Goal: Information Seeking & Learning: Learn about a topic

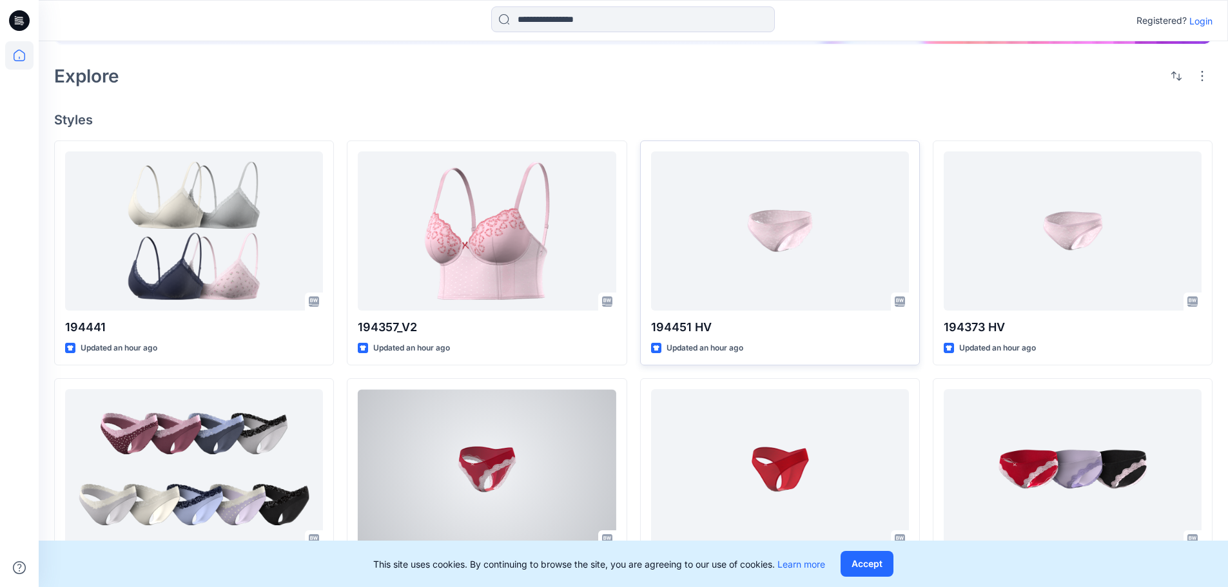
scroll to position [129, 0]
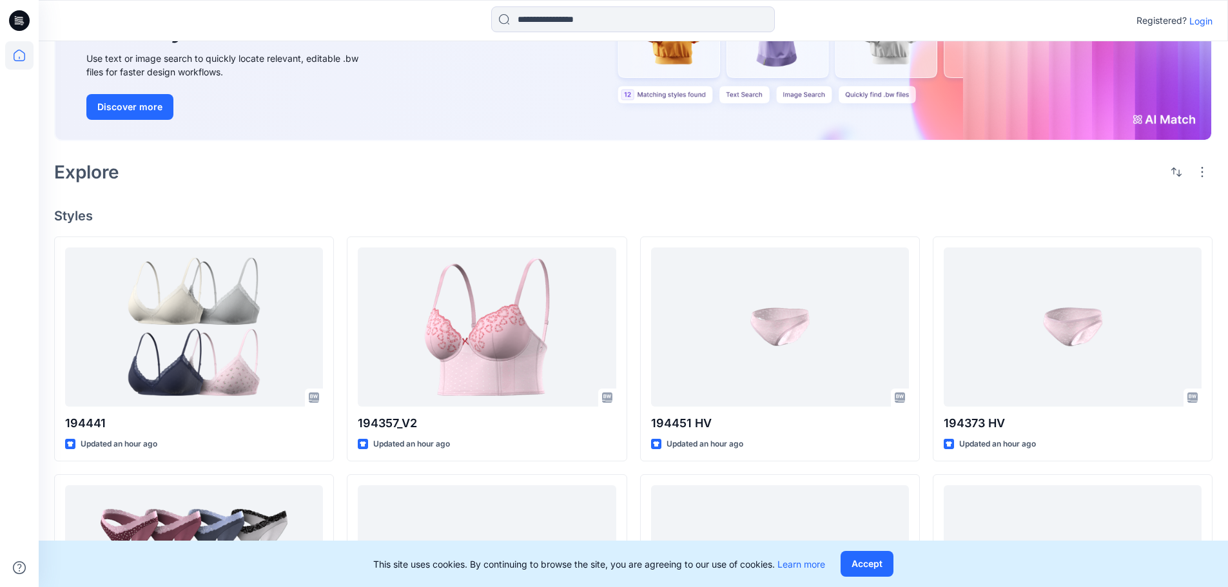
click at [1206, 19] on p "Login" at bounding box center [1200, 21] width 23 height 14
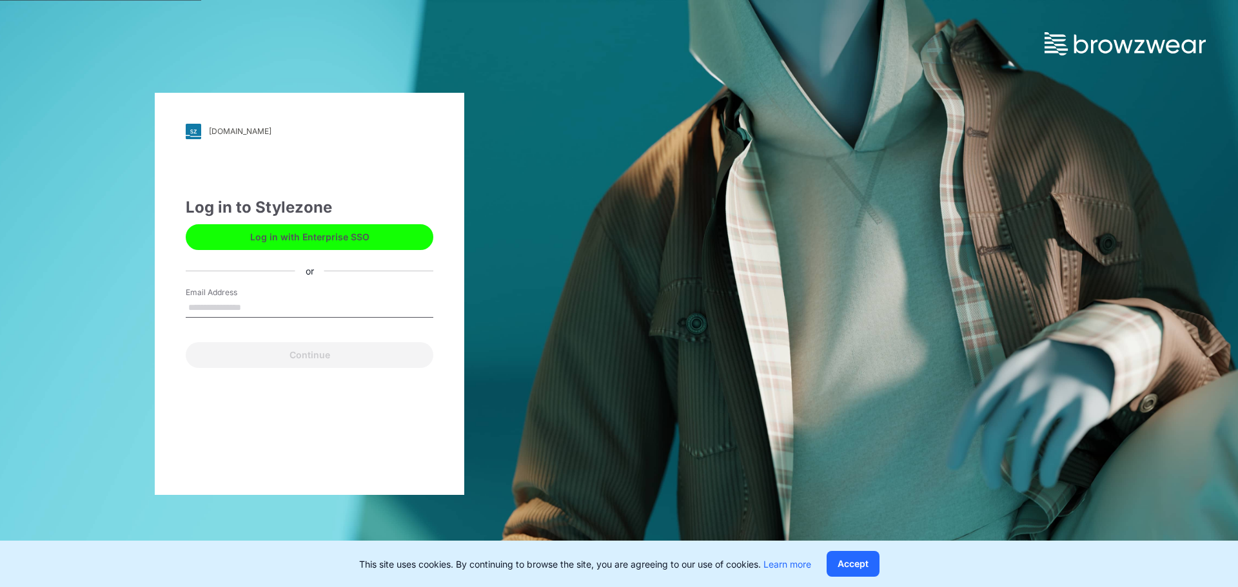
type input "**********"
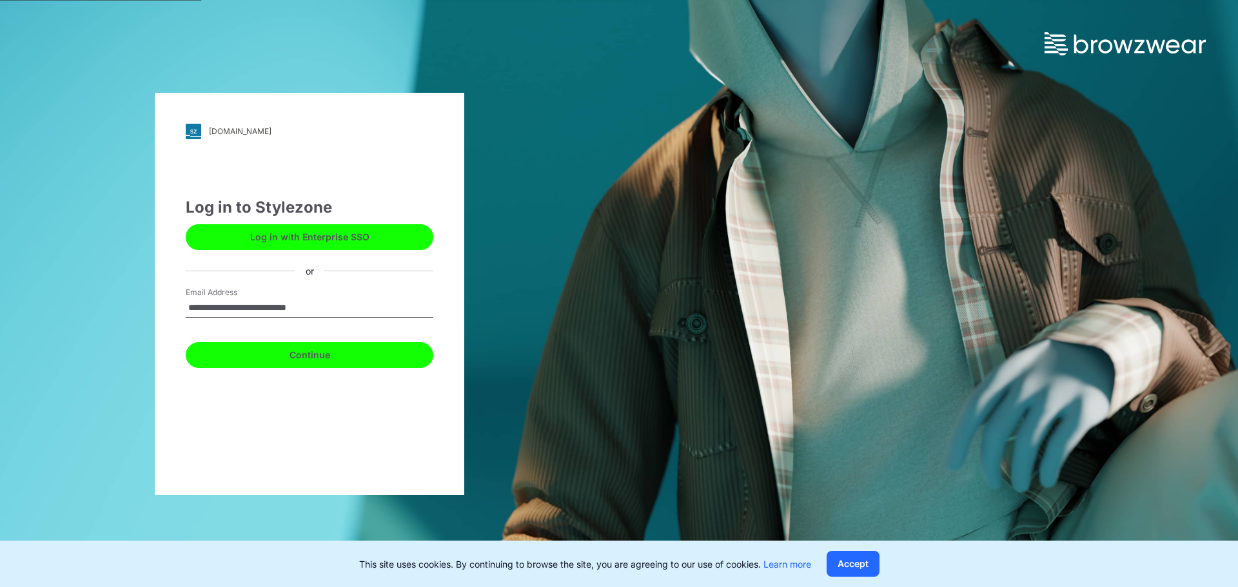
click at [284, 357] on button "Continue" at bounding box center [310, 355] width 248 height 26
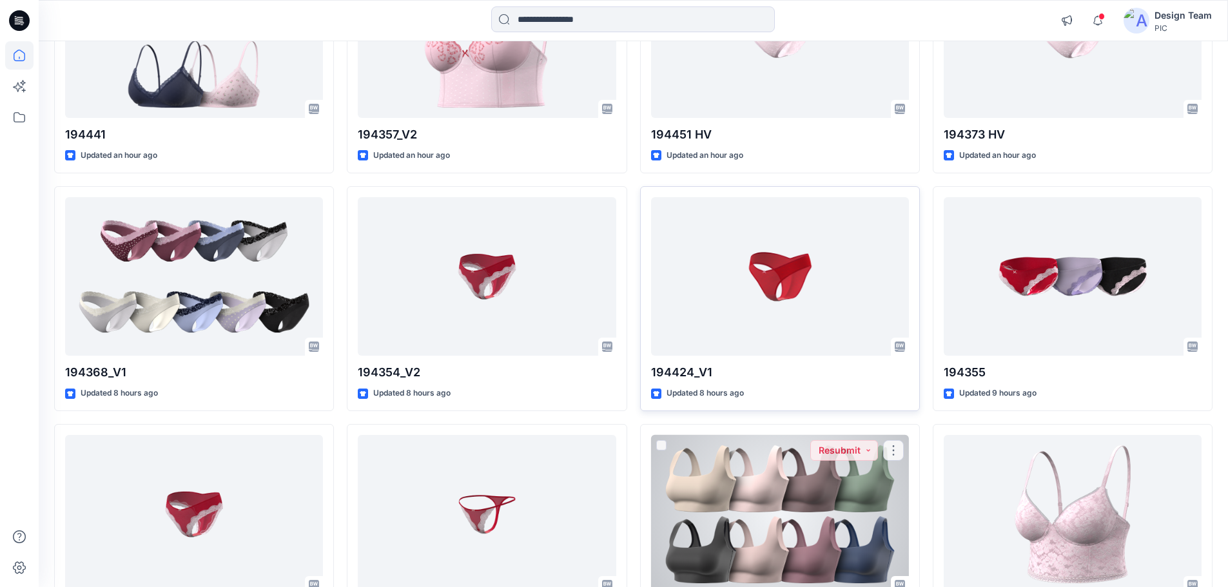
scroll to position [258, 0]
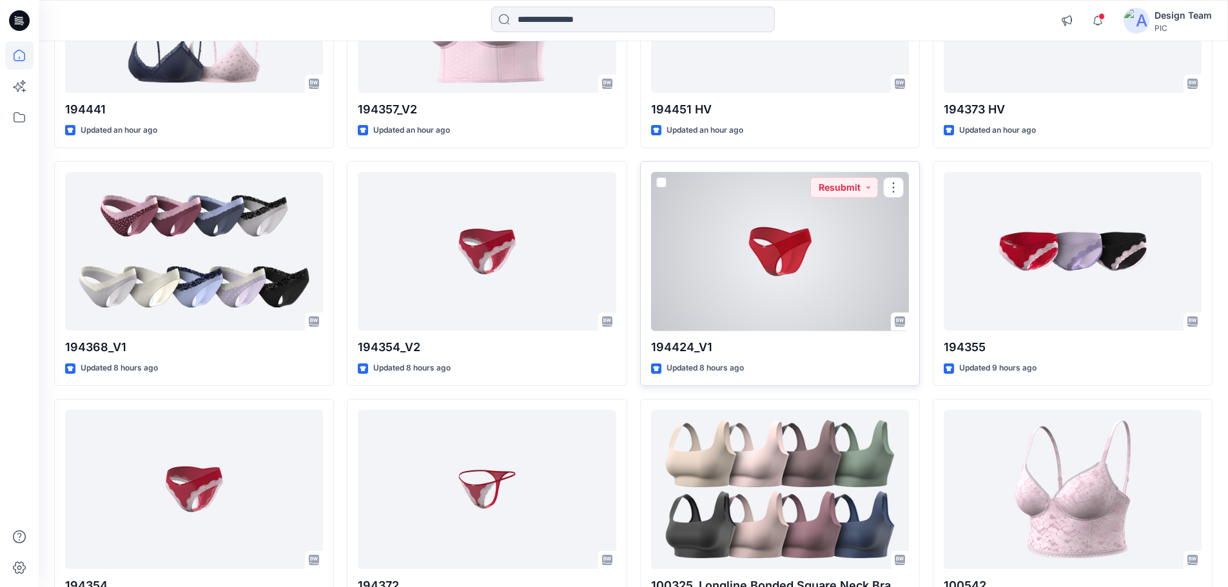
click at [767, 257] on div at bounding box center [780, 251] width 258 height 159
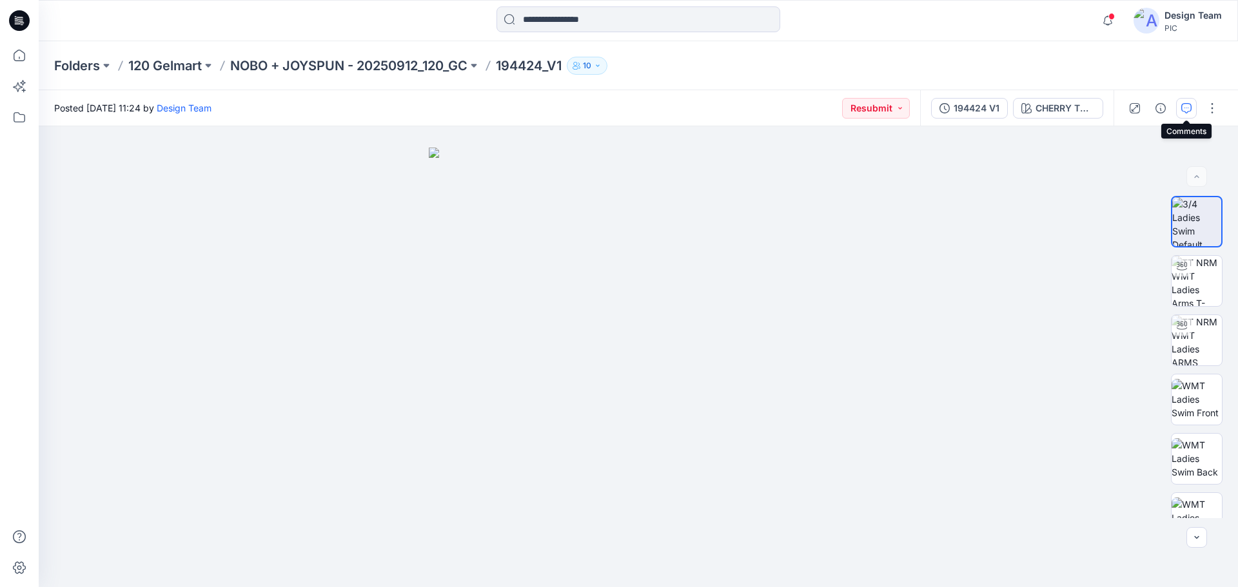
click at [1182, 109] on icon "button" at bounding box center [1186, 108] width 10 height 10
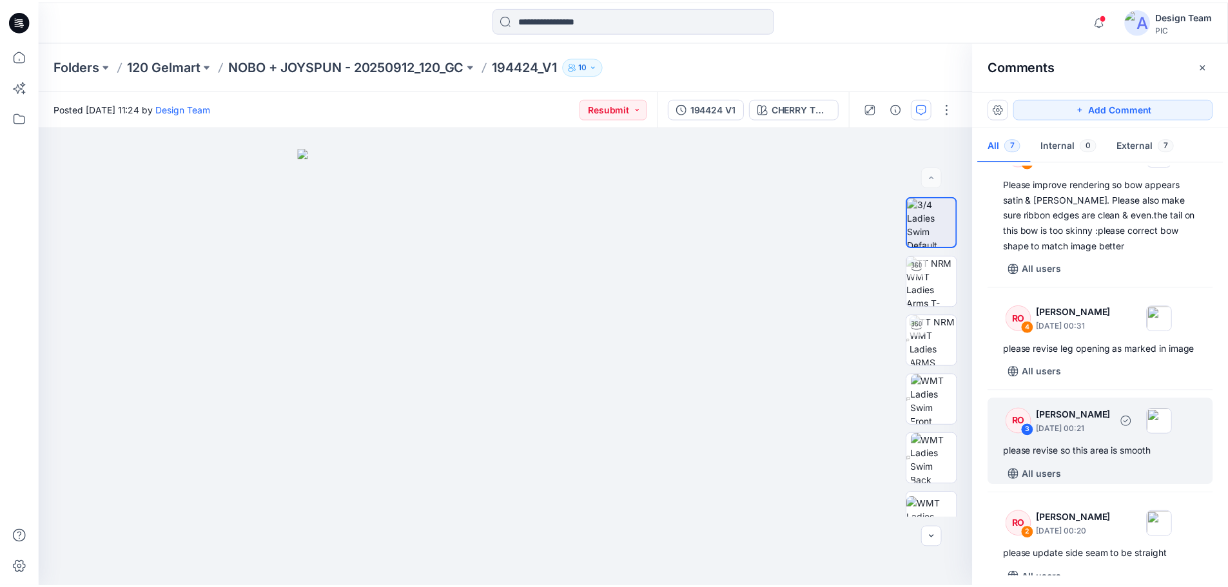
scroll to position [258, 0]
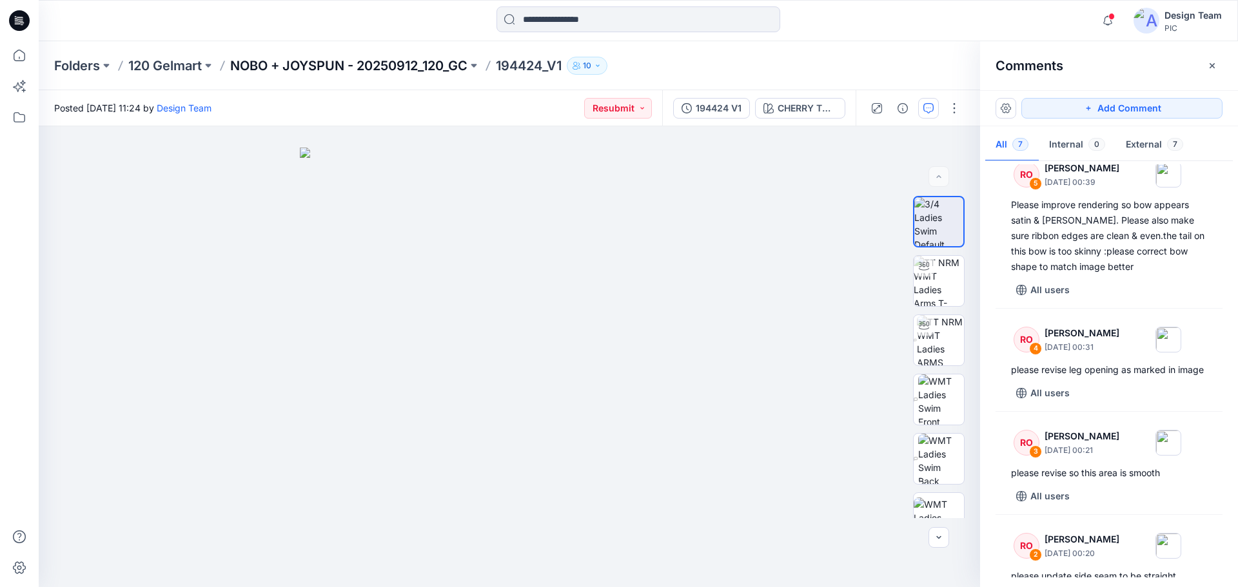
click at [274, 61] on p "NOBO + JOYSPUN - 20250912_120_GC" at bounding box center [348, 66] width 237 height 18
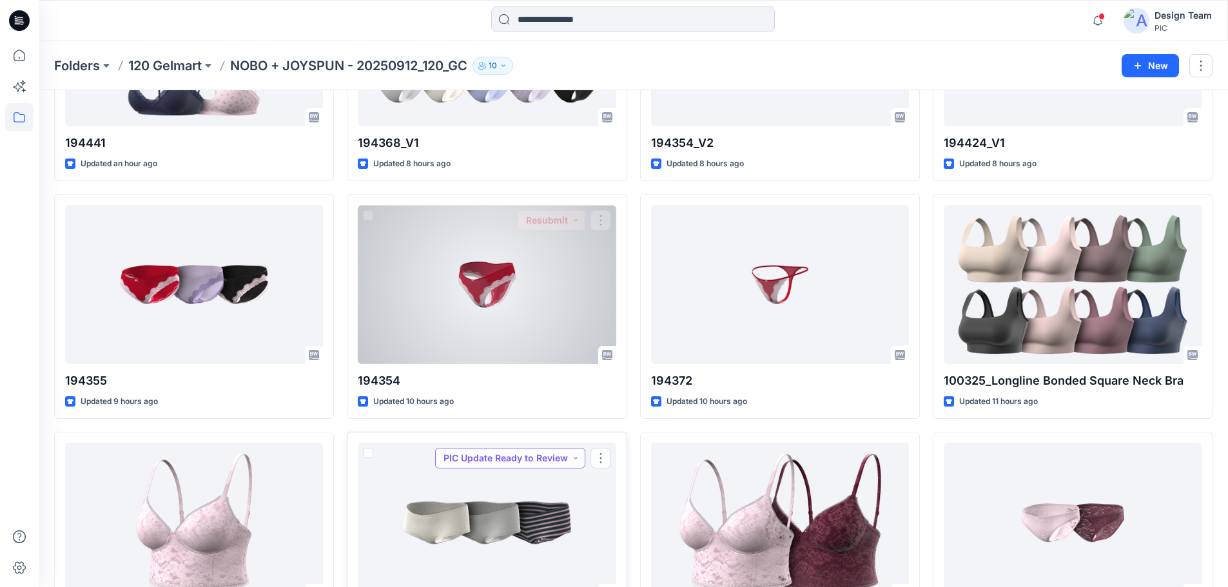
scroll to position [129, 0]
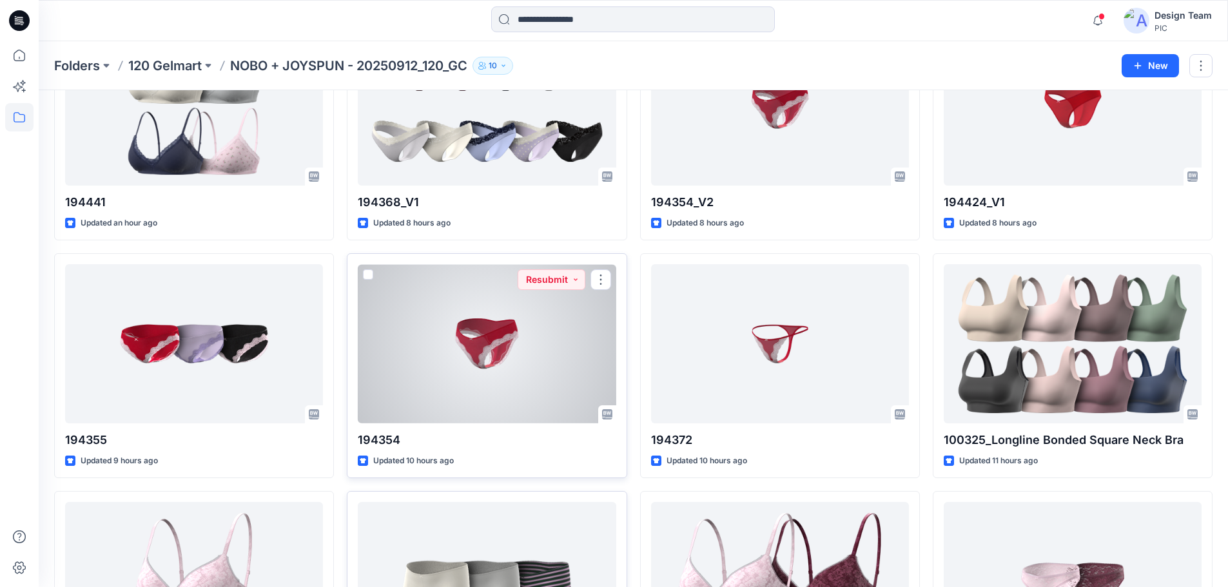
click at [509, 329] on div at bounding box center [487, 343] width 258 height 159
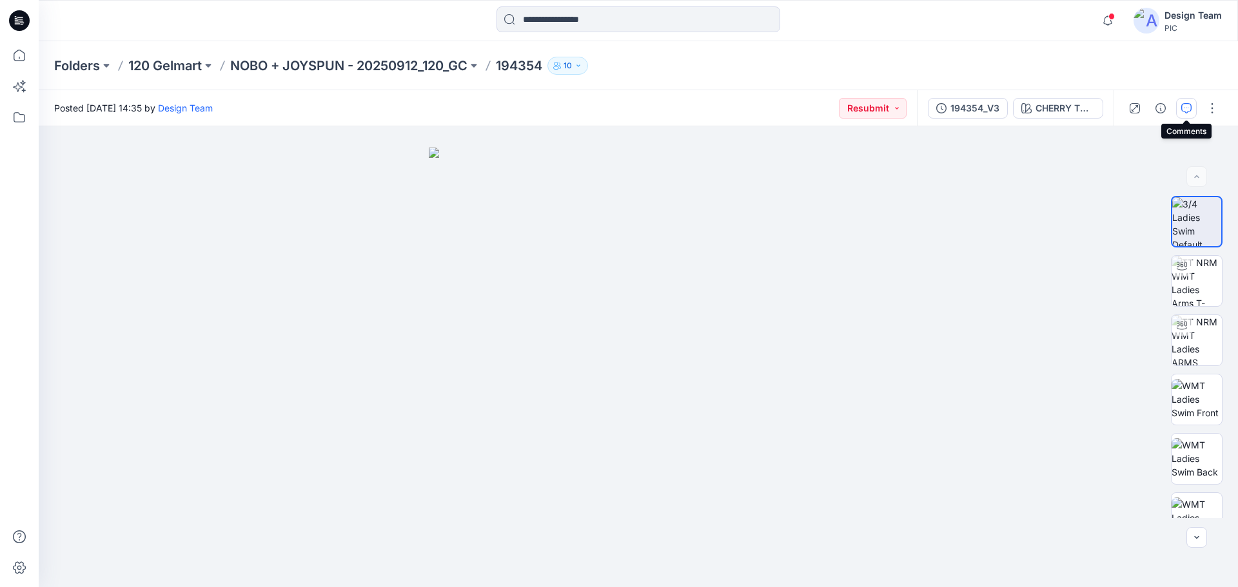
click at [1191, 109] on button "button" at bounding box center [1186, 108] width 21 height 21
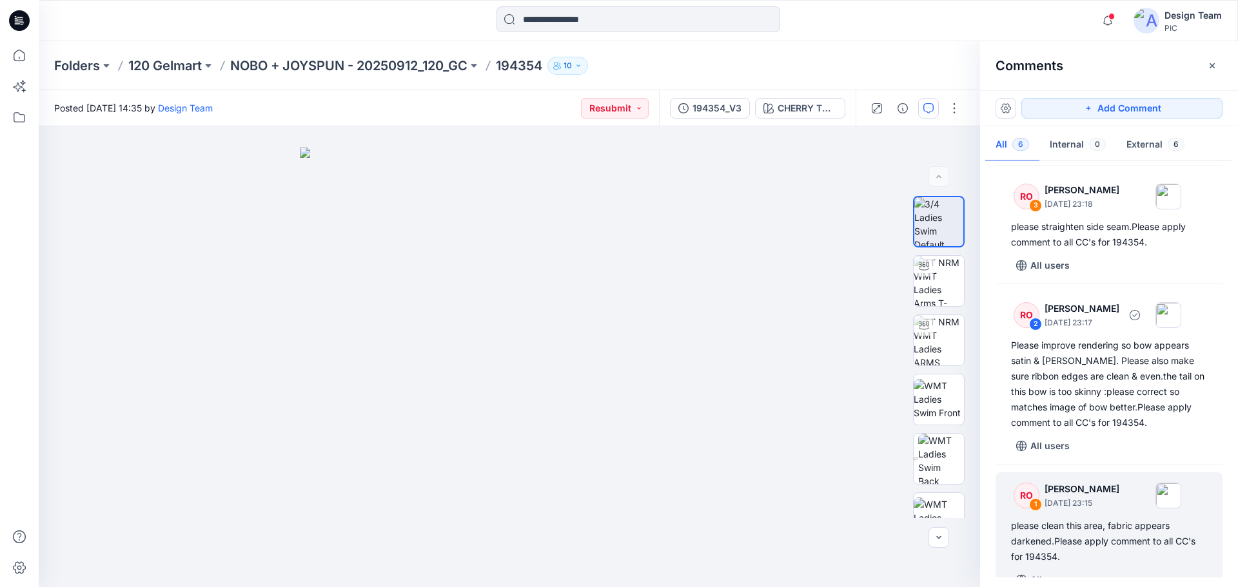
scroll to position [453, 0]
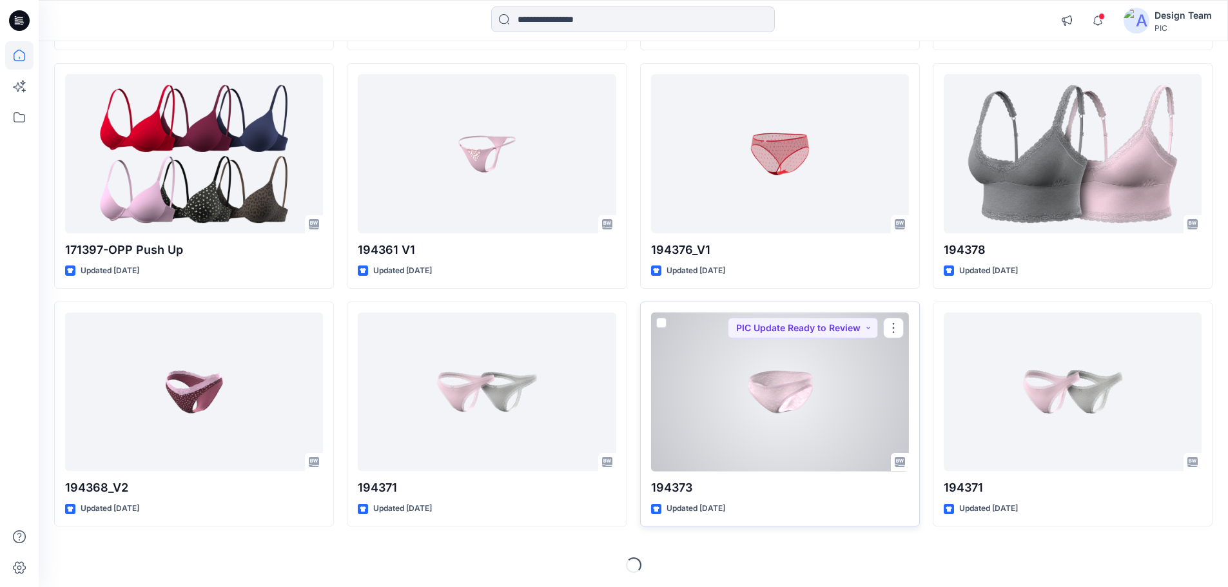
scroll to position [2499, 0]
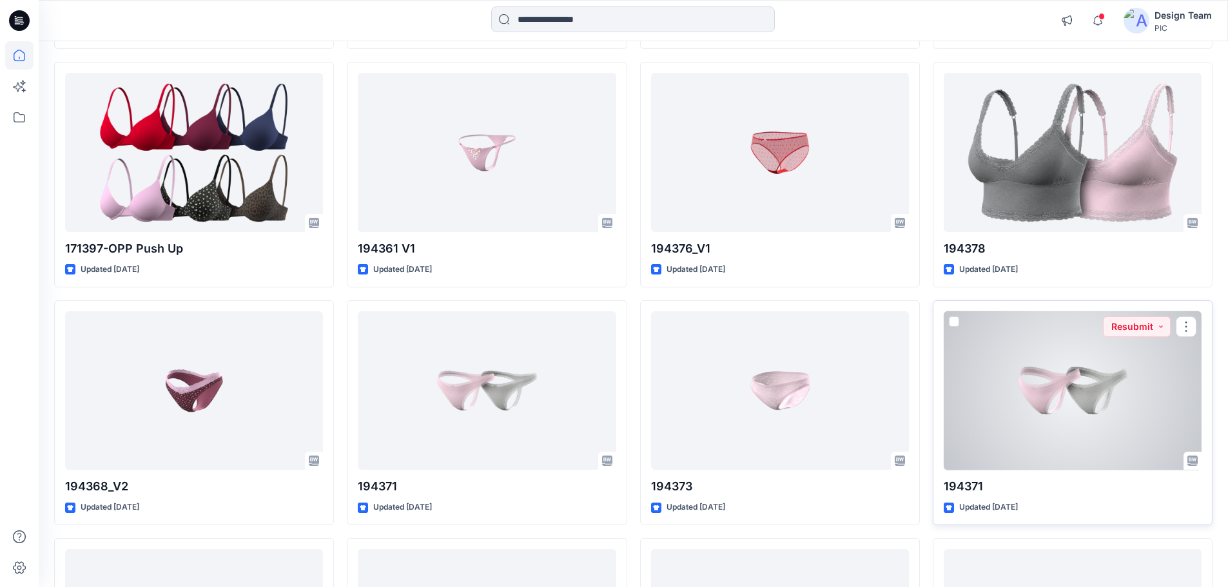
click at [1061, 384] on div at bounding box center [1073, 390] width 258 height 159
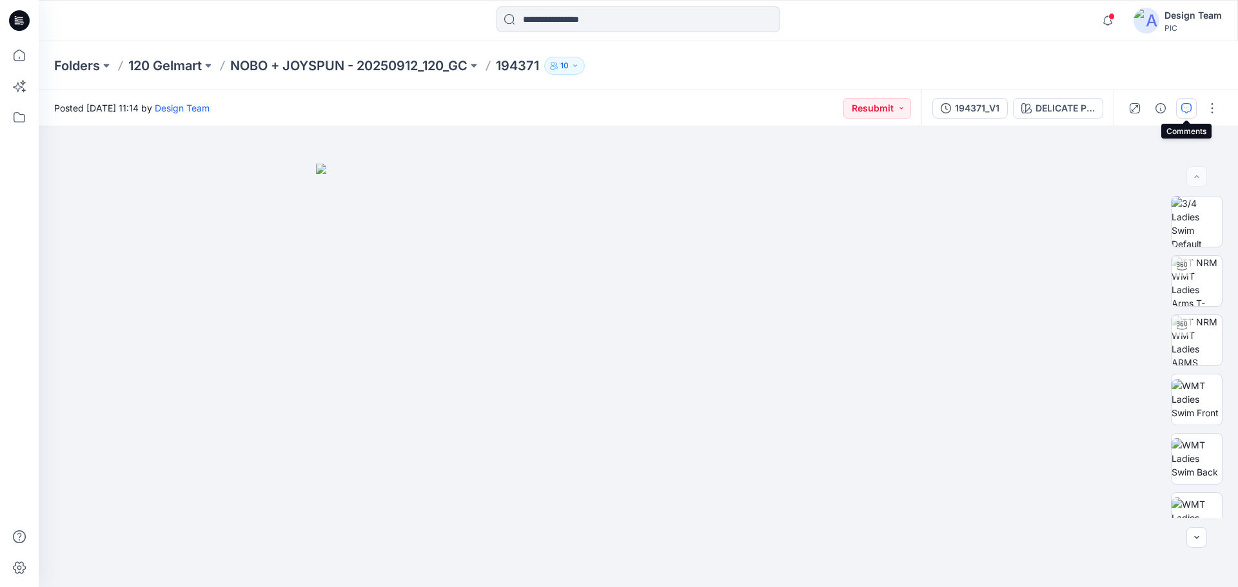
click at [1185, 104] on icon "button" at bounding box center [1186, 108] width 10 height 10
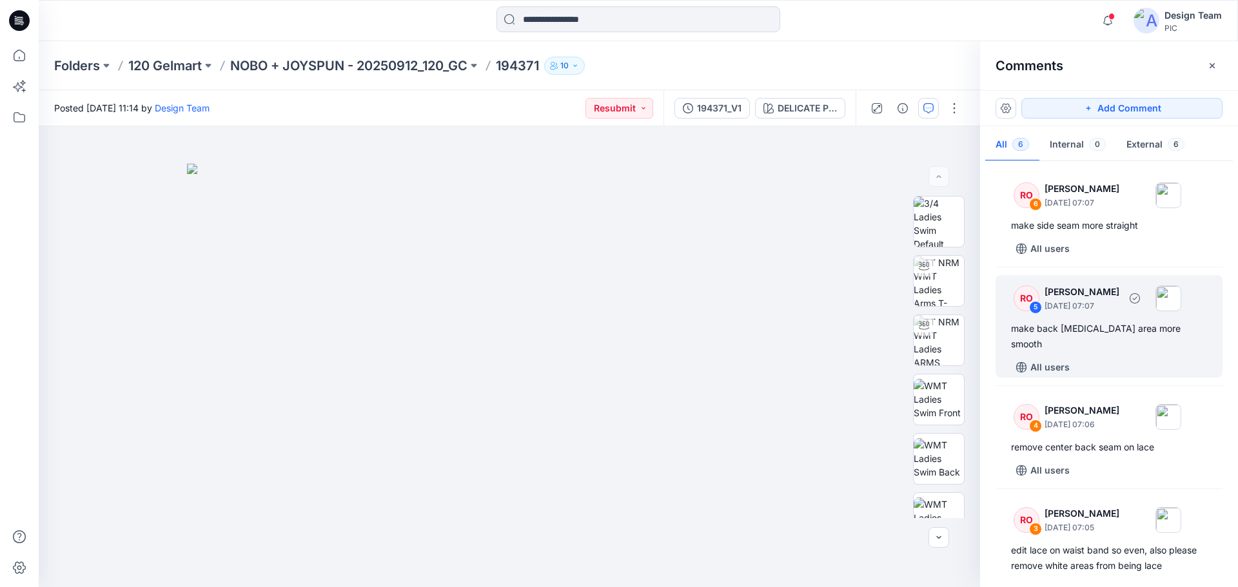
click at [1148, 331] on div "make back crotch area more smooth" at bounding box center [1109, 336] width 196 height 31
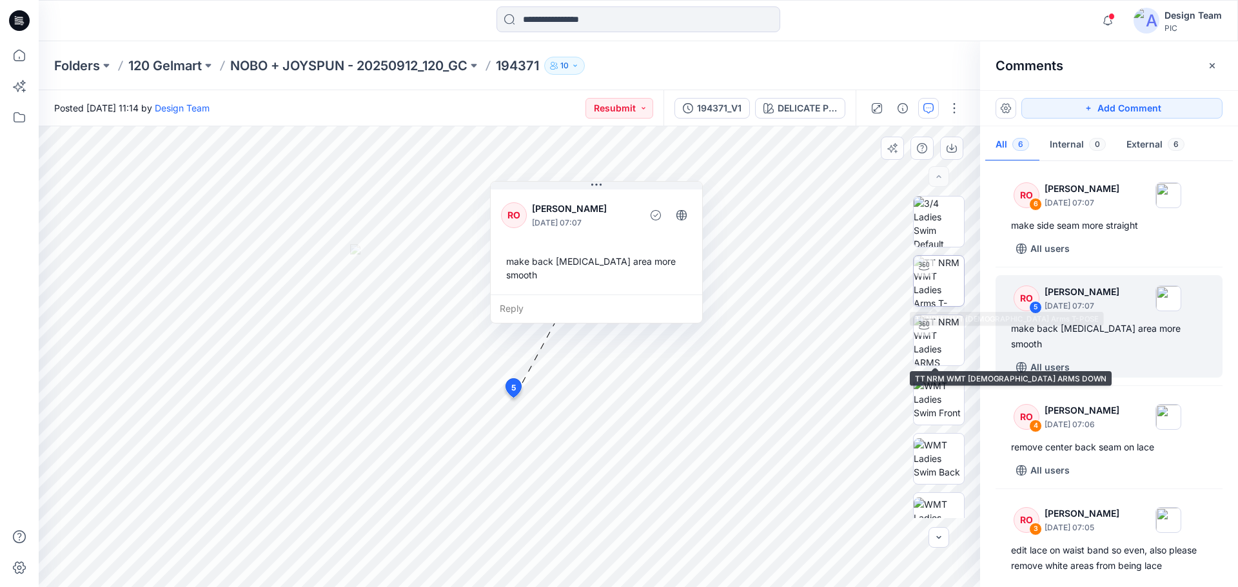
click at [934, 277] on img at bounding box center [939, 281] width 50 height 50
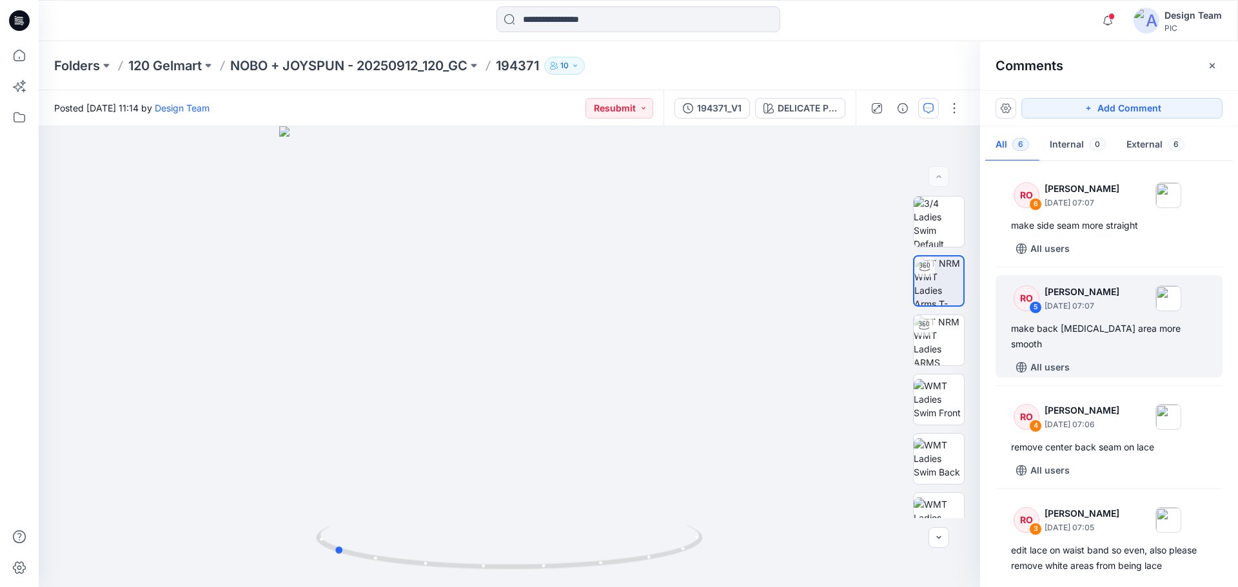
drag, startPoint x: 685, startPoint y: 549, endPoint x: 509, endPoint y: 591, distance: 180.9
click at [509, 587] on html "Notifications Your style 194441 has been updated with 194441_V2 version 1 hours…" at bounding box center [619, 293] width 1238 height 587
drag, startPoint x: 622, startPoint y: 496, endPoint x: 588, endPoint y: 350, distance: 149.7
click at [588, 350] on img at bounding box center [474, 122] width 1111 height 932
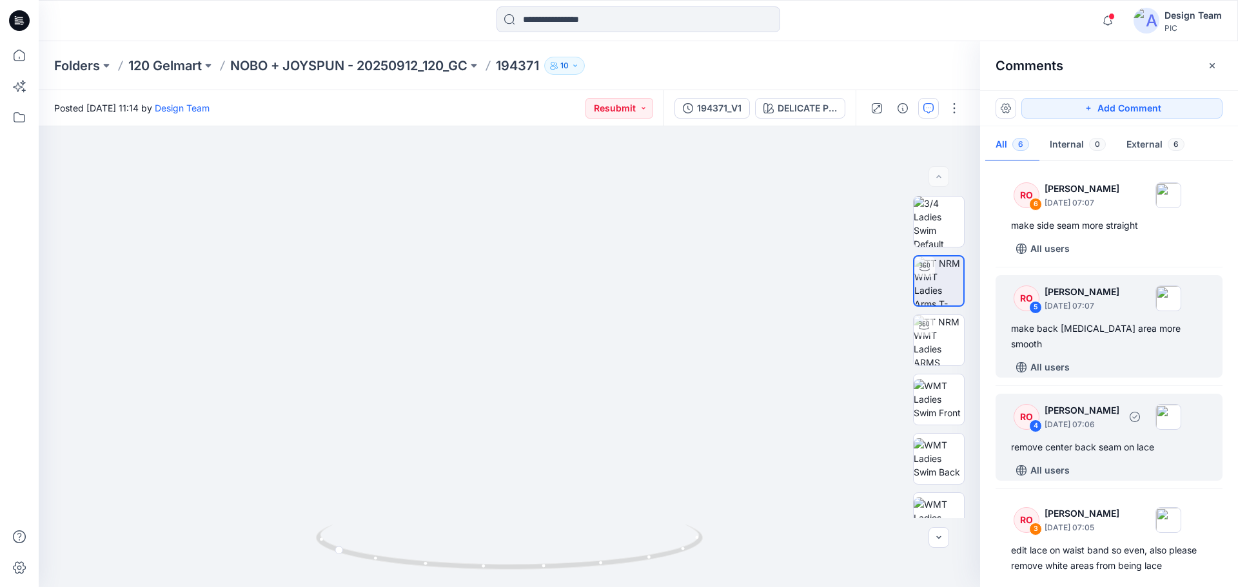
click at [1091, 440] on div "remove center back seam on lace" at bounding box center [1109, 447] width 196 height 15
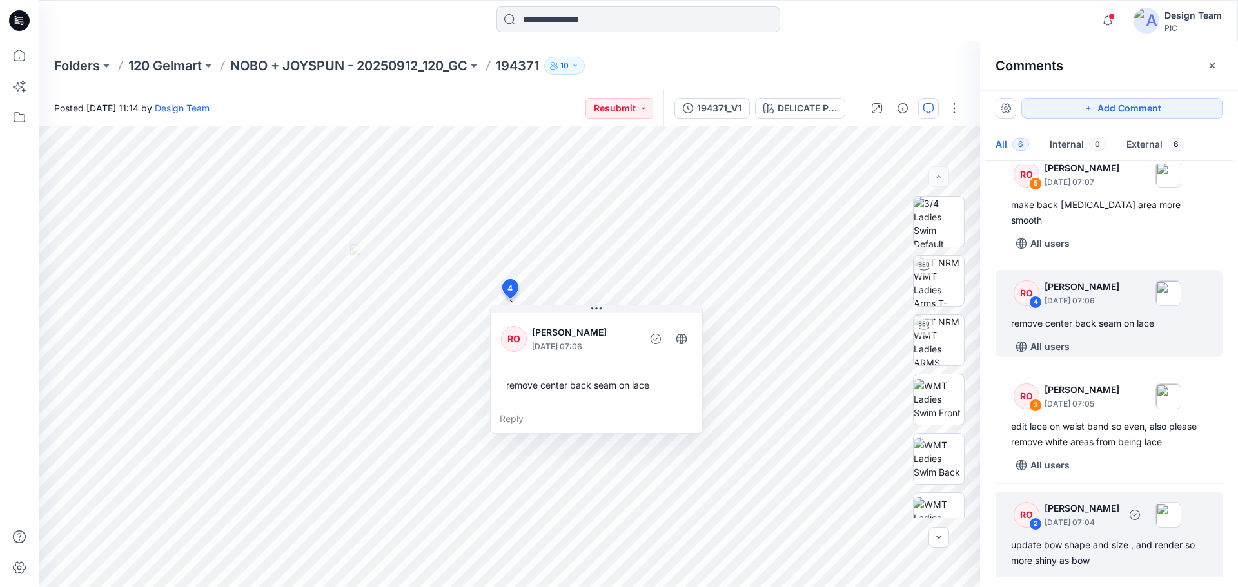
scroll to position [129, 0]
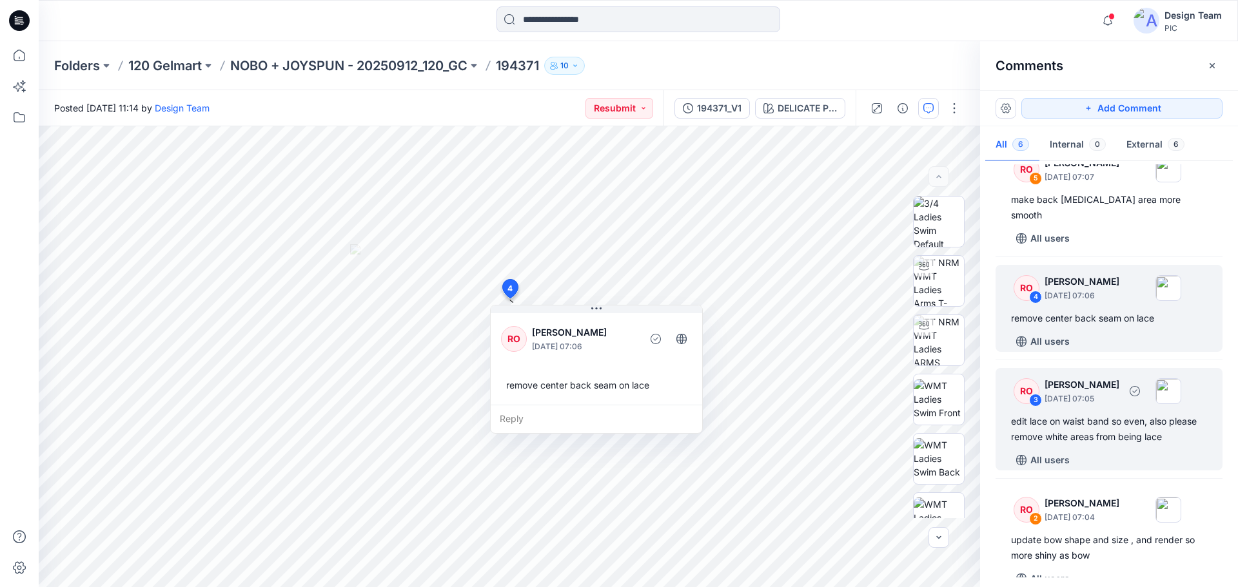
click at [1079, 422] on div "edit lace on waist band so even, also please remove white areas from being lace" at bounding box center [1109, 429] width 196 height 31
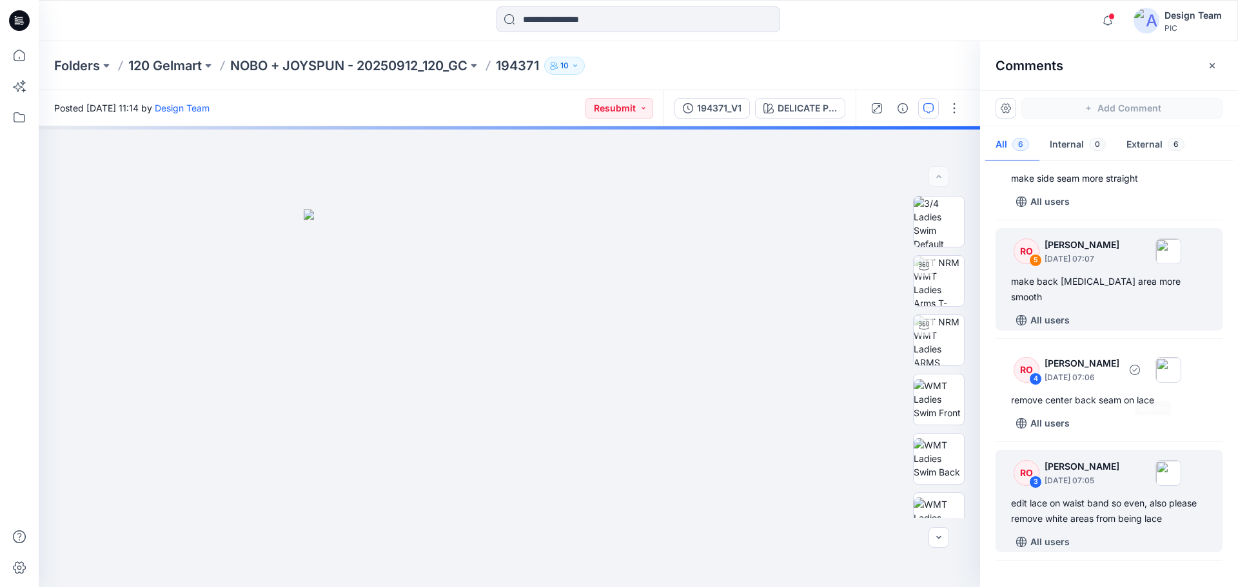
scroll to position [0, 0]
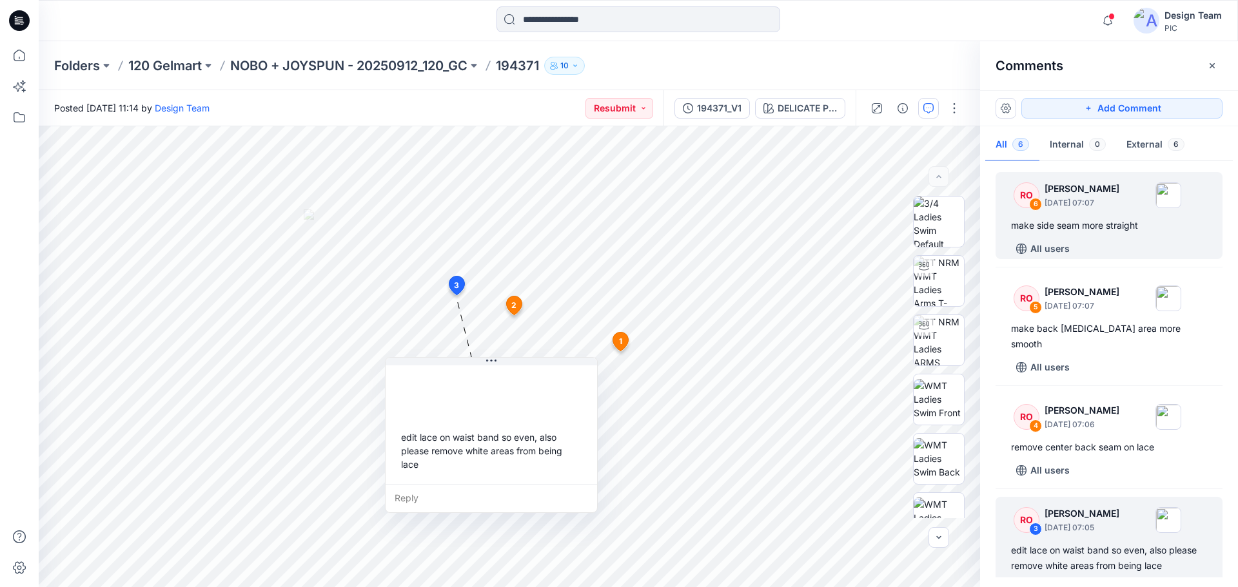
click at [1122, 233] on div "RO 6 Raquel Ortiz October 01, 2025 07:07 make side seam more straight All users" at bounding box center [1108, 215] width 227 height 87
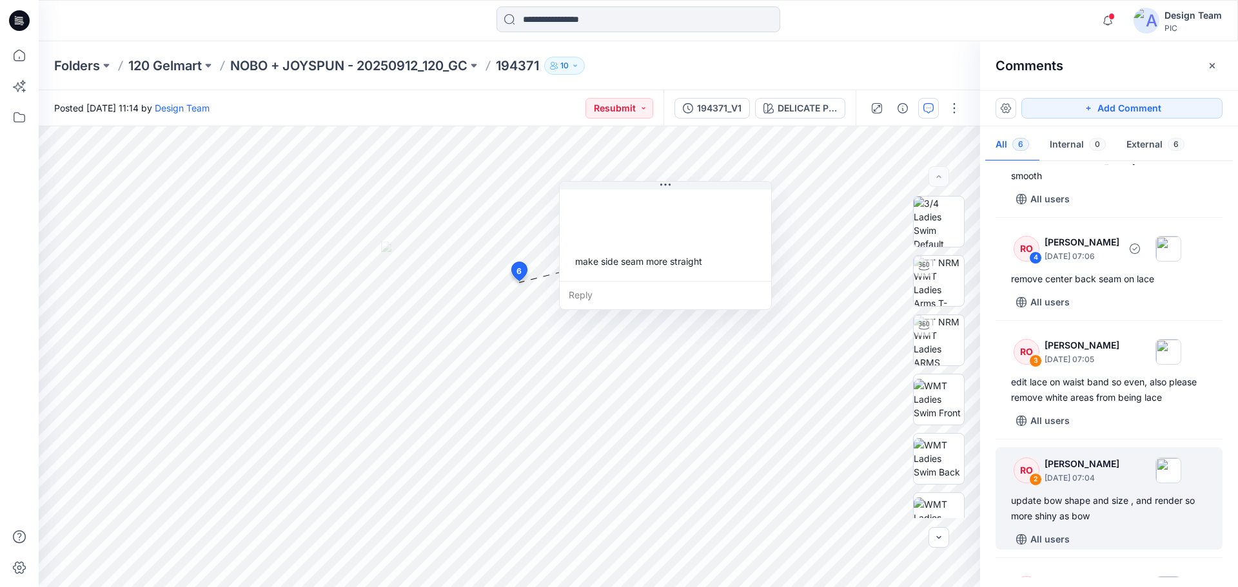
scroll to position [251, 0]
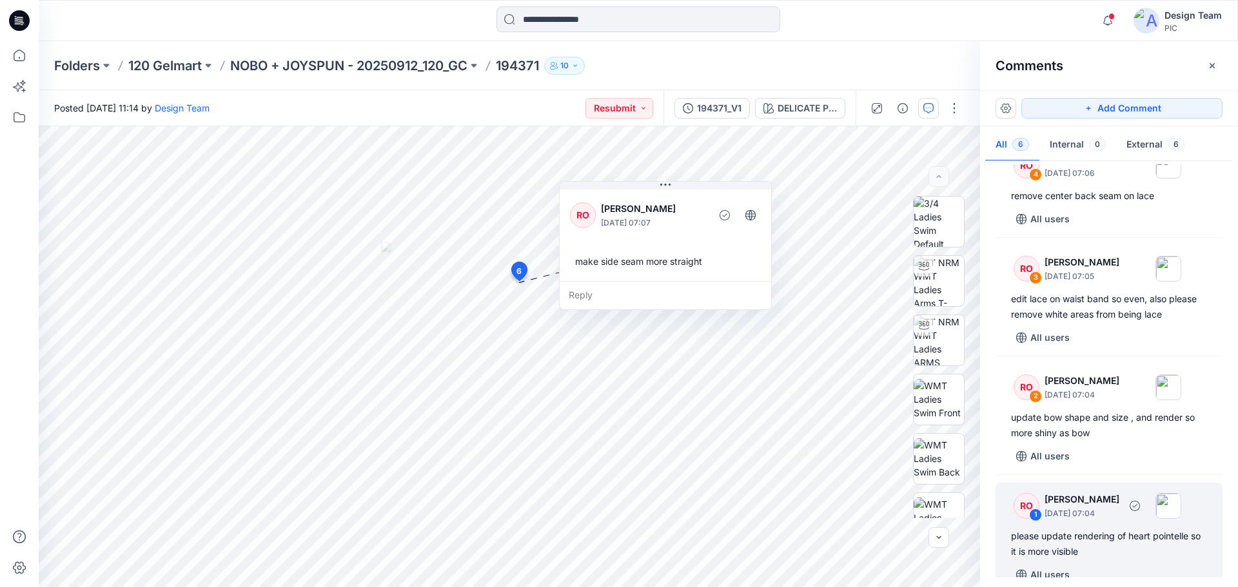
click at [1105, 533] on div "please update rendering of heart pointelle so it is more visible" at bounding box center [1109, 544] width 196 height 31
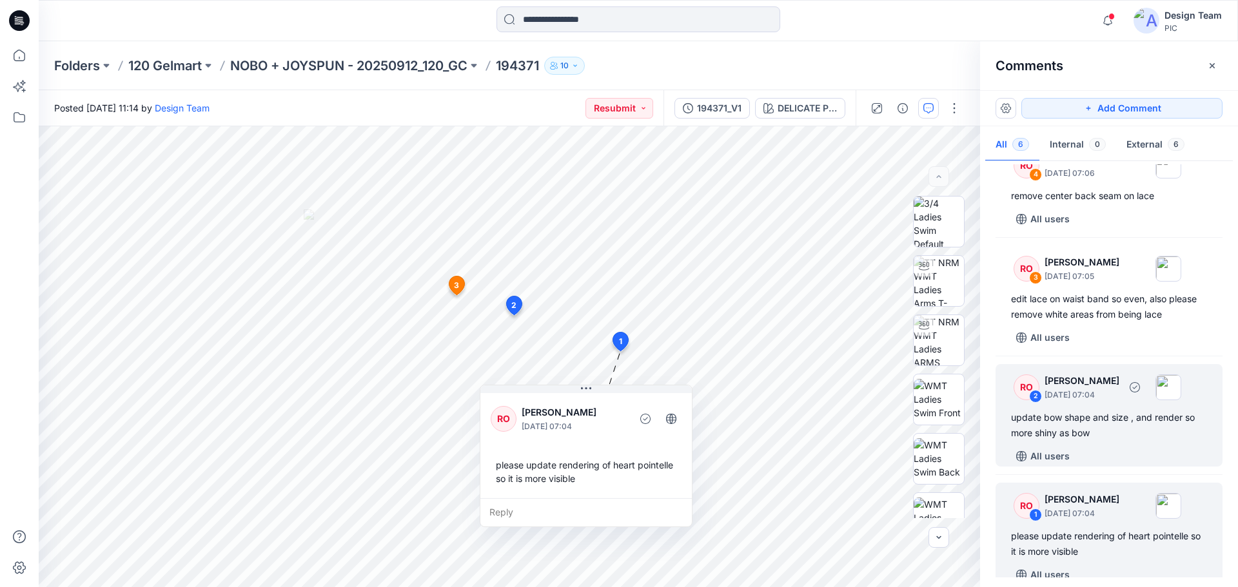
click at [1082, 411] on div "update bow shape and size , and render so more shiny as bow" at bounding box center [1109, 425] width 196 height 31
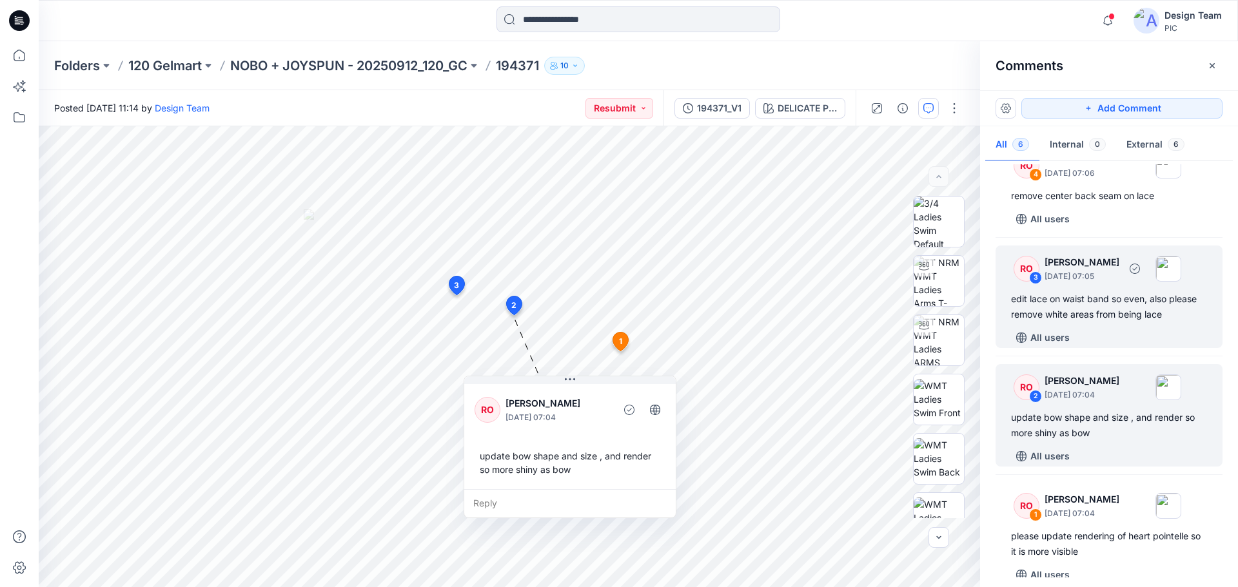
click at [1079, 328] on div "All users" at bounding box center [1116, 338] width 211 height 21
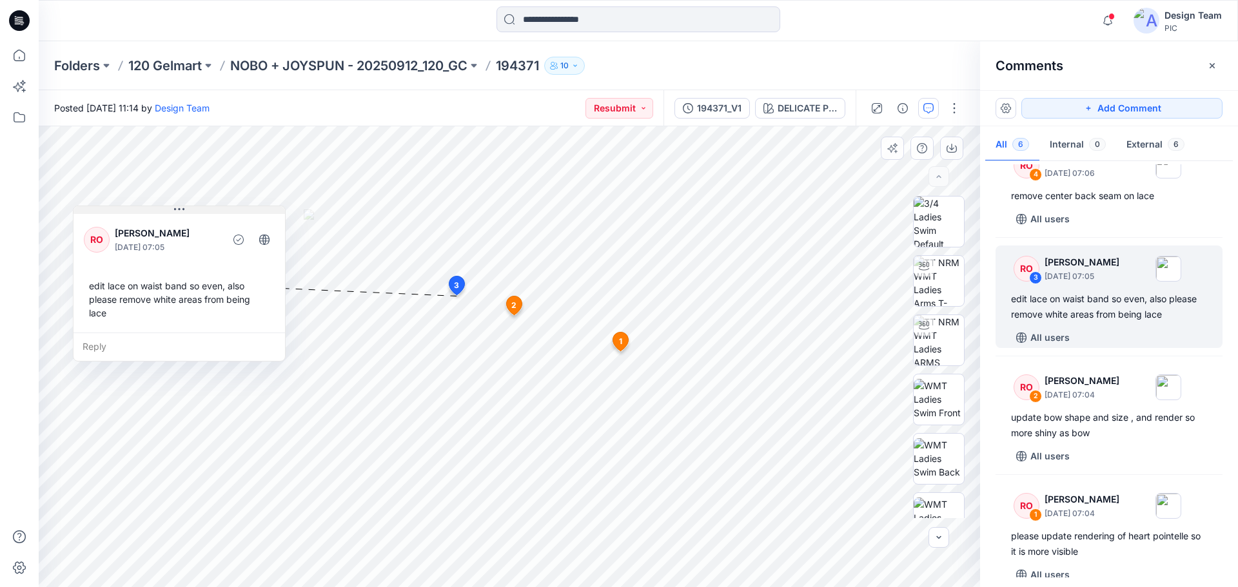
drag, startPoint x: 437, startPoint y: 360, endPoint x: 125, endPoint y: 208, distance: 346.9
click at [125, 208] on button at bounding box center [178, 210] width 211 height 8
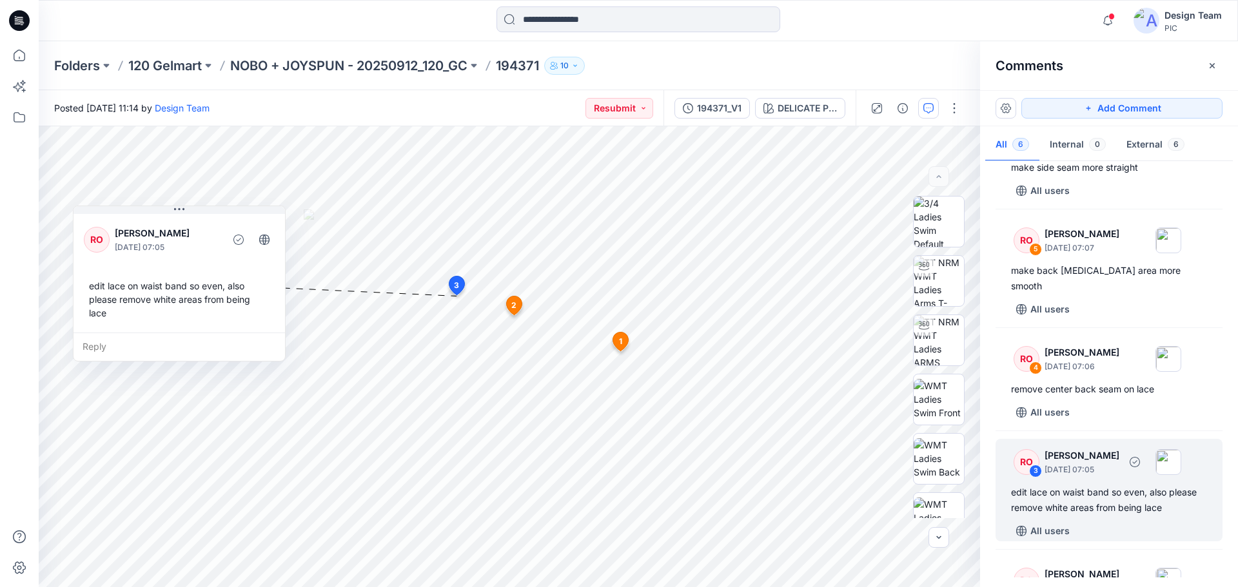
scroll to position [122, 0]
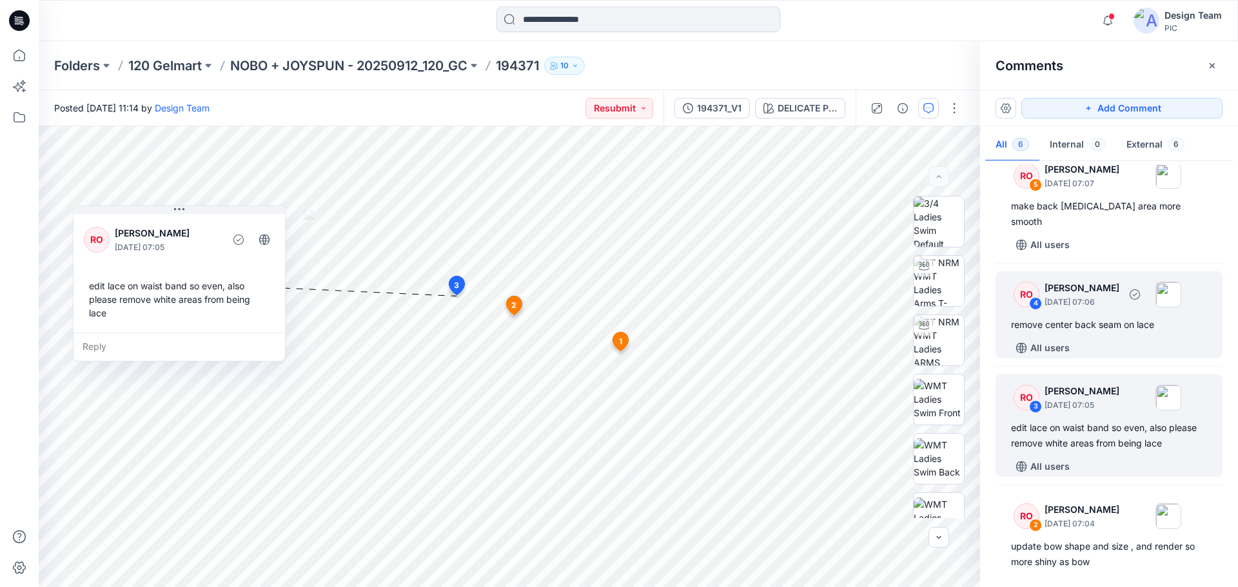
click at [1061, 317] on div "remove center back seam on lace" at bounding box center [1109, 324] width 196 height 15
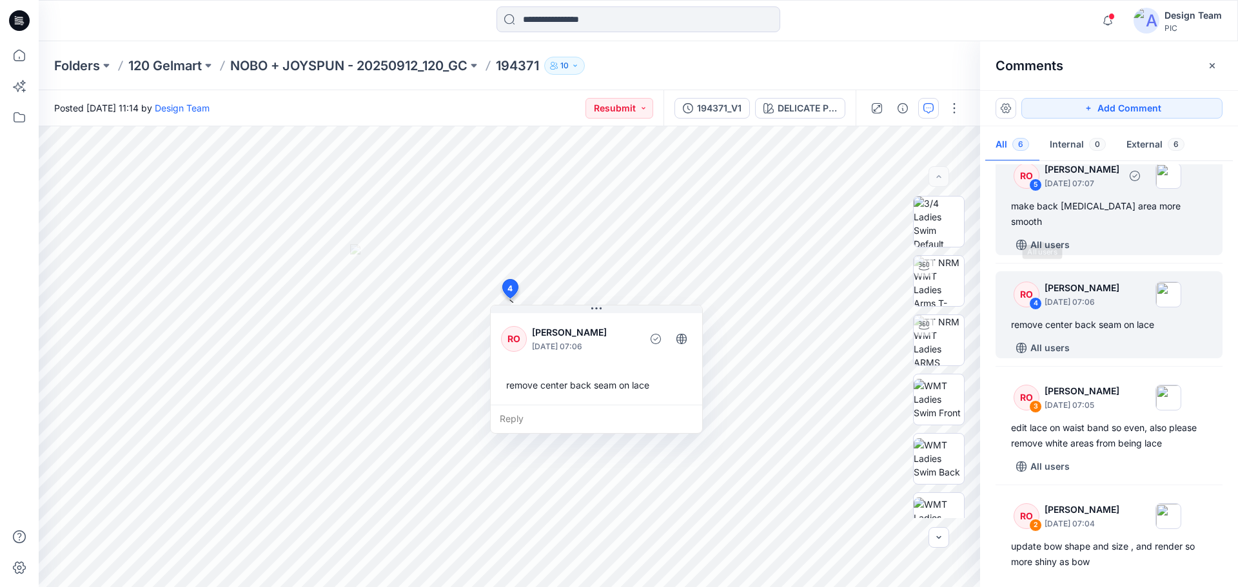
click at [1064, 212] on div "make back crotch area more smooth" at bounding box center [1109, 214] width 196 height 31
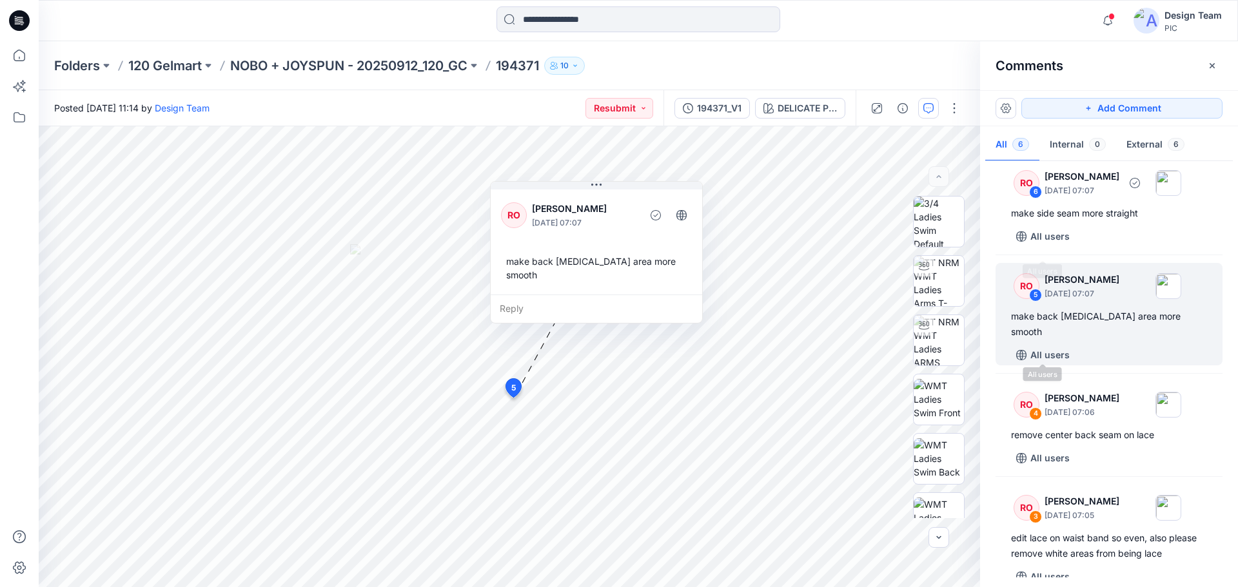
scroll to position [0, 0]
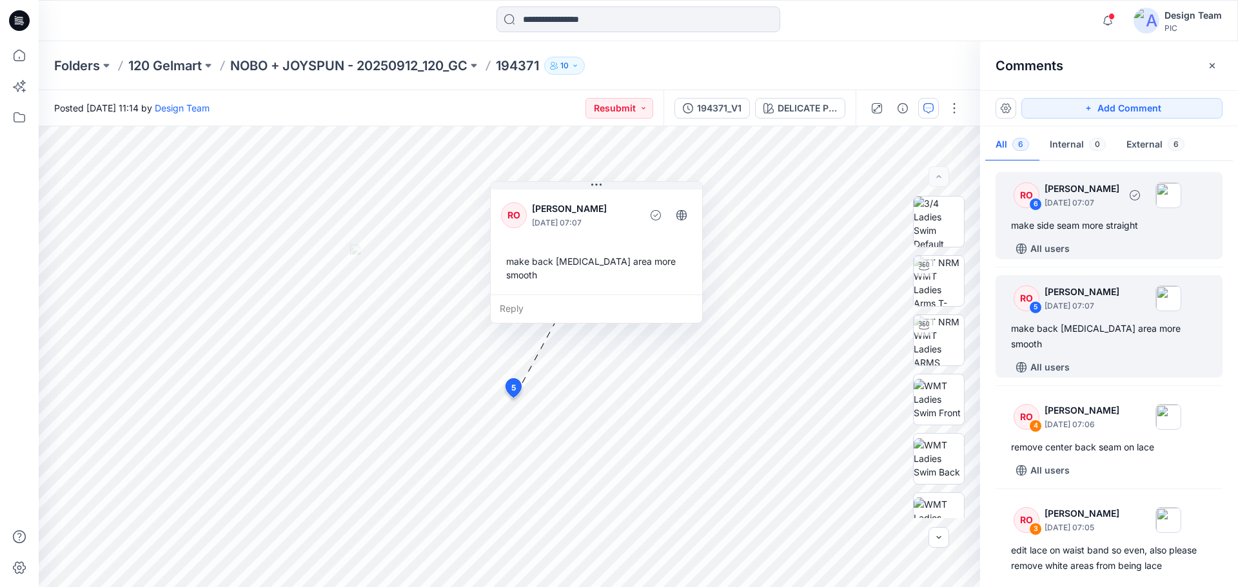
click at [1087, 236] on div "RO 6 Raquel Ortiz October 01, 2025 07:07 make side seam more straight All users" at bounding box center [1108, 215] width 227 height 87
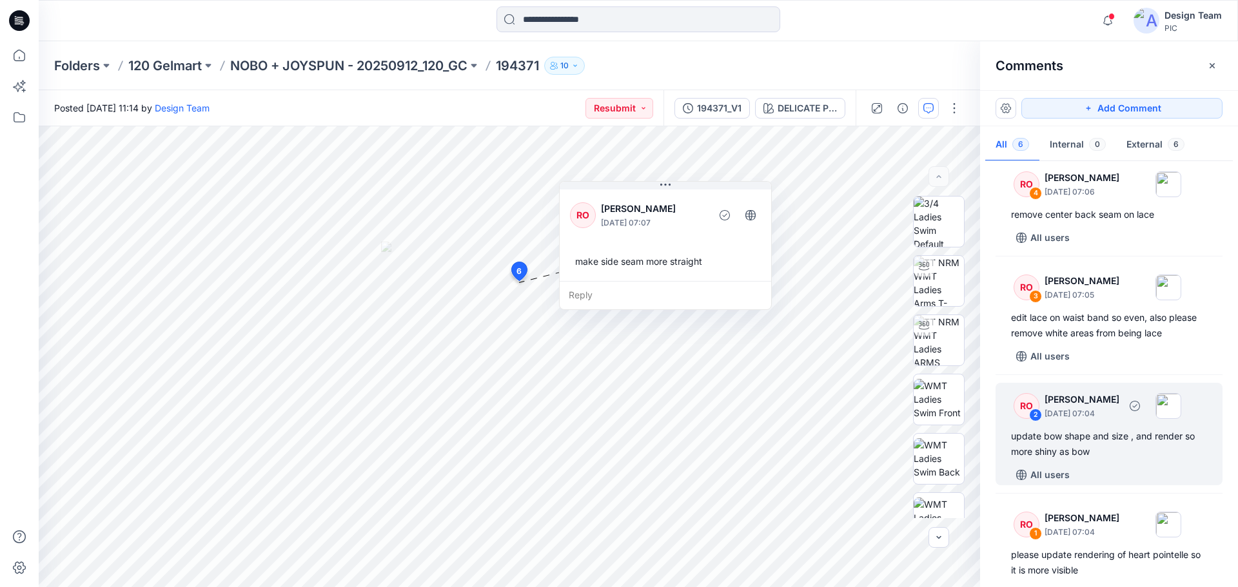
scroll to position [251, 0]
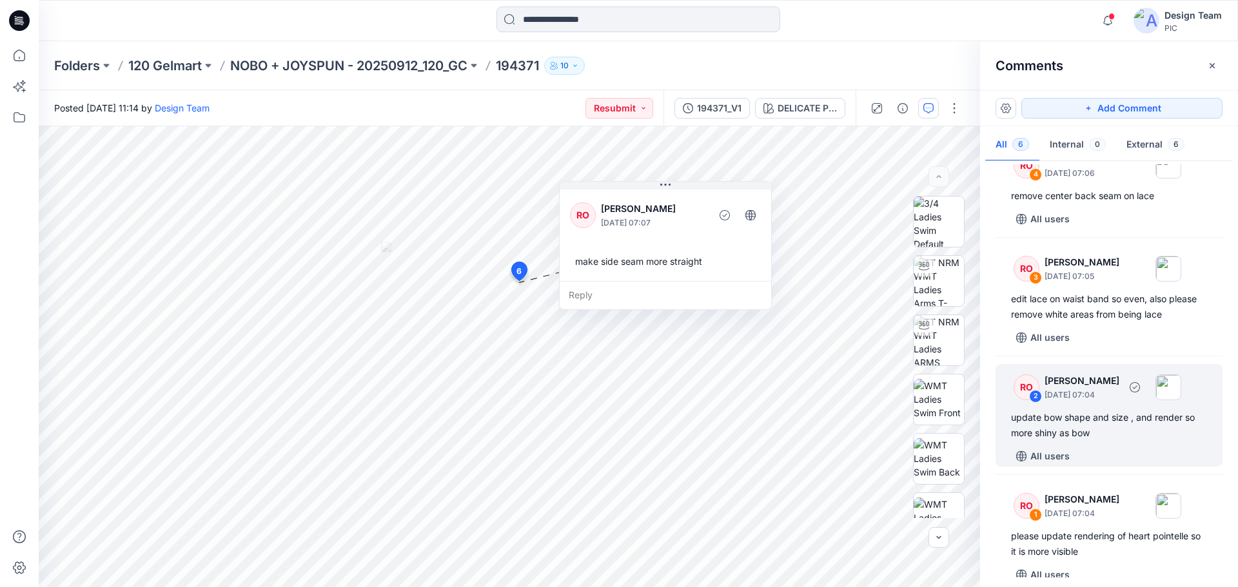
click at [1102, 410] on div "update bow shape and size , and render so more shiny as bow" at bounding box center [1109, 425] width 196 height 31
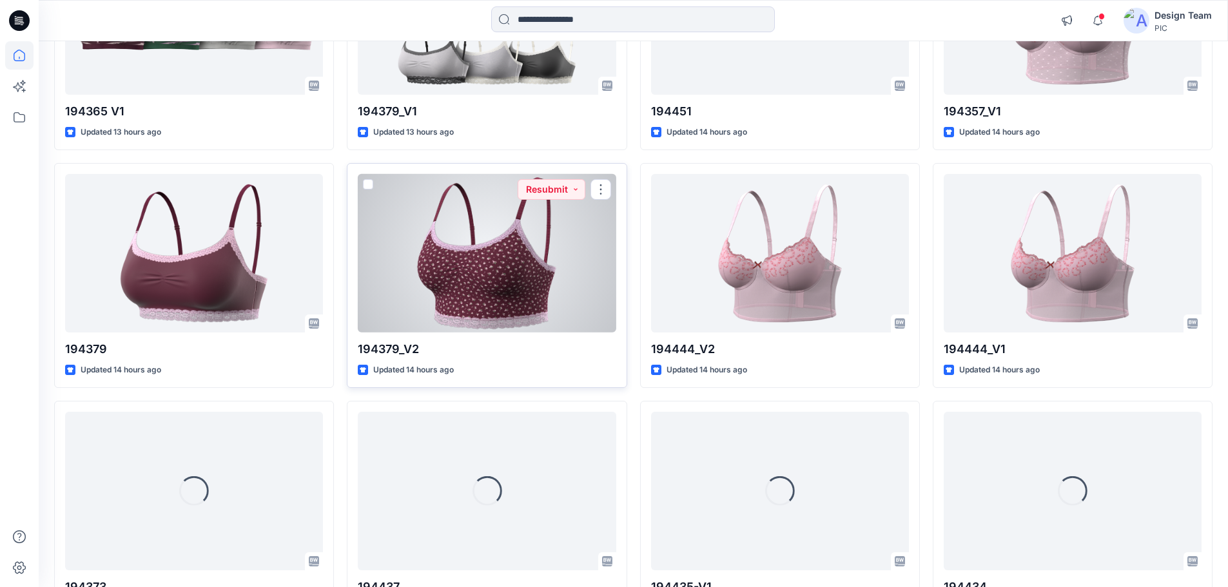
scroll to position [1458, 0]
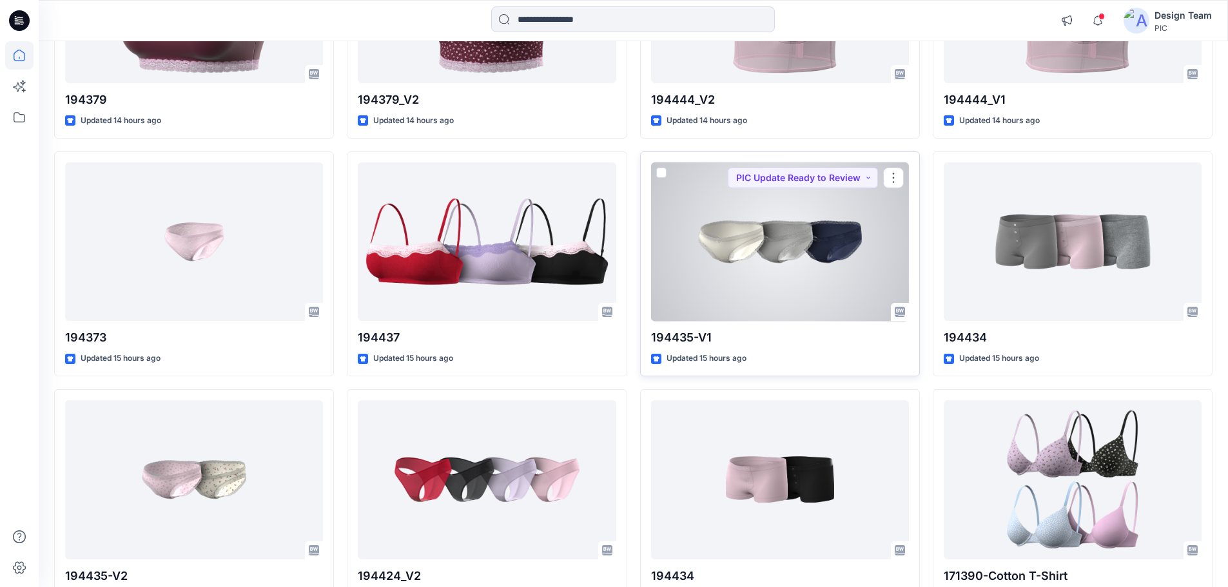
click at [728, 241] on div at bounding box center [780, 241] width 258 height 159
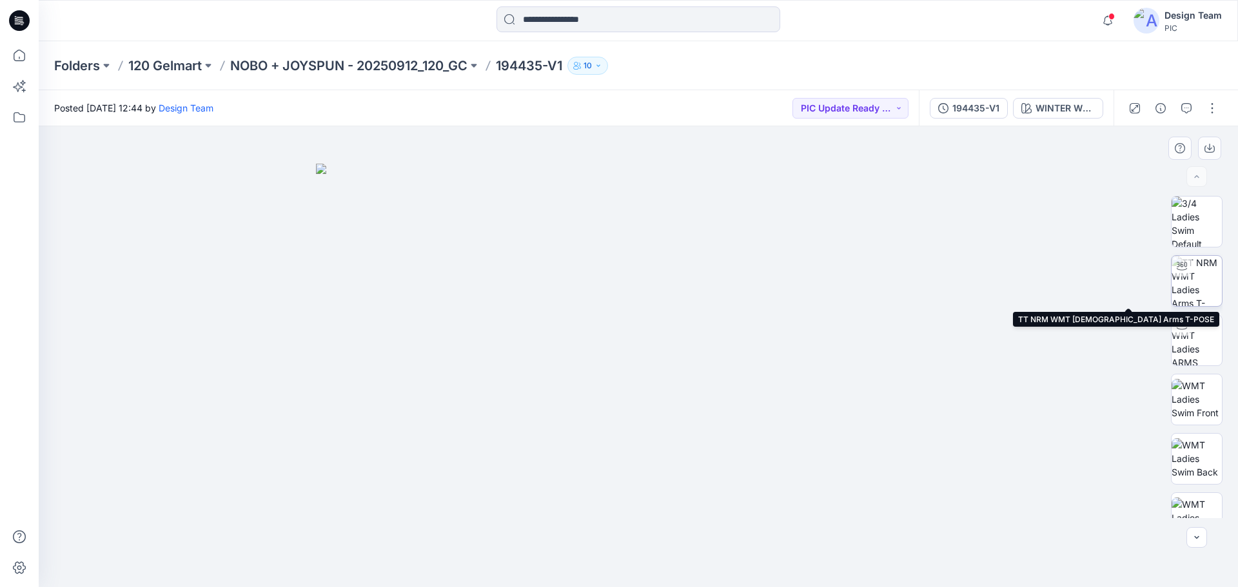
click at [1189, 289] on img at bounding box center [1196, 281] width 50 height 50
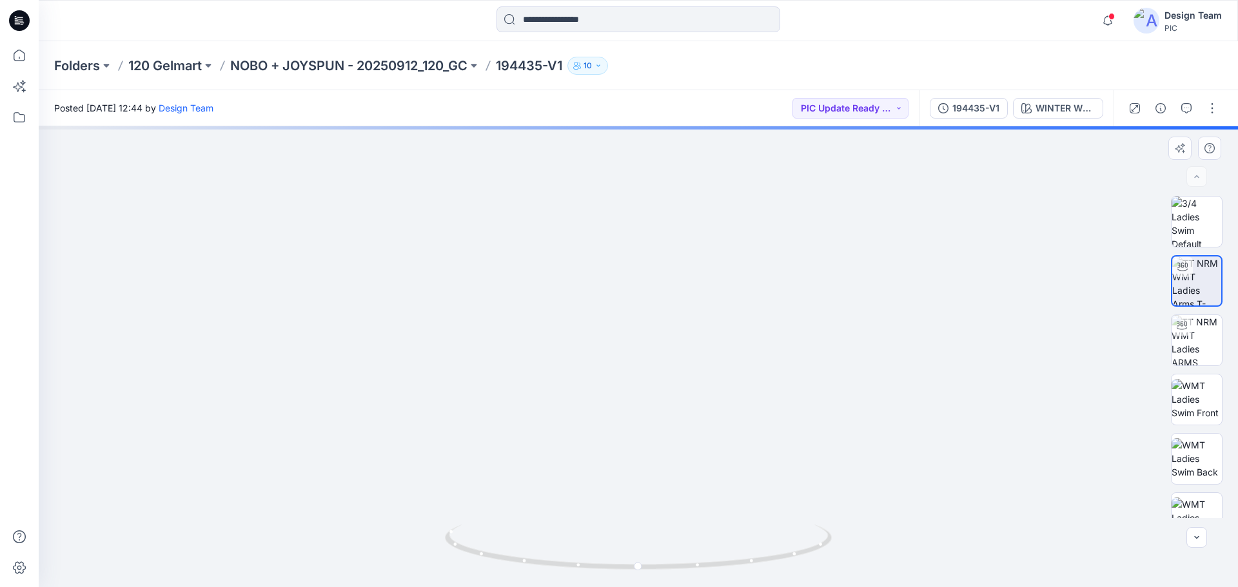
drag, startPoint x: 677, startPoint y: 511, endPoint x: 672, endPoint y: 248, distance: 263.1
click at [672, 248] on img at bounding box center [634, 33] width 1241 height 1110
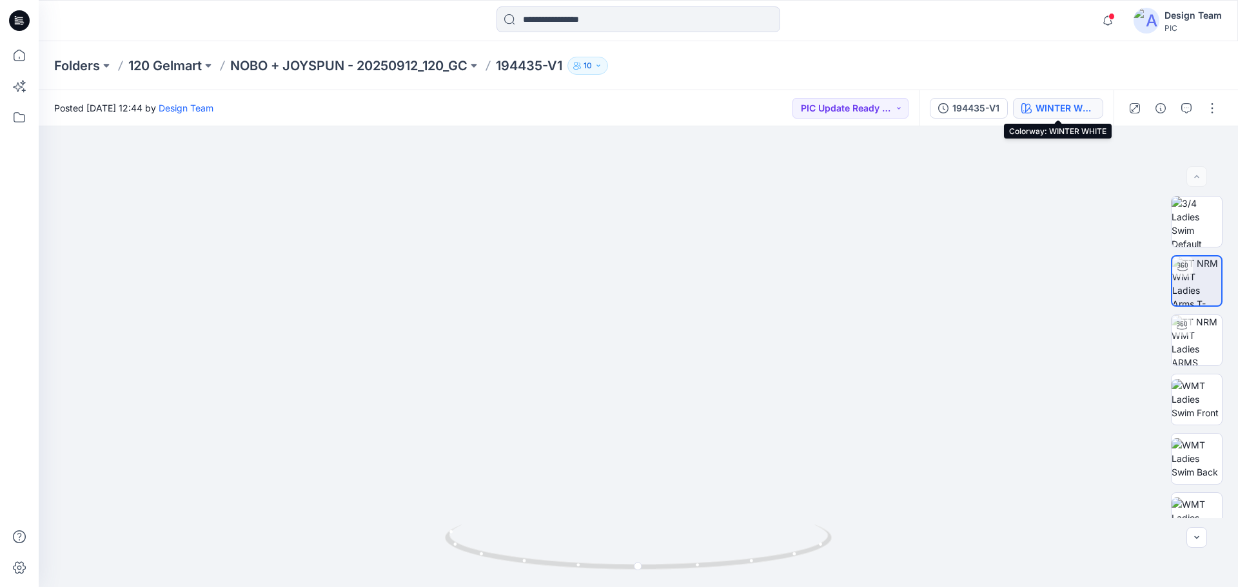
click at [1054, 112] on div "WINTER WHITE" at bounding box center [1064, 108] width 59 height 14
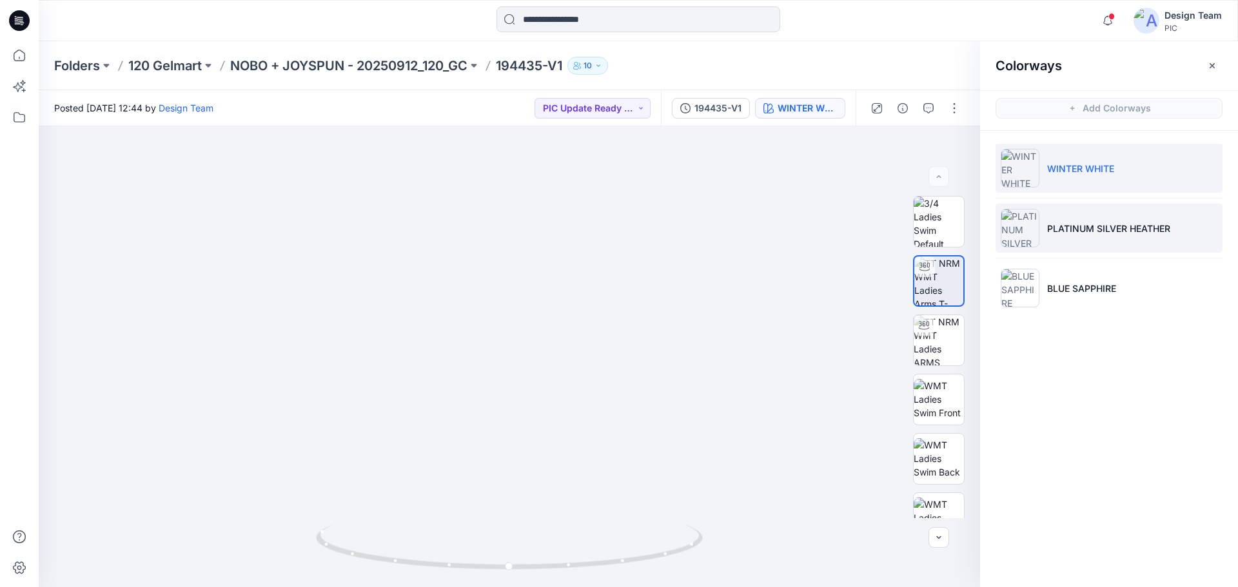
click at [1068, 235] on p "PLATINUM SILVER HEATHER" at bounding box center [1108, 229] width 123 height 14
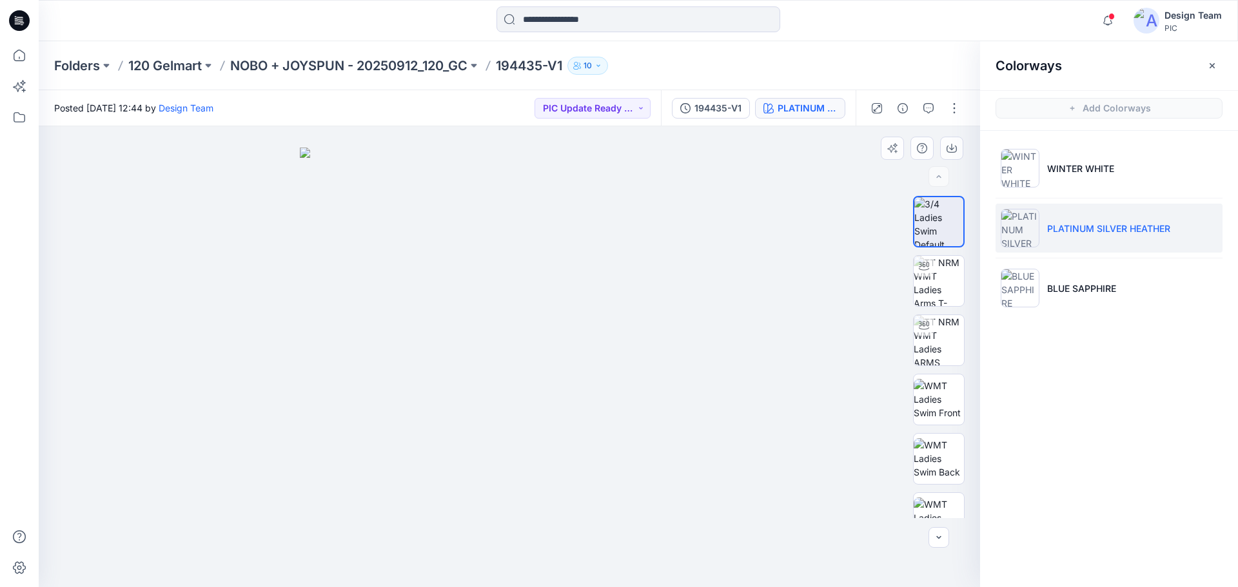
drag, startPoint x: 467, startPoint y: 446, endPoint x: 494, endPoint y: 407, distance: 47.2
click at [494, 407] on img at bounding box center [509, 368] width 419 height 440
click at [941, 295] on img at bounding box center [939, 281] width 50 height 50
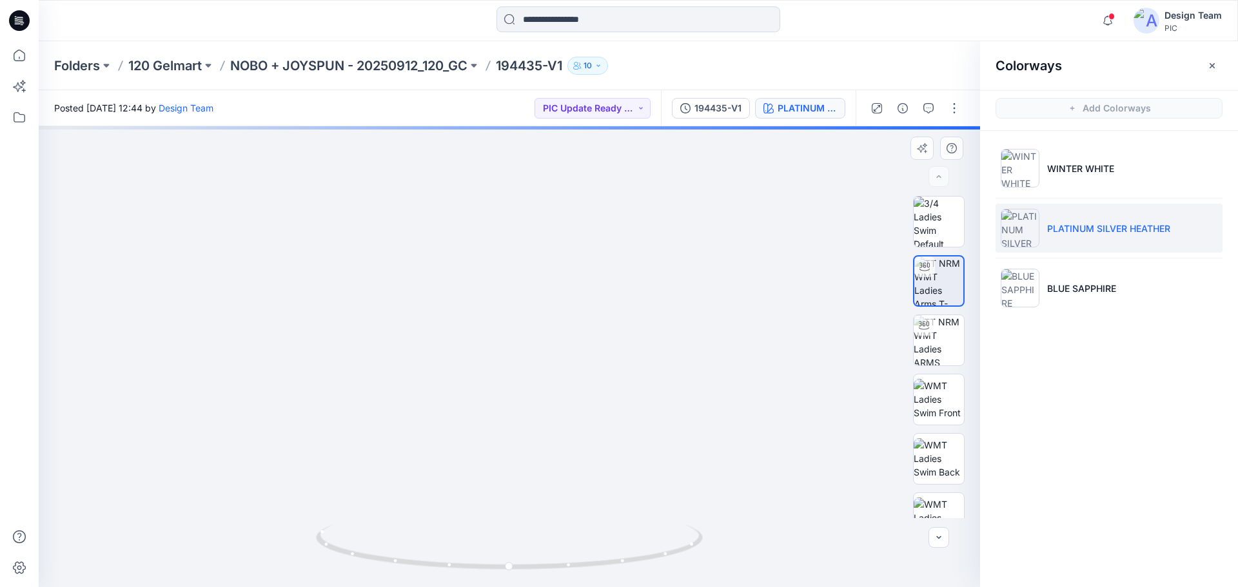
drag, startPoint x: 531, startPoint y: 509, endPoint x: 524, endPoint y: 323, distance: 185.8
click at [524, 323] on img at bounding box center [509, 158] width 1111 height 858
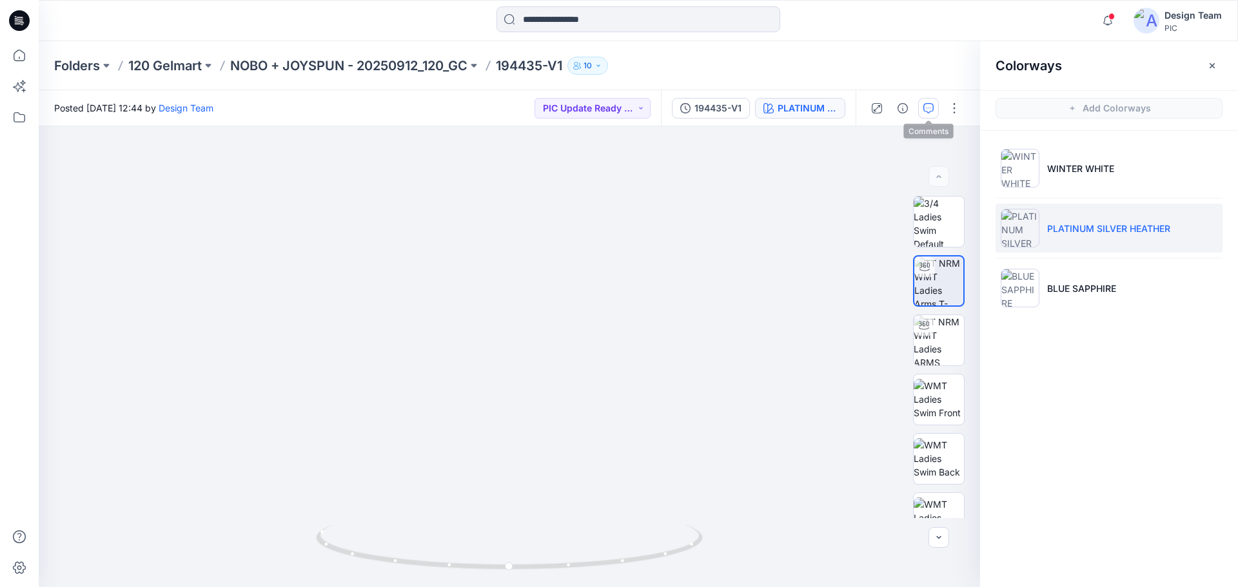
click at [925, 105] on icon "button" at bounding box center [928, 108] width 10 height 10
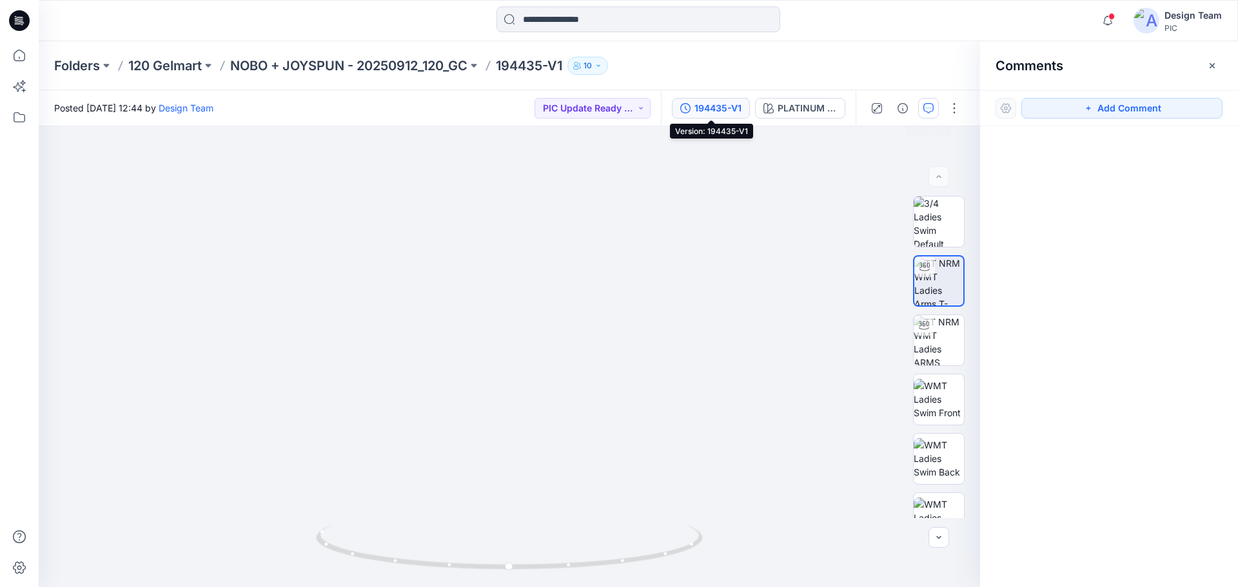
click at [723, 108] on div "194435-V1" at bounding box center [717, 108] width 47 height 14
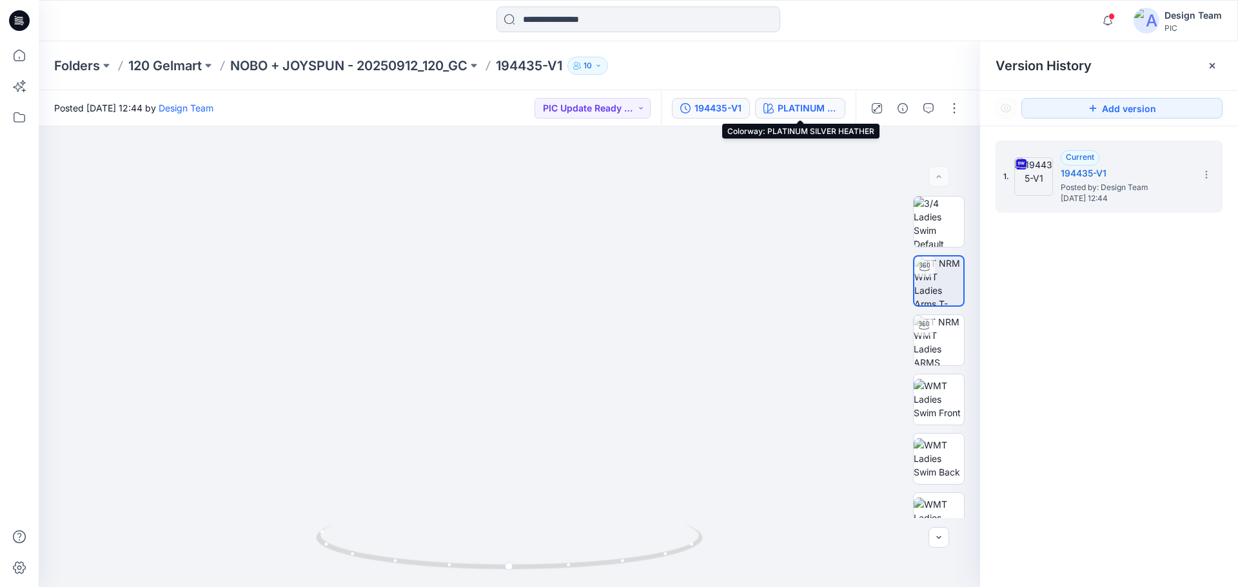
click at [801, 109] on div "PLATINUM SILVER HEATHER" at bounding box center [807, 108] width 59 height 14
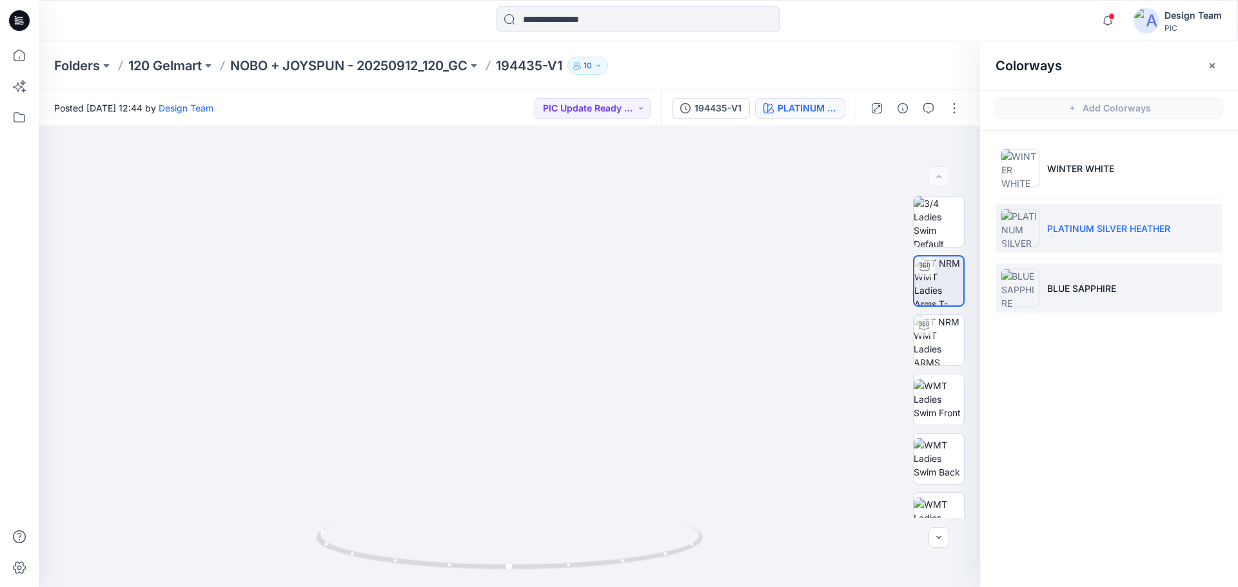
click at [1085, 282] on p "BLUE SAPPHIRE" at bounding box center [1081, 289] width 69 height 14
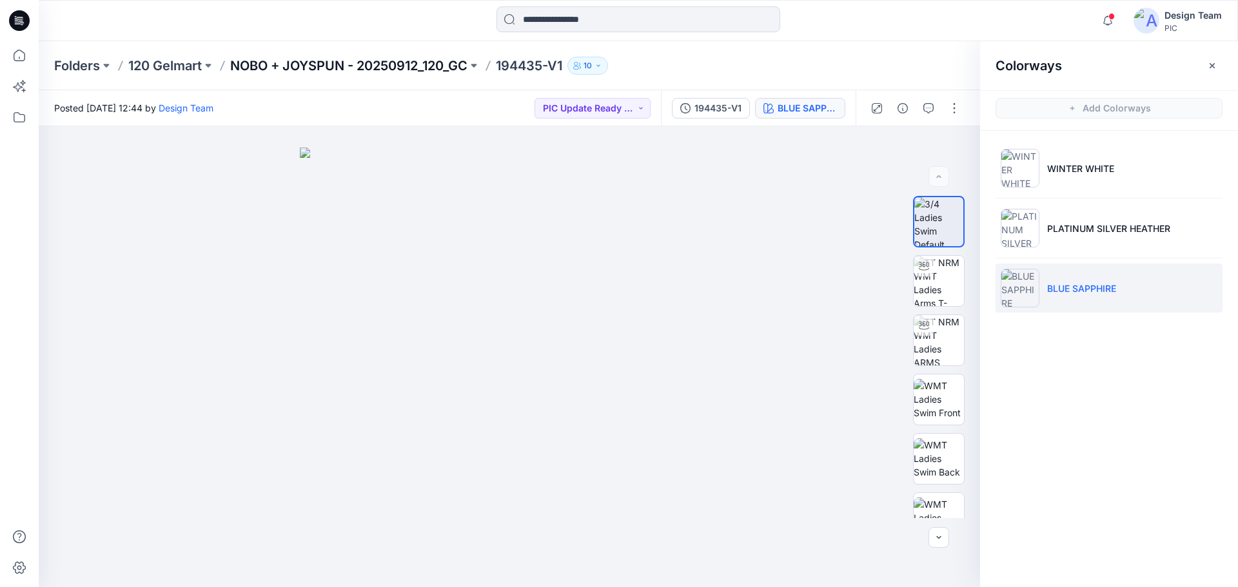
click at [447, 63] on p "NOBO + JOYSPUN - 20250912_120_GC" at bounding box center [348, 66] width 237 height 18
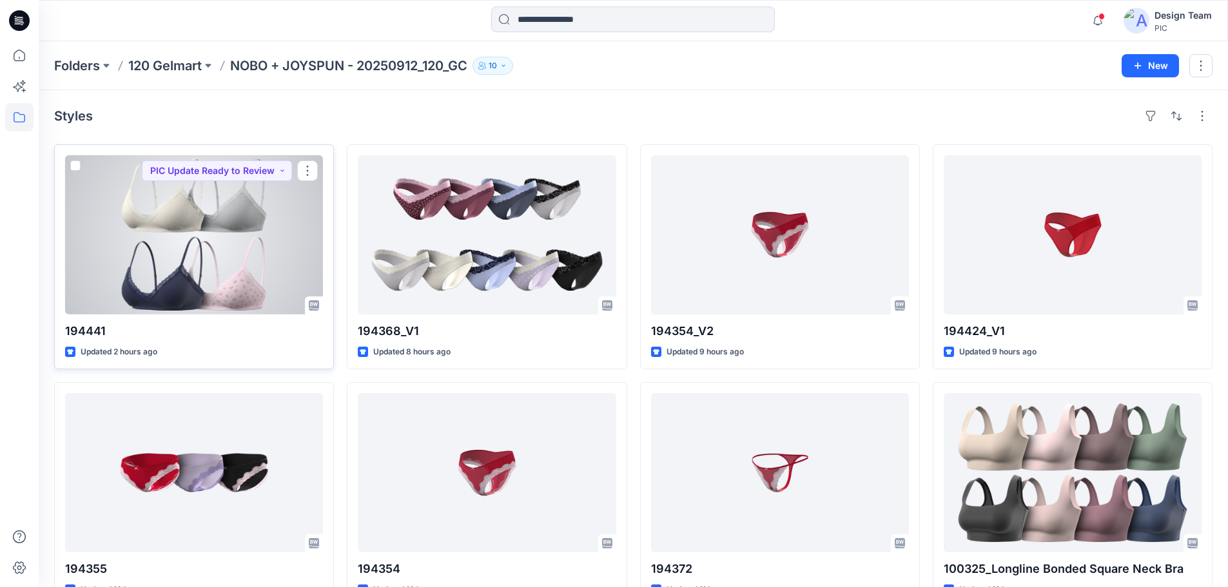
click at [238, 255] on div at bounding box center [194, 234] width 258 height 159
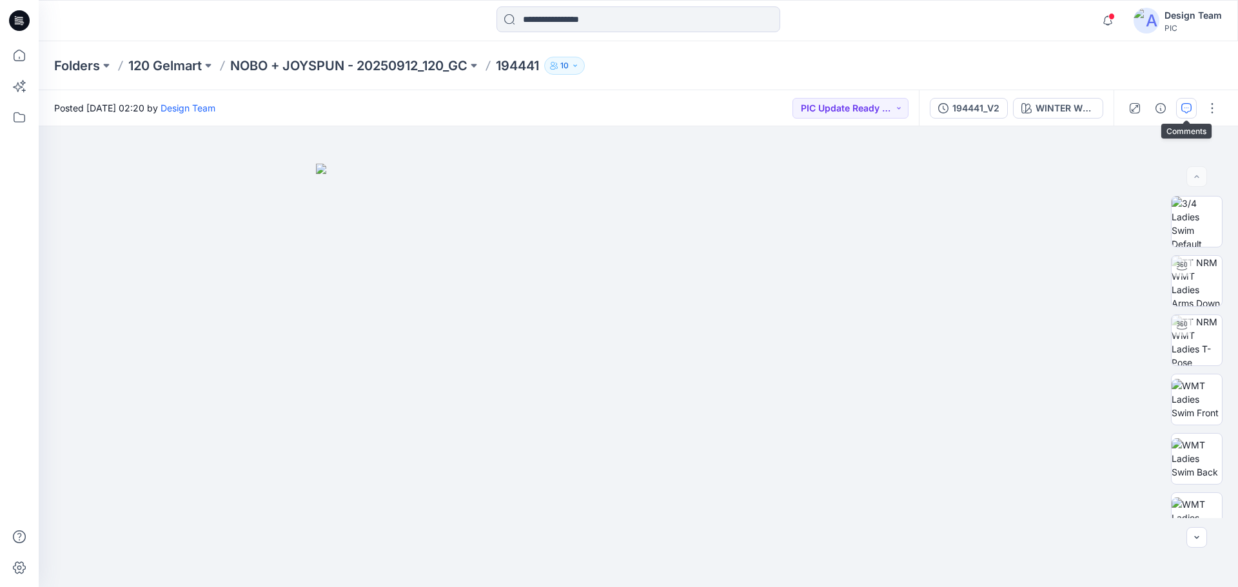
click at [1192, 106] on button "button" at bounding box center [1186, 108] width 21 height 21
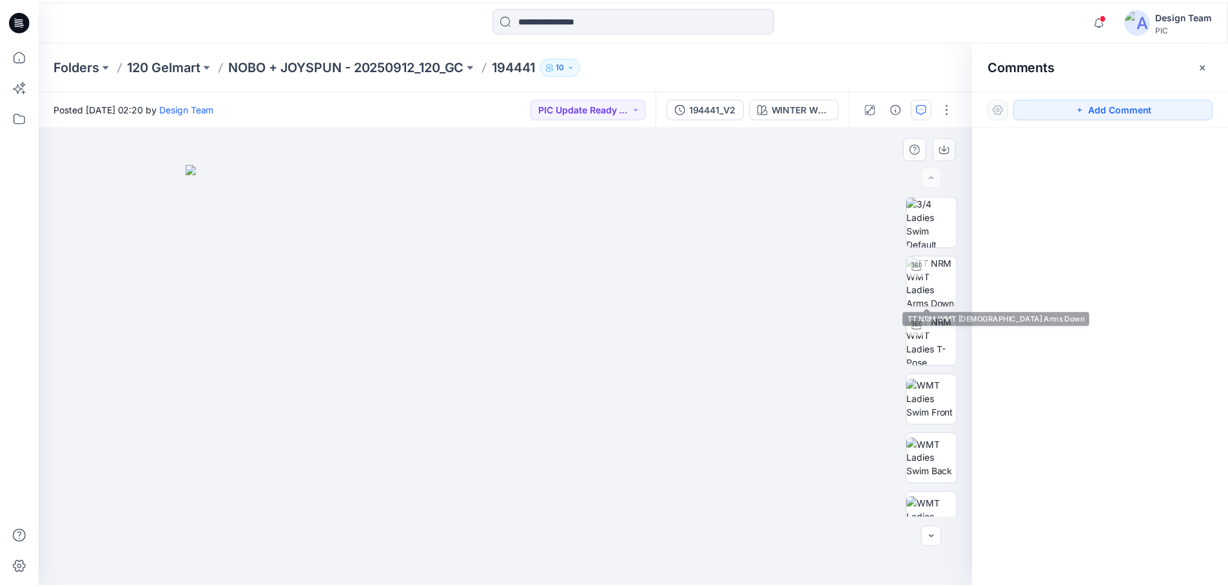
scroll to position [322, 0]
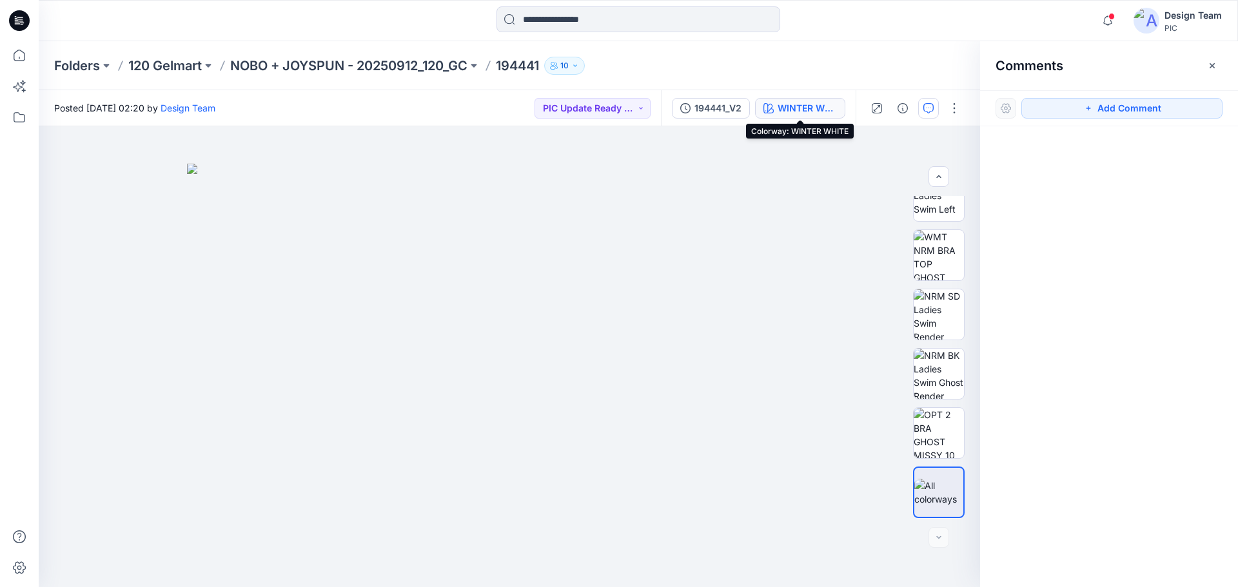
click at [810, 109] on div "WINTER WHITE" at bounding box center [807, 108] width 59 height 14
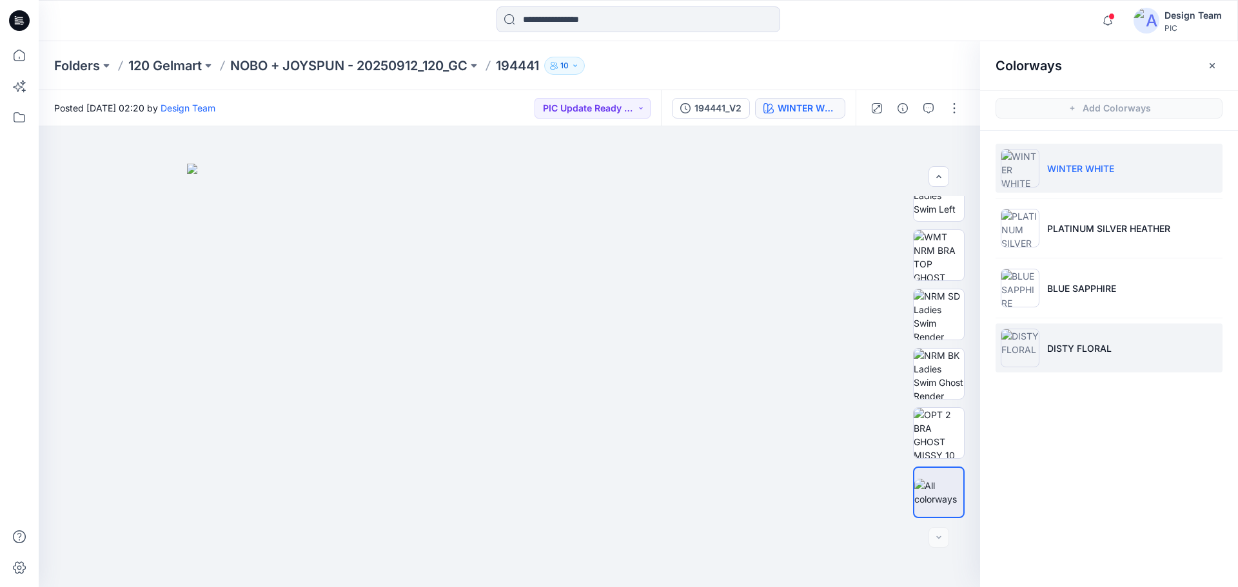
click at [1073, 351] on p "DISTY FLORAL" at bounding box center [1079, 349] width 64 height 14
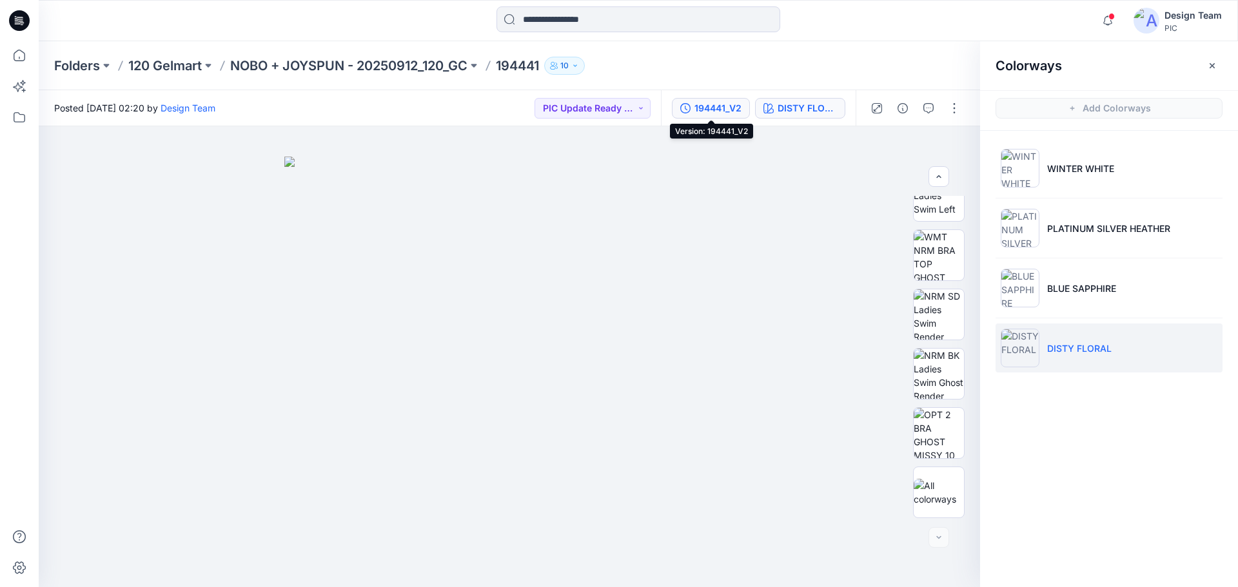
click at [704, 109] on div "194441_V2" at bounding box center [717, 108] width 47 height 14
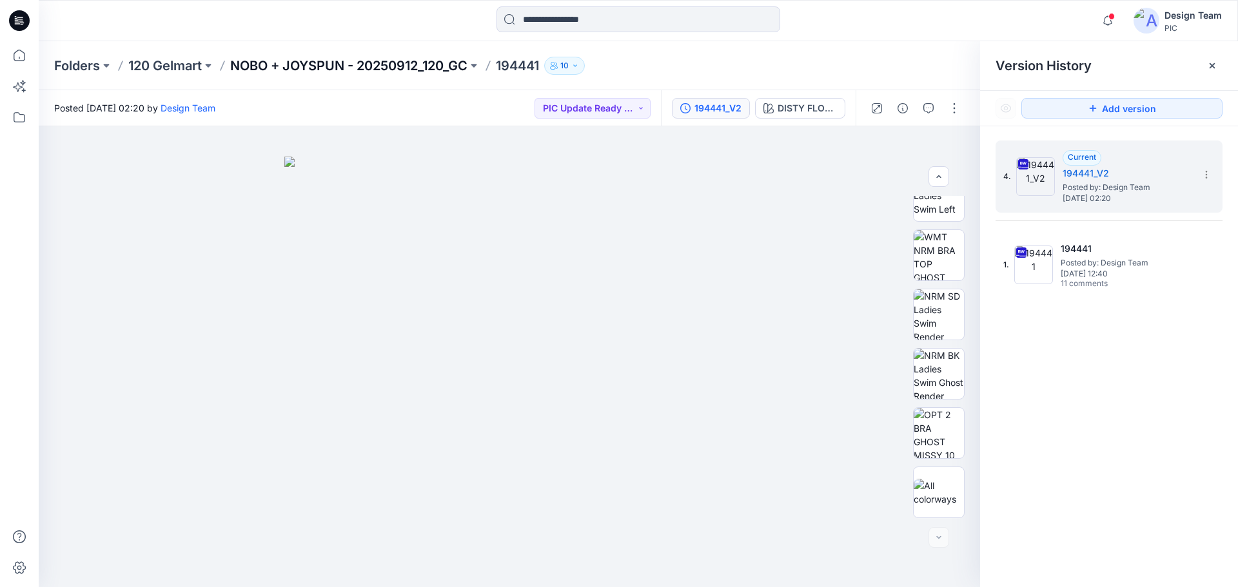
click at [347, 63] on p "NOBO + JOYSPUN - 20250912_120_GC" at bounding box center [348, 66] width 237 height 18
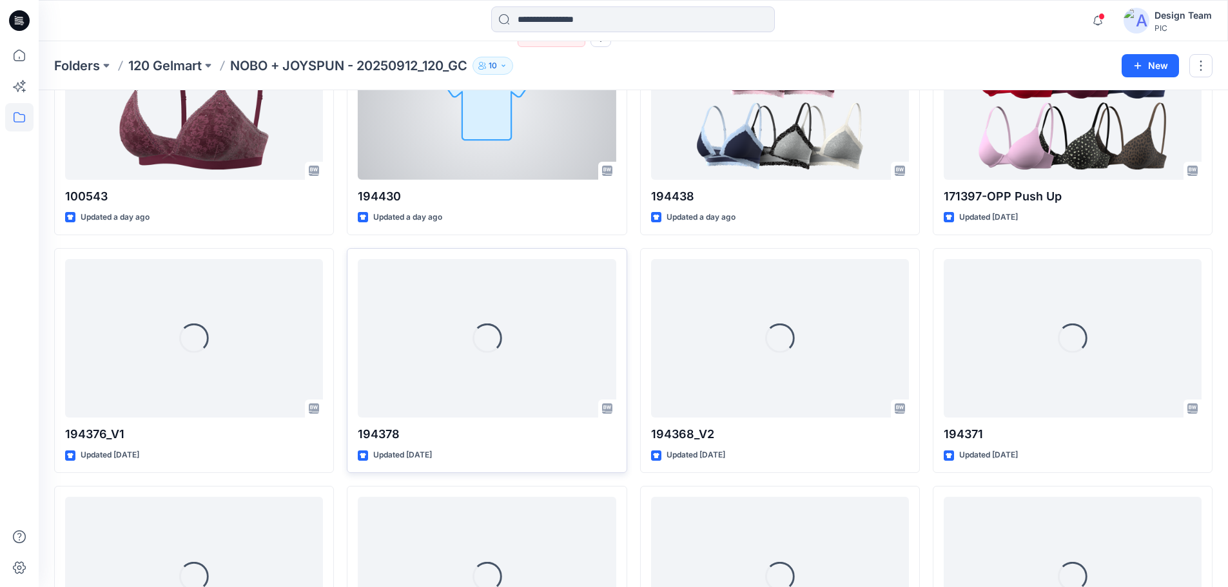
scroll to position [2071, 0]
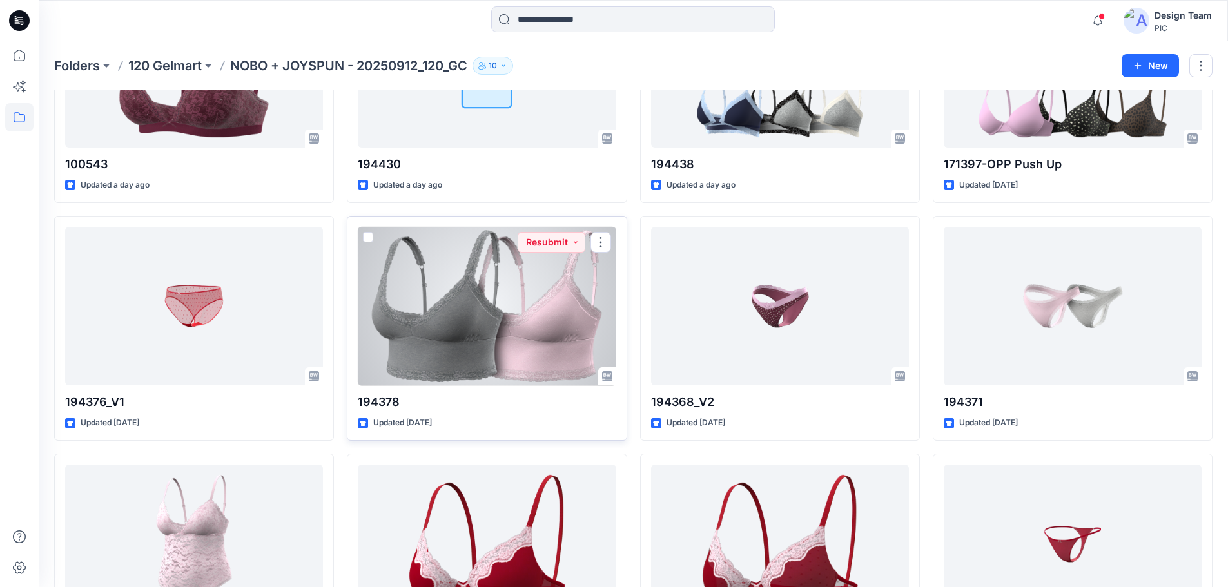
click at [553, 314] on div at bounding box center [487, 306] width 258 height 159
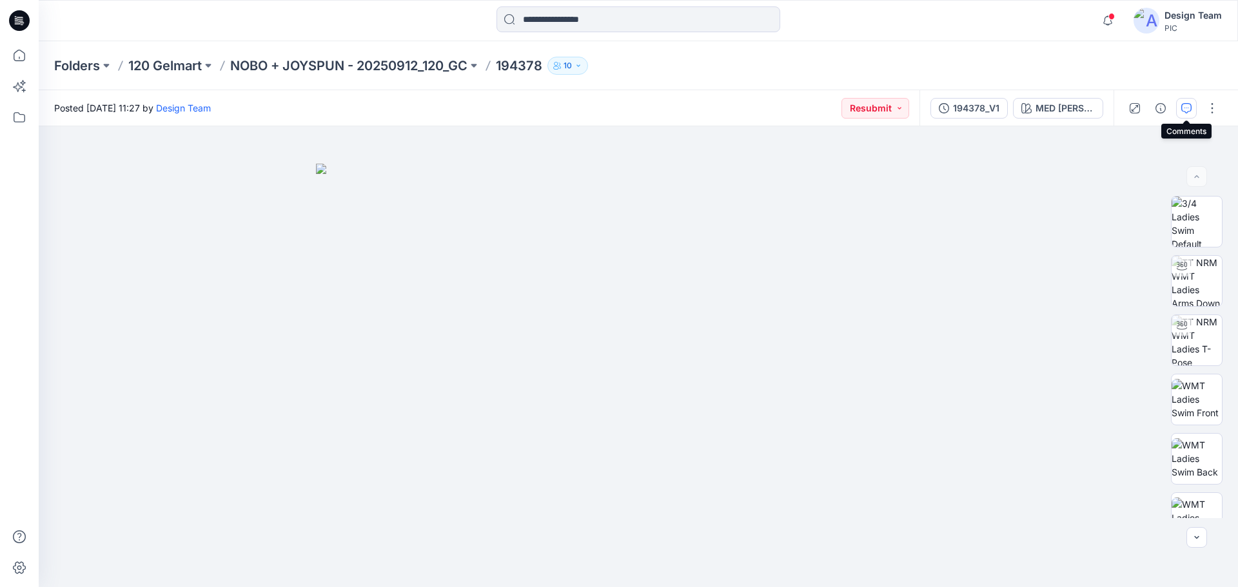
click at [1189, 106] on icon "button" at bounding box center [1186, 108] width 10 height 10
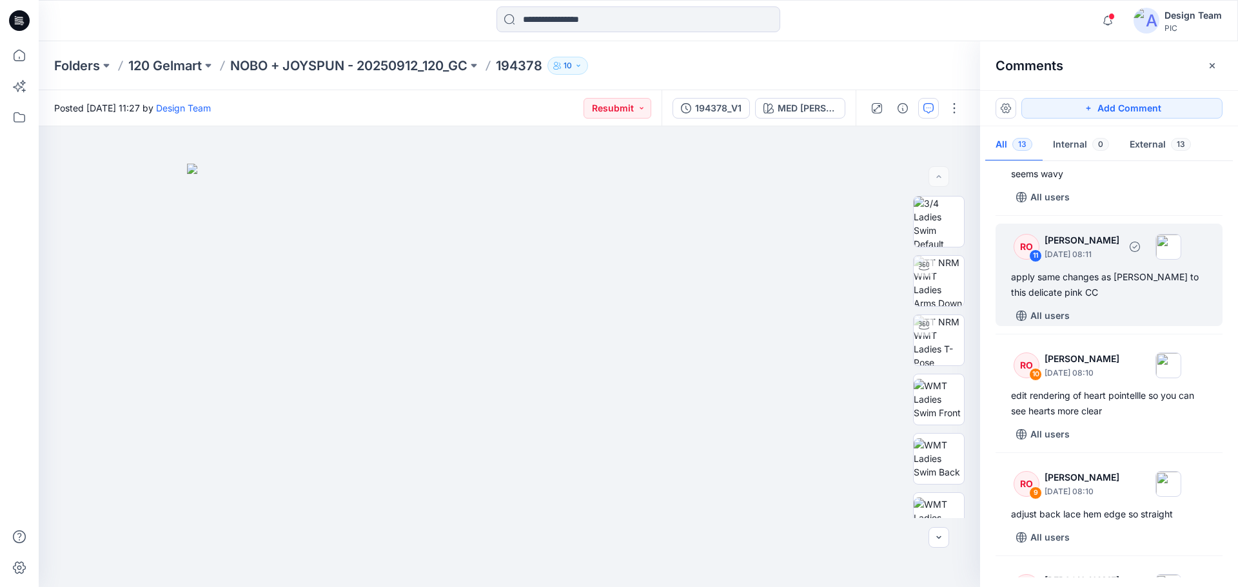
scroll to position [193, 0]
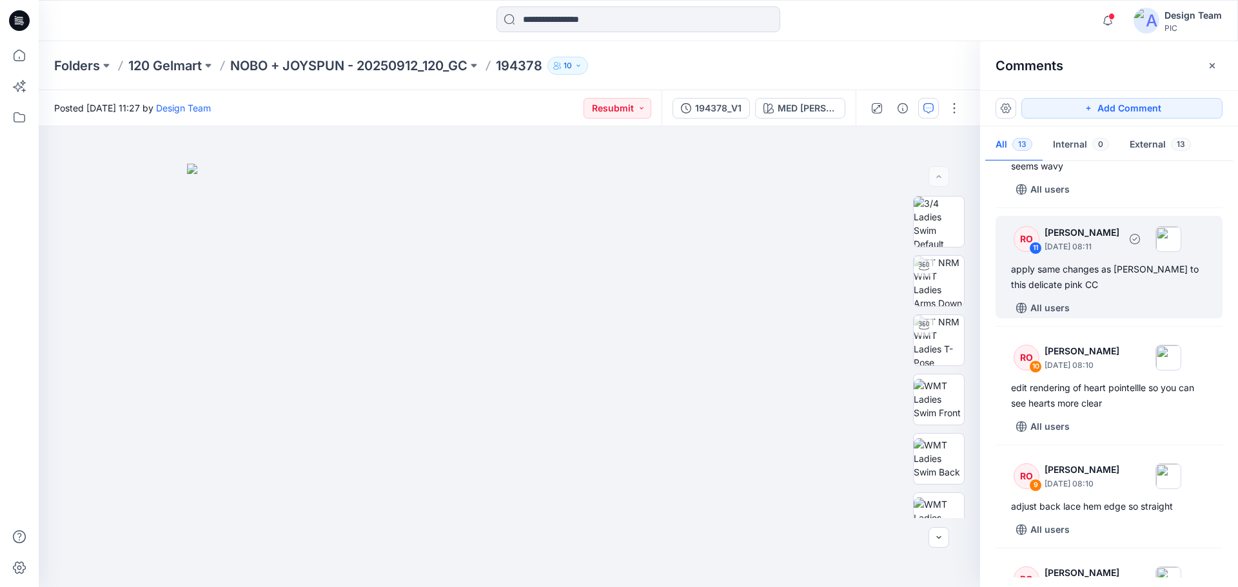
click at [1148, 280] on div "apply same changes as heather grey to this delicate pink CC" at bounding box center [1109, 277] width 196 height 31
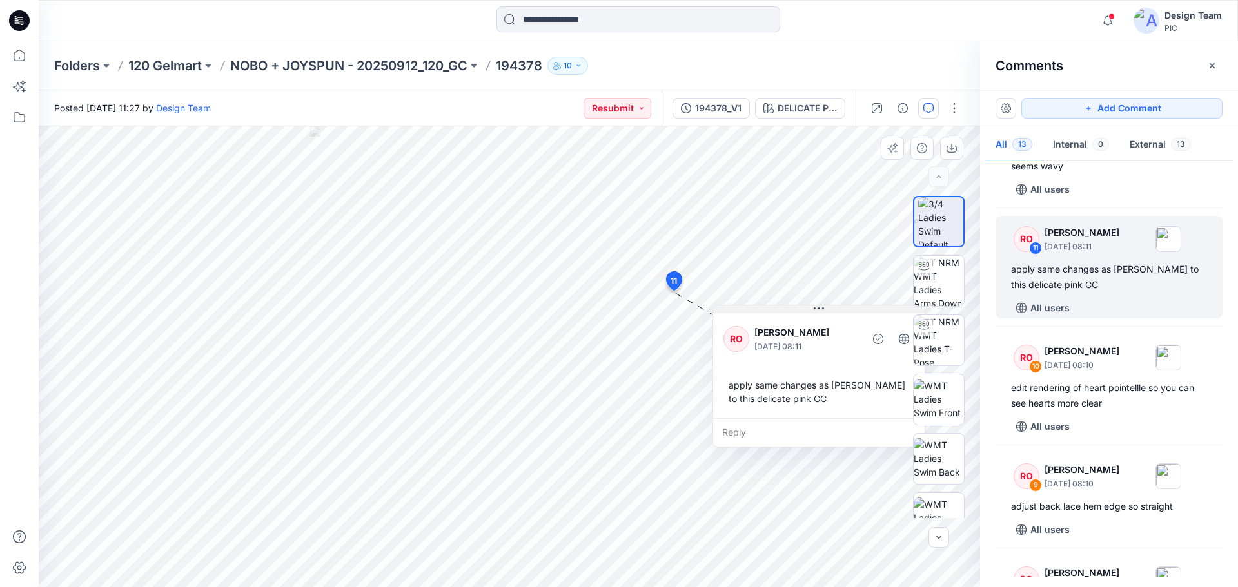
drag, startPoint x: 687, startPoint y: 300, endPoint x: 845, endPoint y: 308, distance: 158.2
click at [845, 308] on button at bounding box center [818, 310] width 211 height 8
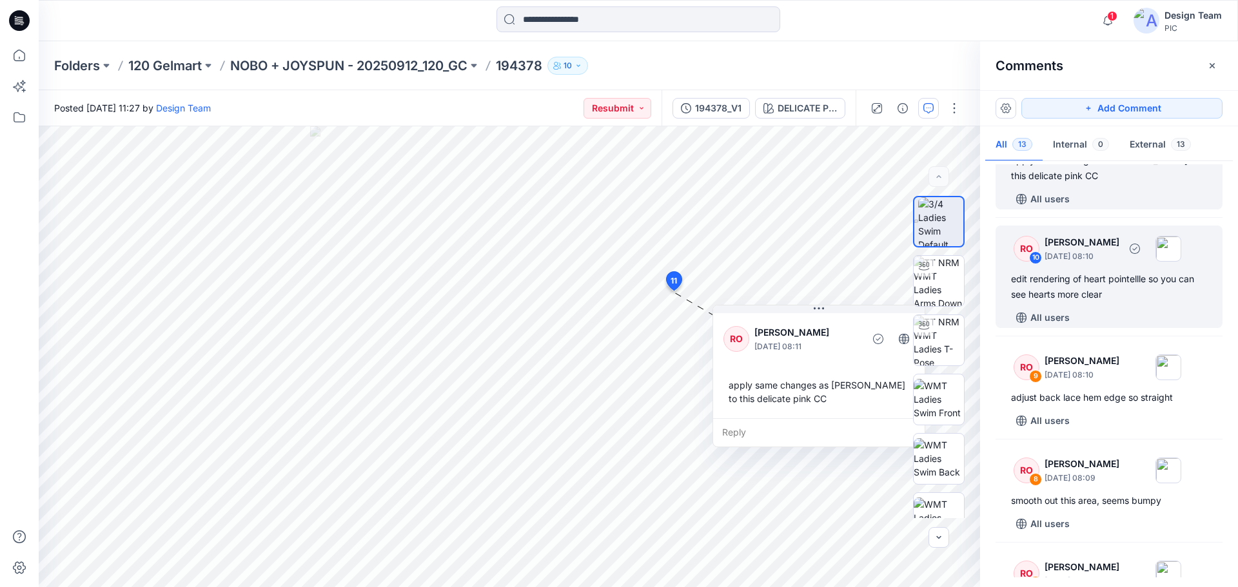
scroll to position [322, 0]
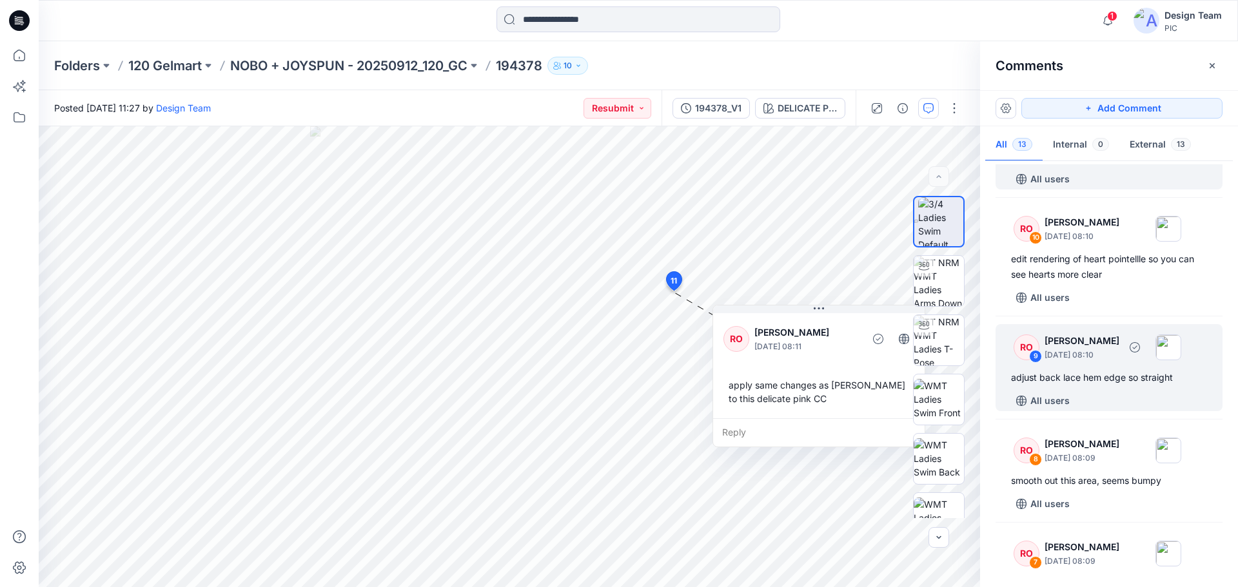
click at [1113, 391] on div "All users" at bounding box center [1116, 401] width 211 height 21
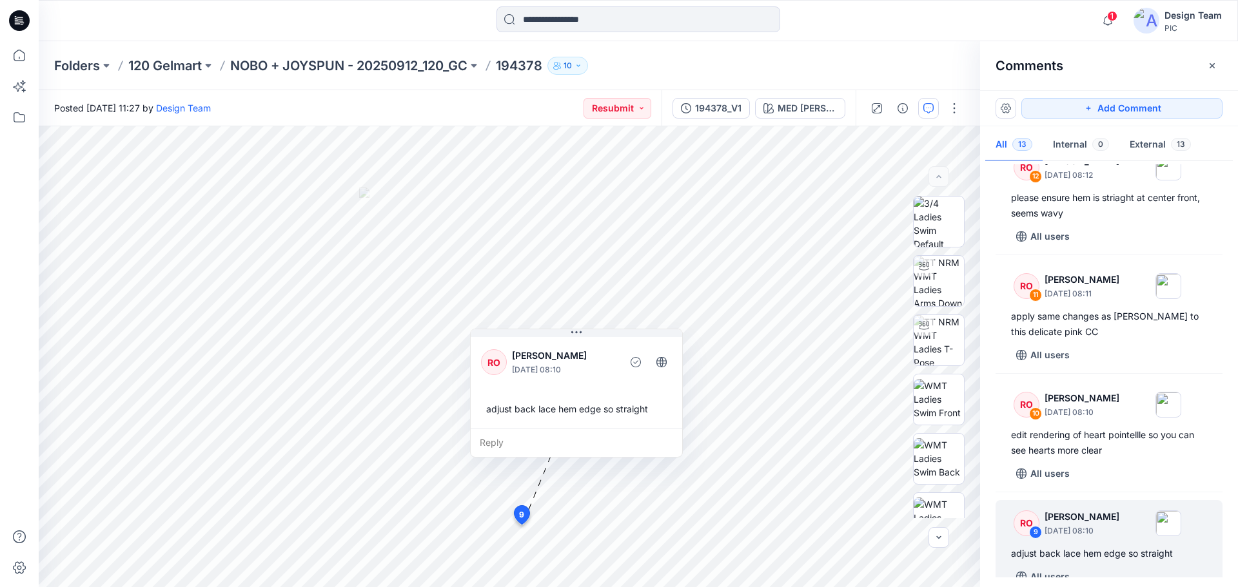
scroll to position [0, 0]
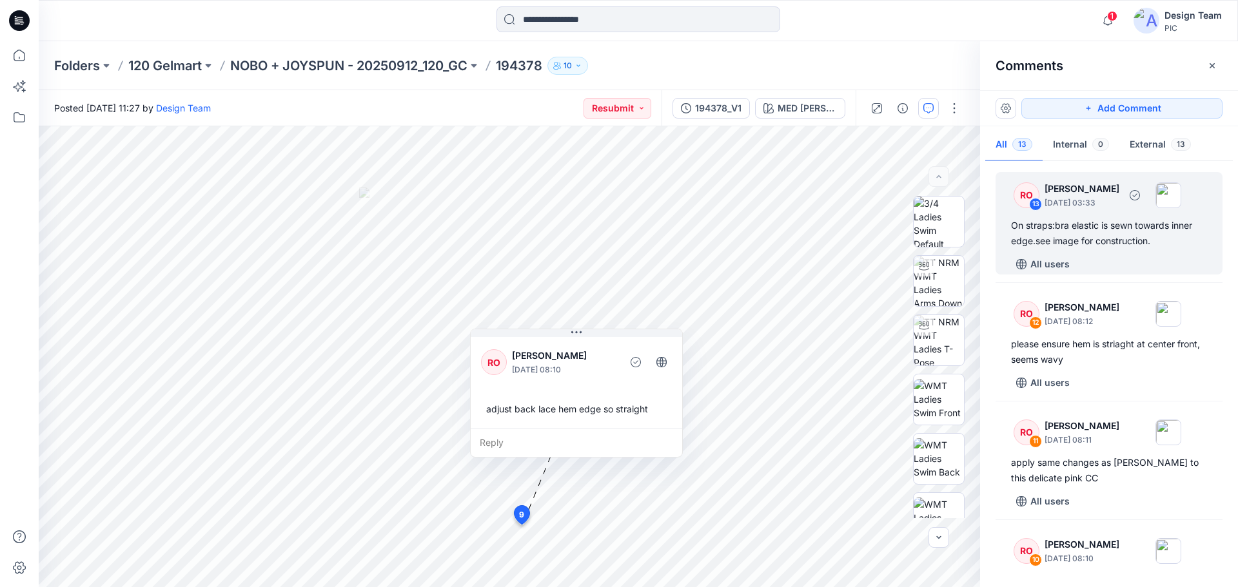
click at [1121, 228] on div "On straps:bra elastic is sewn towards inner edge.see image for construction." at bounding box center [1109, 233] width 196 height 31
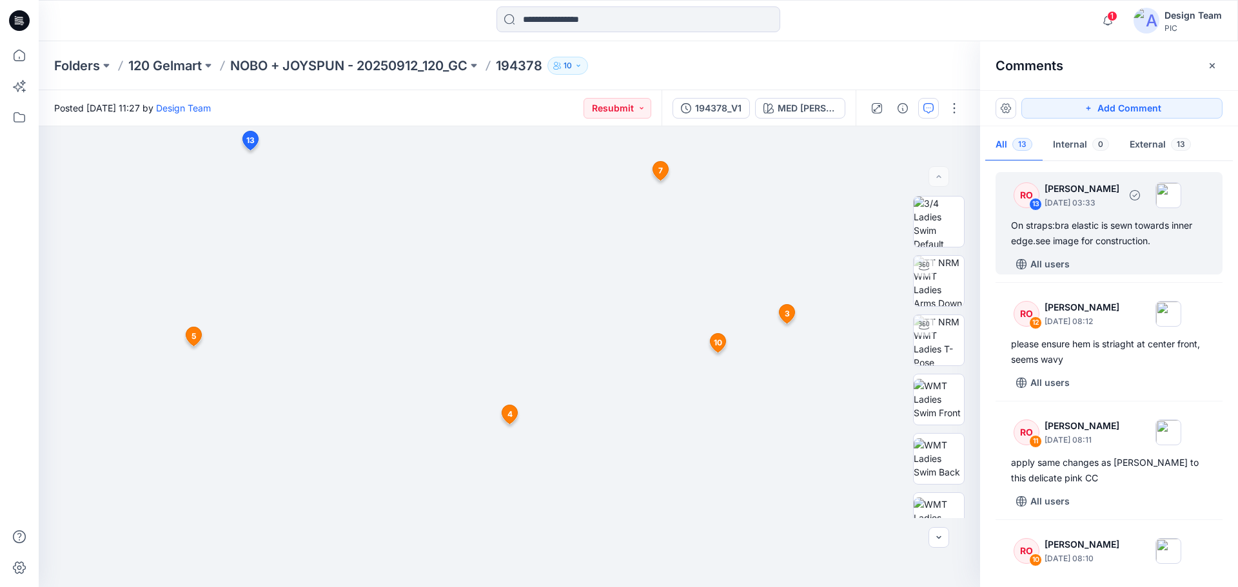
click at [1148, 230] on div "On straps:bra elastic is sewn towards inner edge.see image for construction." at bounding box center [1109, 233] width 196 height 31
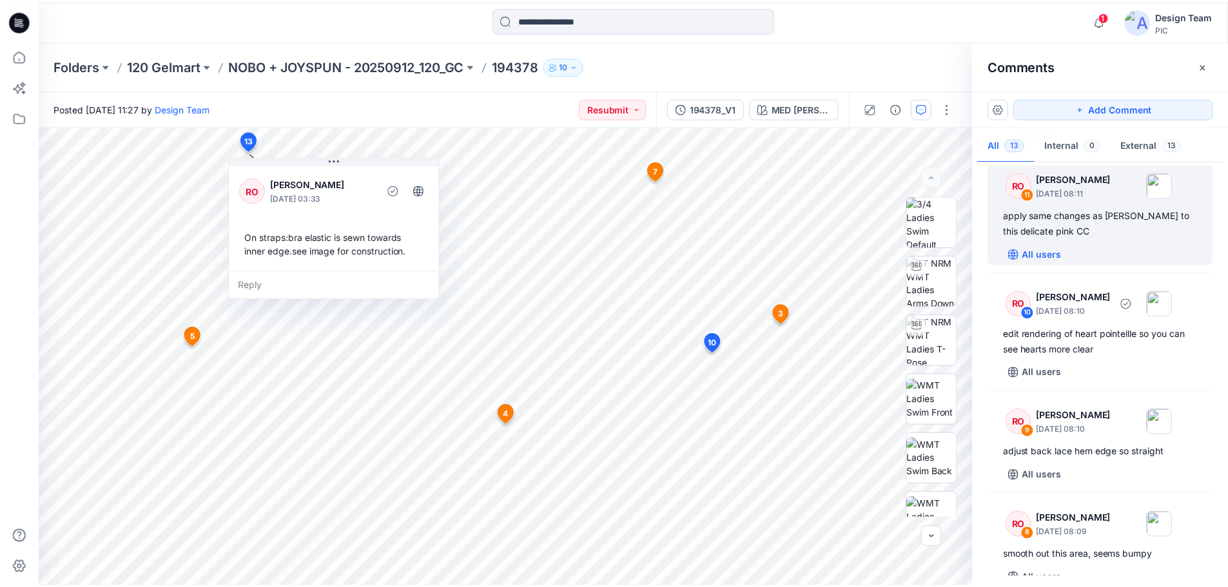
scroll to position [387, 0]
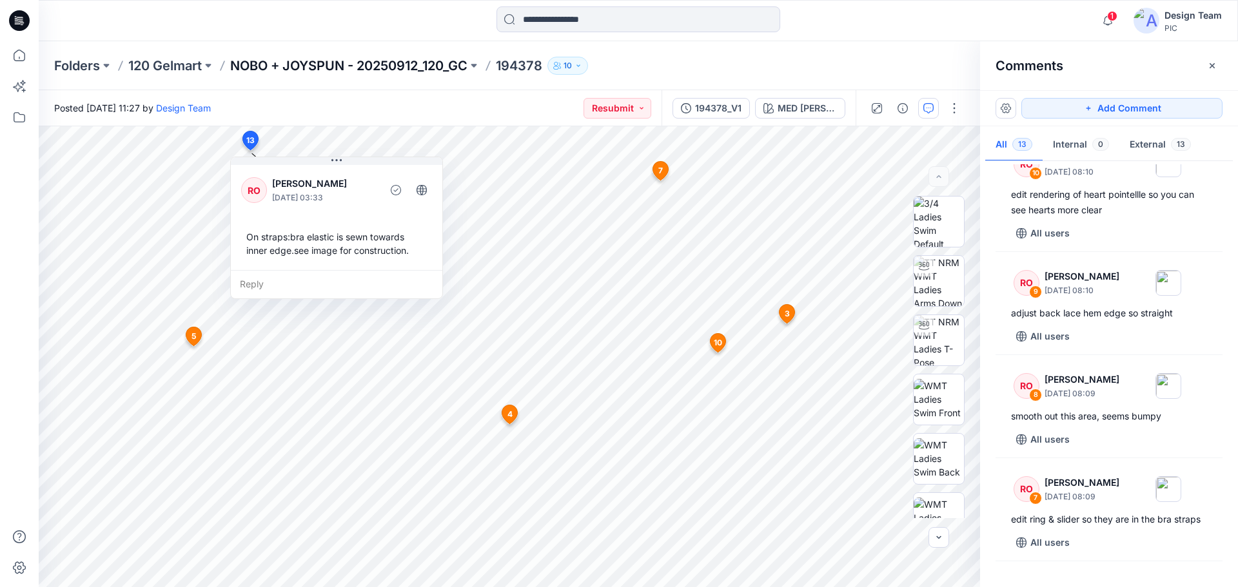
click at [415, 64] on p "NOBO + JOYSPUN - 20250912_120_GC" at bounding box center [348, 66] width 237 height 18
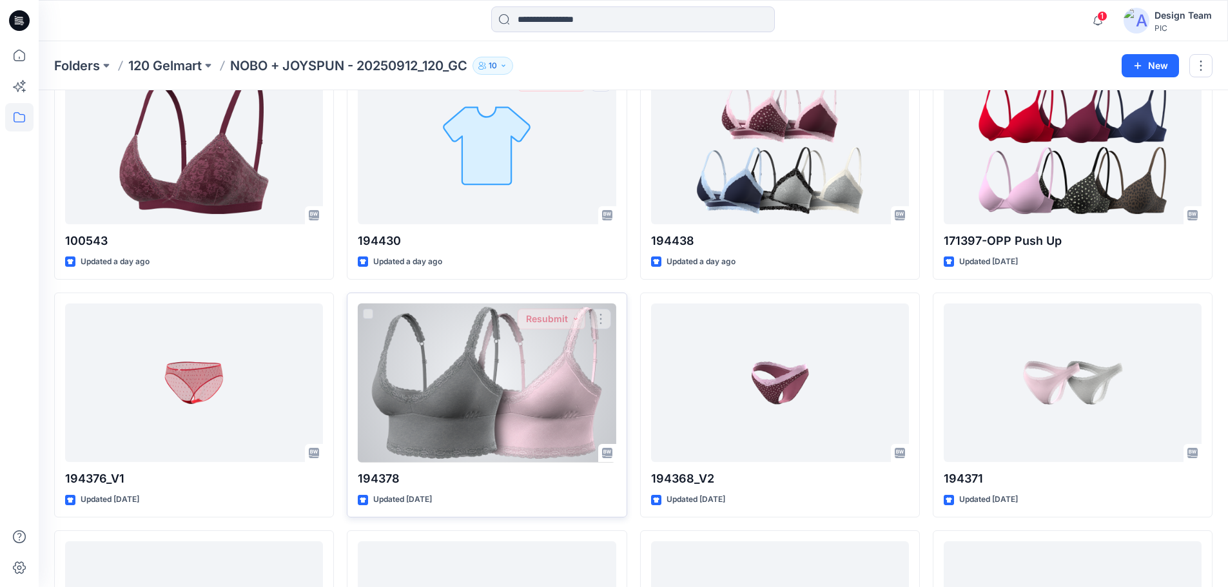
scroll to position [1999, 0]
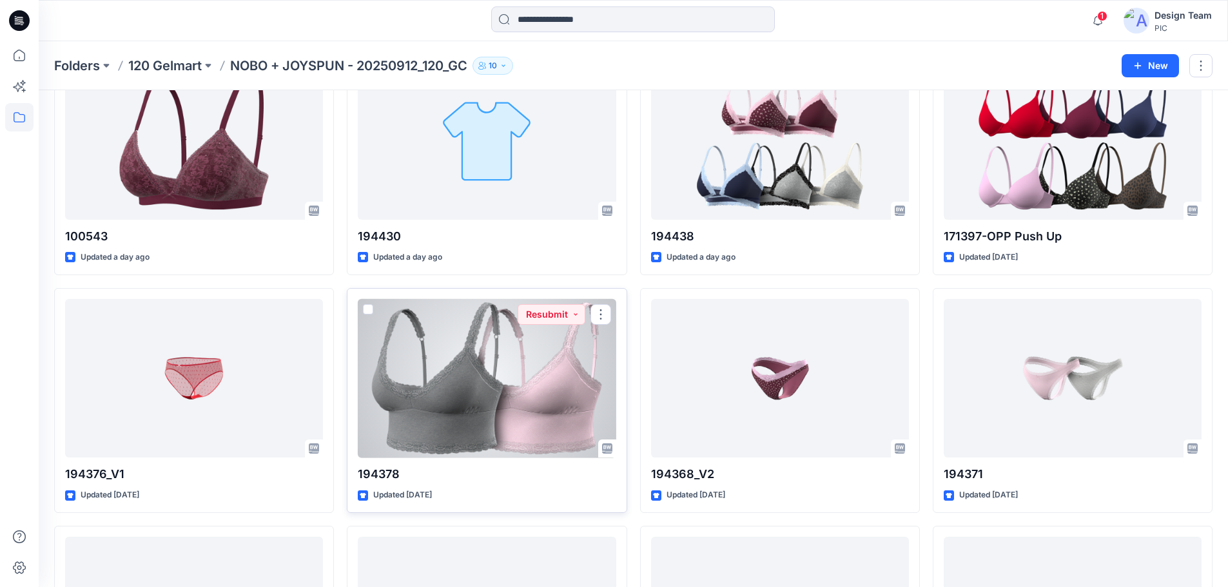
click at [505, 386] on div at bounding box center [487, 378] width 258 height 159
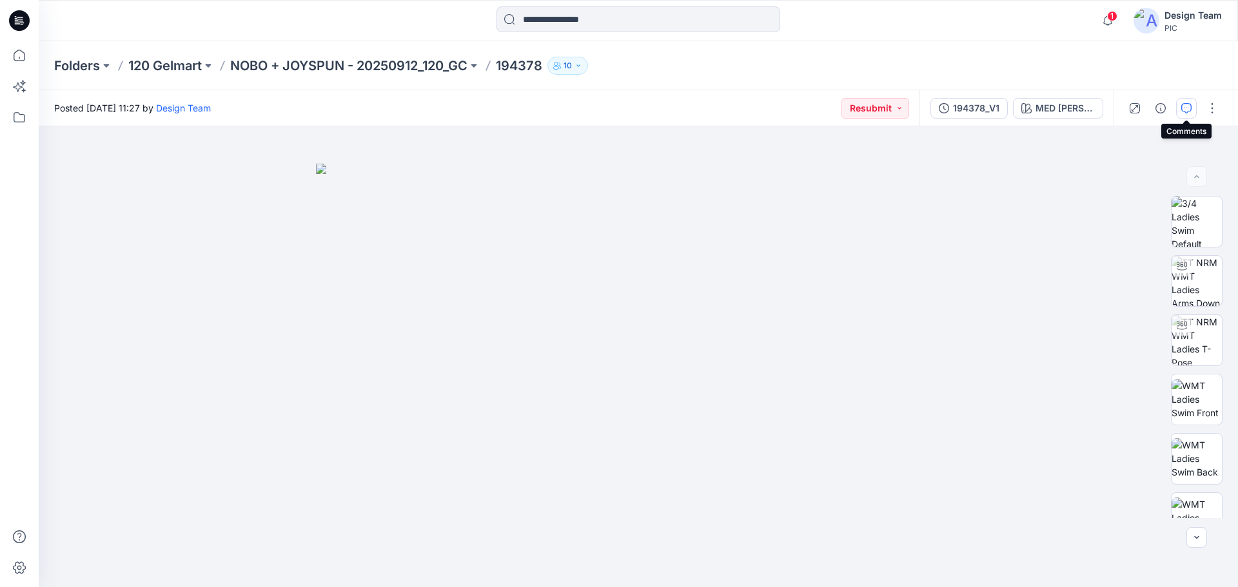
click at [1189, 106] on icon "button" at bounding box center [1186, 108] width 10 height 10
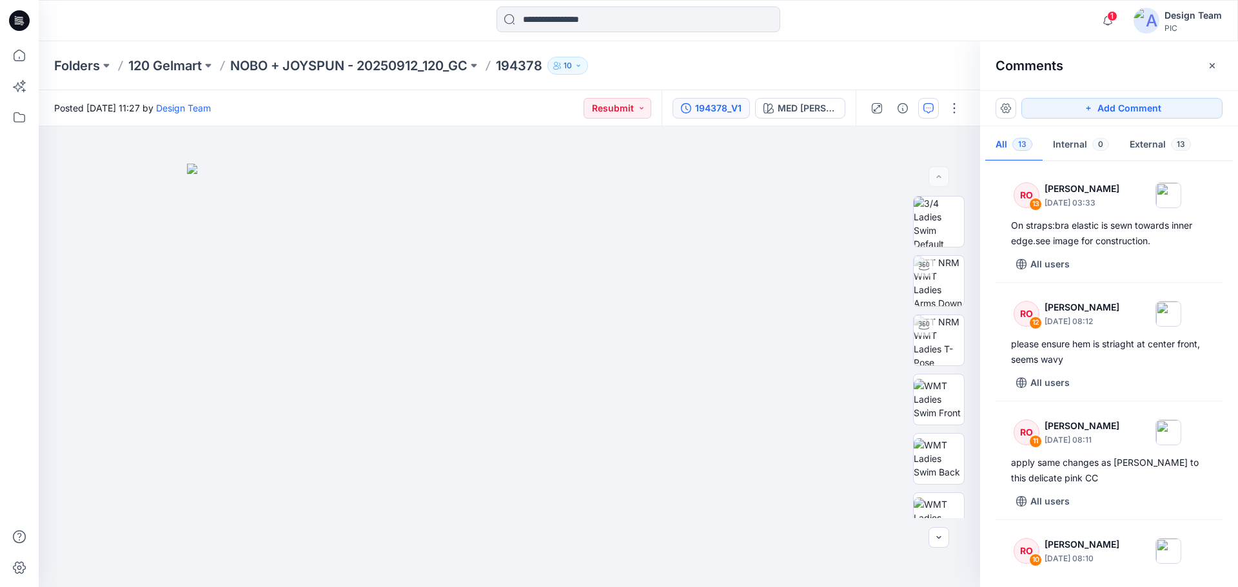
click at [700, 100] on div "194378_V1 MED HEATHER GRAY" at bounding box center [758, 108] width 194 height 36
click at [700, 103] on div "194378_V1" at bounding box center [718, 108] width 46 height 14
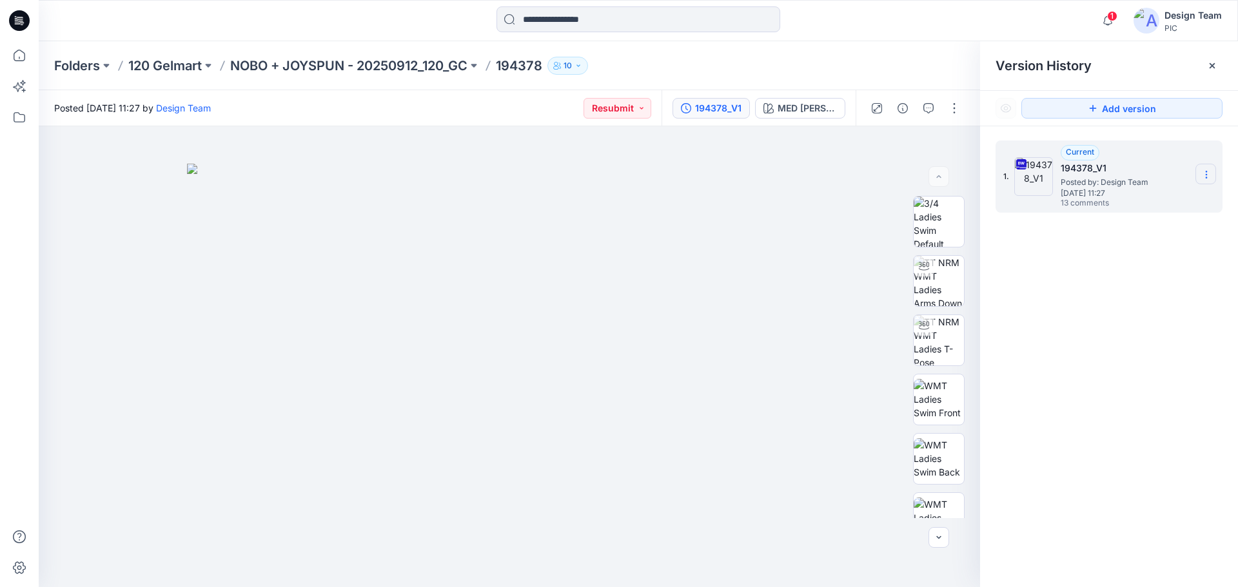
click at [1206, 171] on icon at bounding box center [1206, 175] width 10 height 10
click at [1121, 198] on span "Download Source BW File" at bounding box center [1141, 199] width 108 height 15
click at [316, 59] on p "NOBO + JOYSPUN - 20250912_120_GC" at bounding box center [348, 66] width 237 height 18
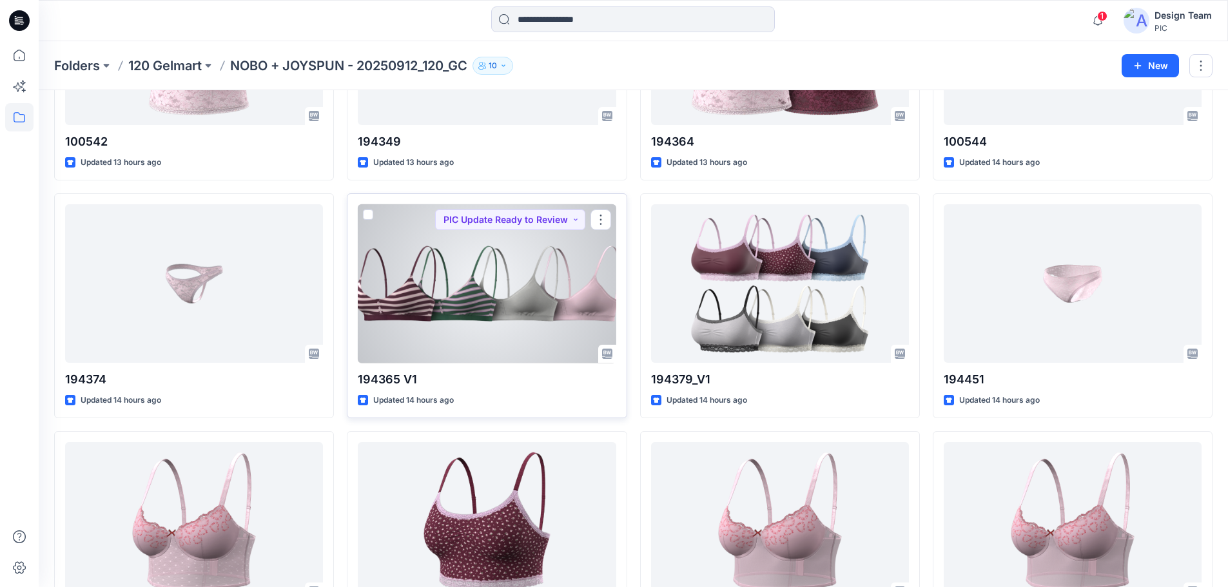
scroll to position [643, 0]
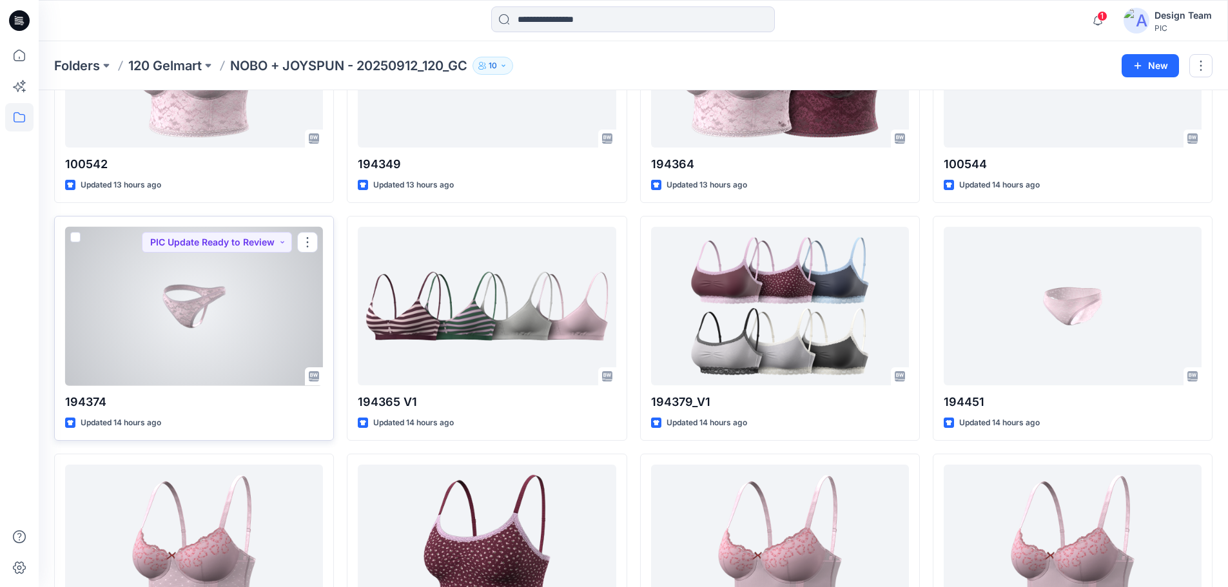
click at [206, 358] on div at bounding box center [194, 306] width 258 height 159
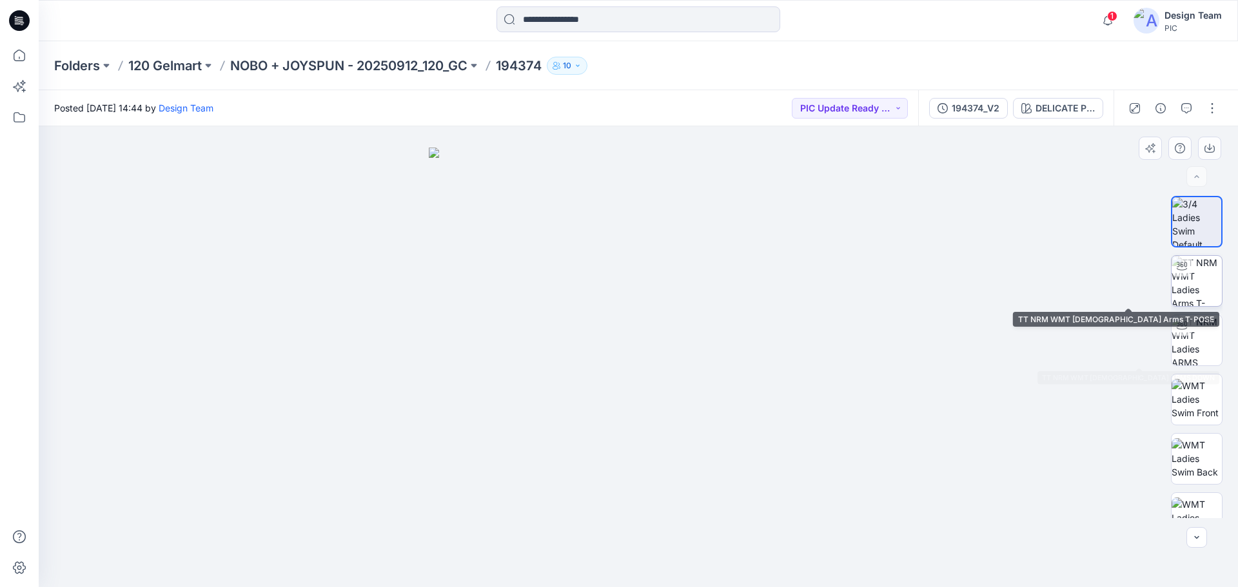
click at [1205, 279] on img at bounding box center [1196, 281] width 50 height 50
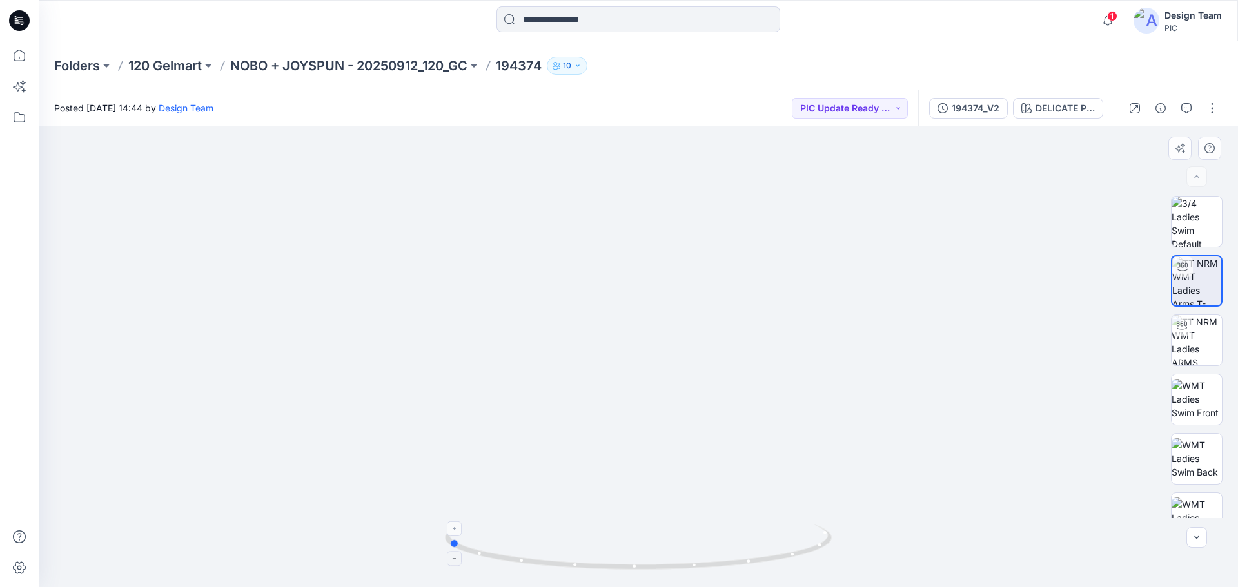
drag, startPoint x: 828, startPoint y: 539, endPoint x: 640, endPoint y: 551, distance: 189.3
click at [640, 551] on icon at bounding box center [640, 549] width 390 height 48
drag, startPoint x: 656, startPoint y: 538, endPoint x: 663, endPoint y: 495, distance: 43.8
click at [663, 495] on div at bounding box center [638, 356] width 1199 height 461
click at [631, 558] on icon at bounding box center [640, 549] width 390 height 48
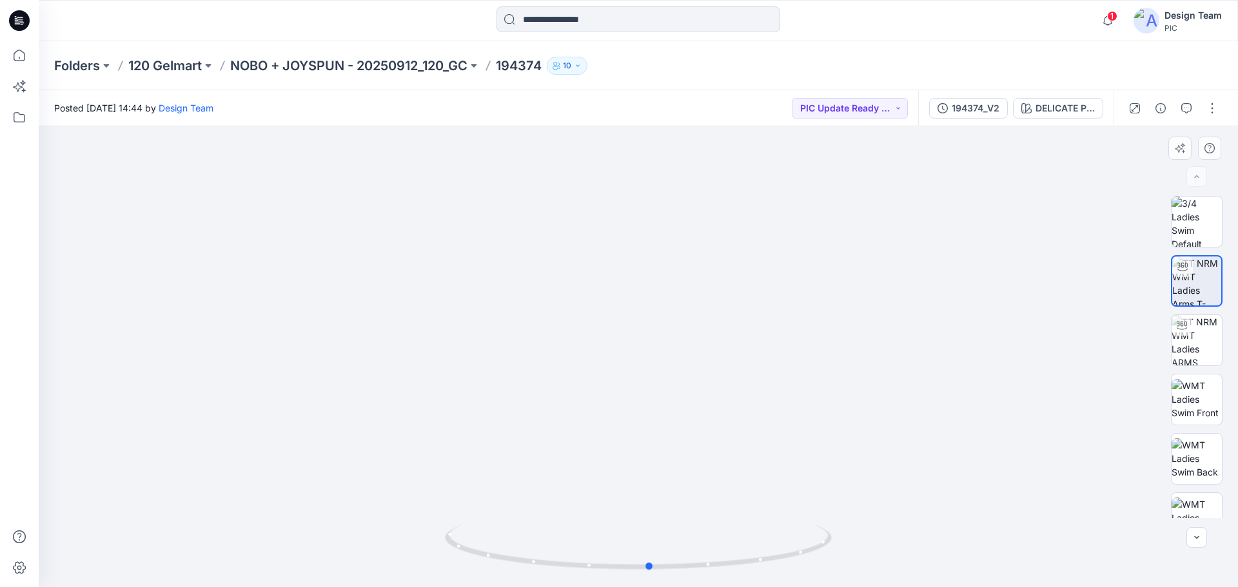
drag, startPoint x: 665, startPoint y: 568, endPoint x: 859, endPoint y: 541, distance: 196.6
click at [859, 541] on div at bounding box center [638, 356] width 1199 height 461
click at [352, 61] on p "NOBO + JOYSPUN - 20250912_120_GC" at bounding box center [348, 66] width 237 height 18
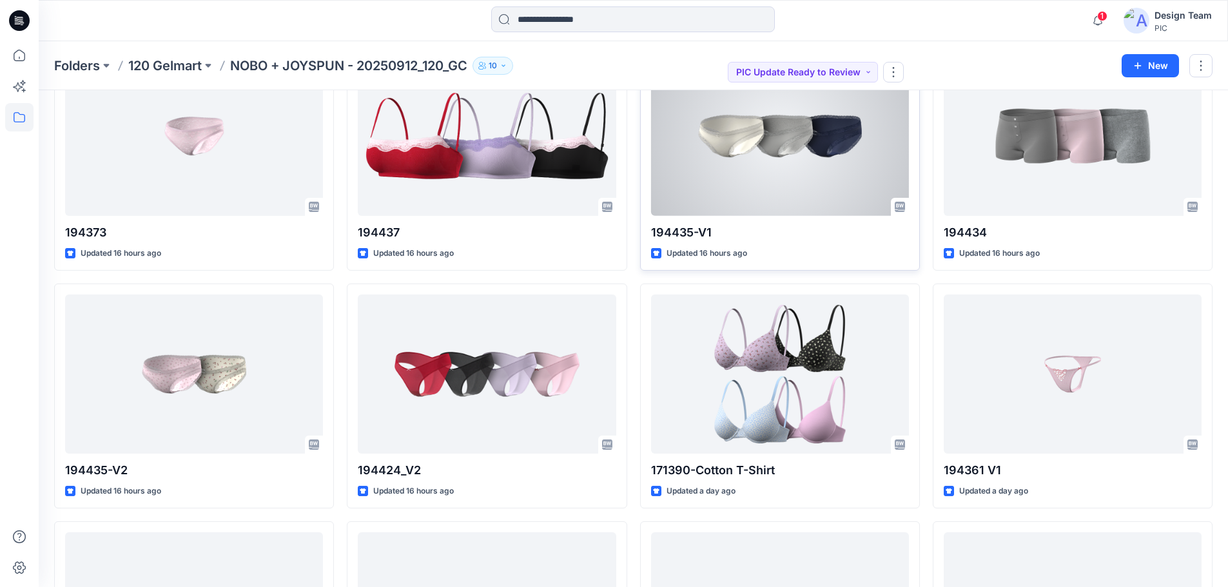
scroll to position [1485, 0]
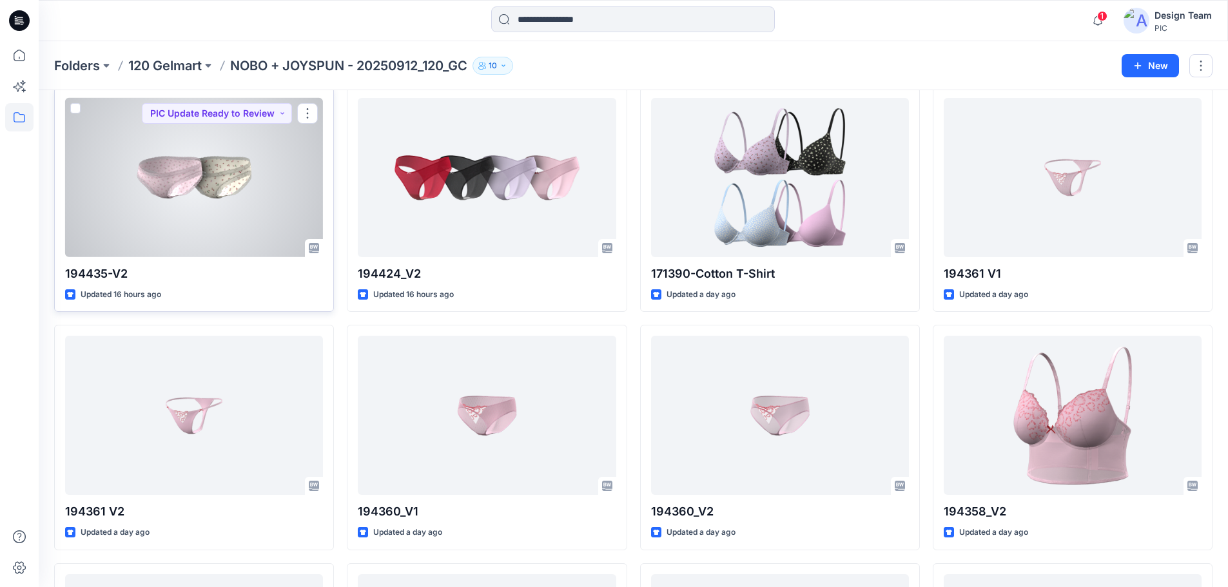
click at [201, 184] on div at bounding box center [194, 177] width 258 height 159
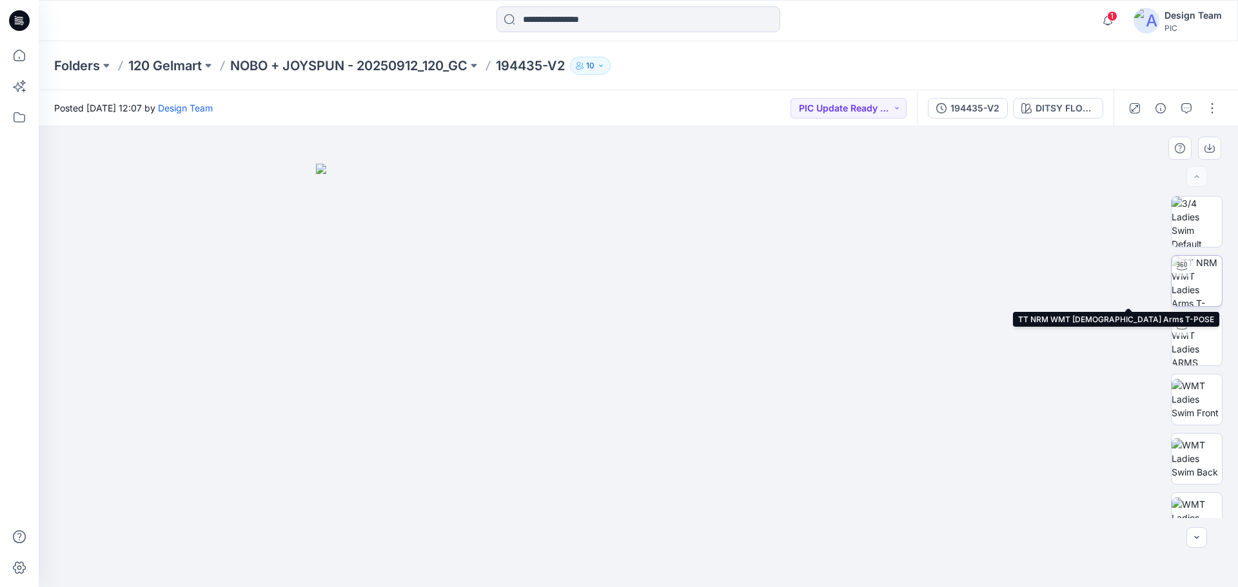
click at [1205, 295] on img at bounding box center [1196, 281] width 50 height 50
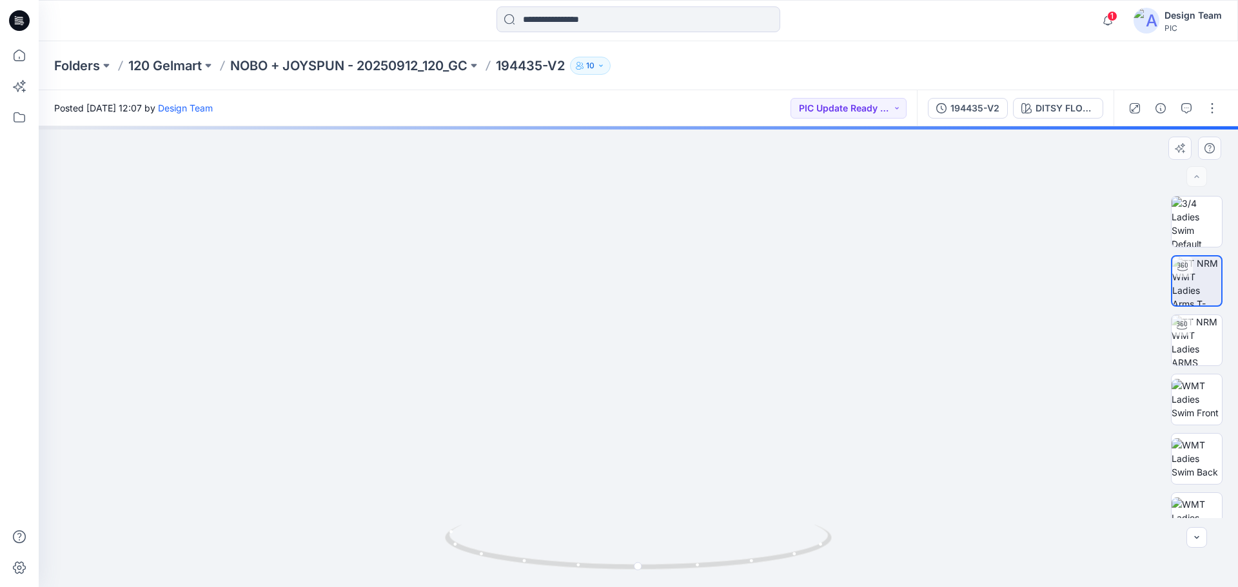
drag, startPoint x: 637, startPoint y: 513, endPoint x: 570, endPoint y: 295, distance: 228.0
click at [570, 295] on img at bounding box center [617, 52] width 1241 height 1069
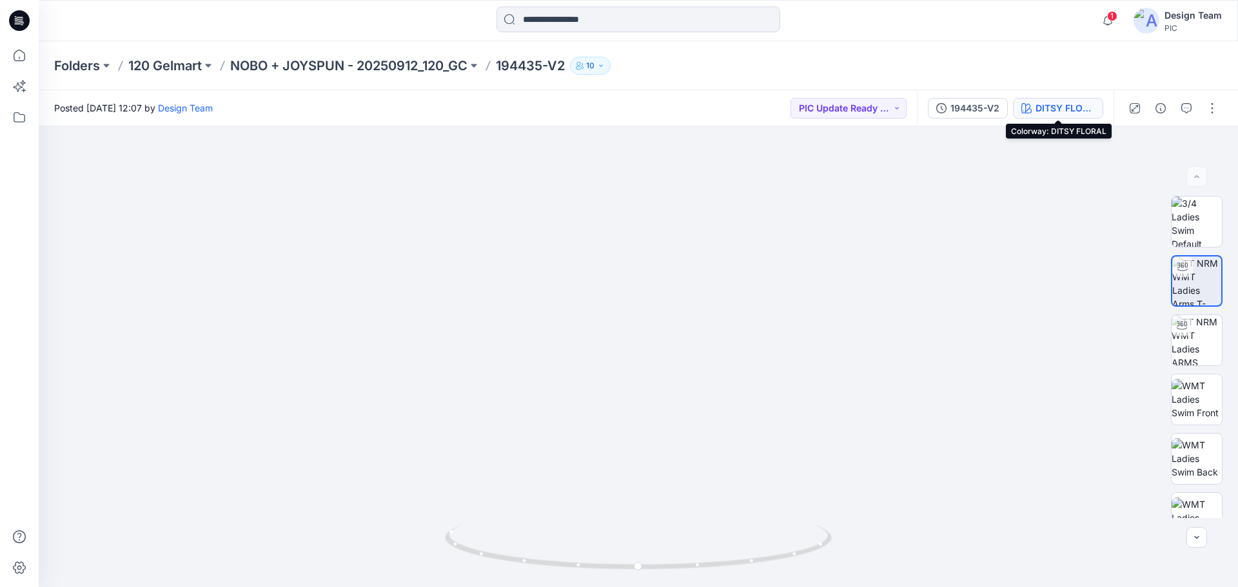
click at [1013, 105] on button "DITSY FLORAL" at bounding box center [1058, 108] width 90 height 21
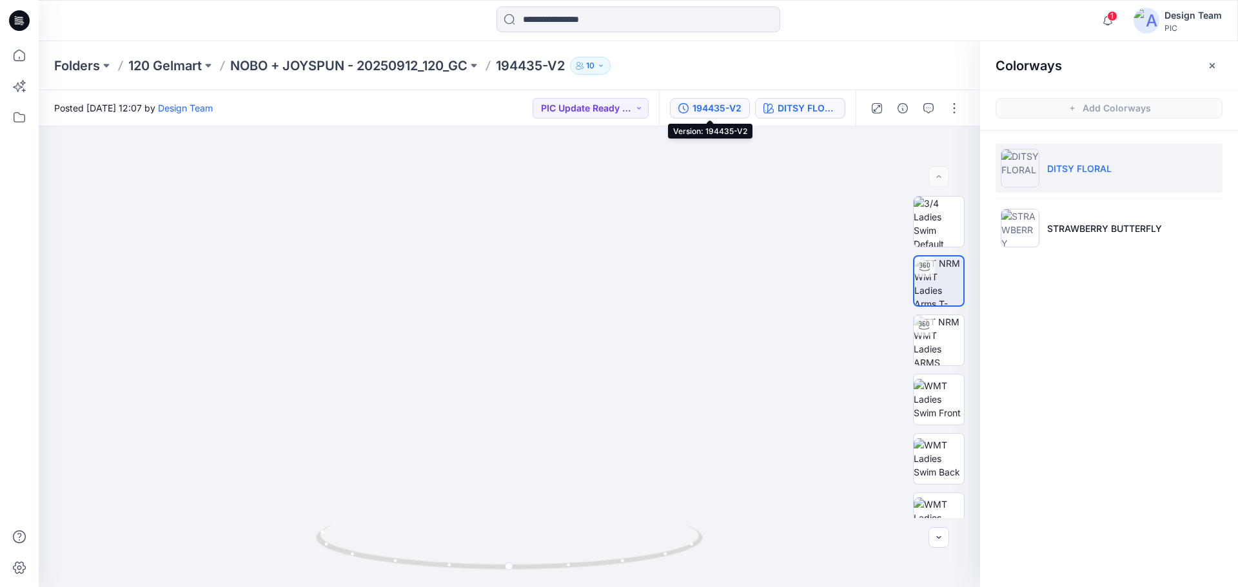
click at [720, 100] on button "194435-V2" at bounding box center [710, 108] width 80 height 21
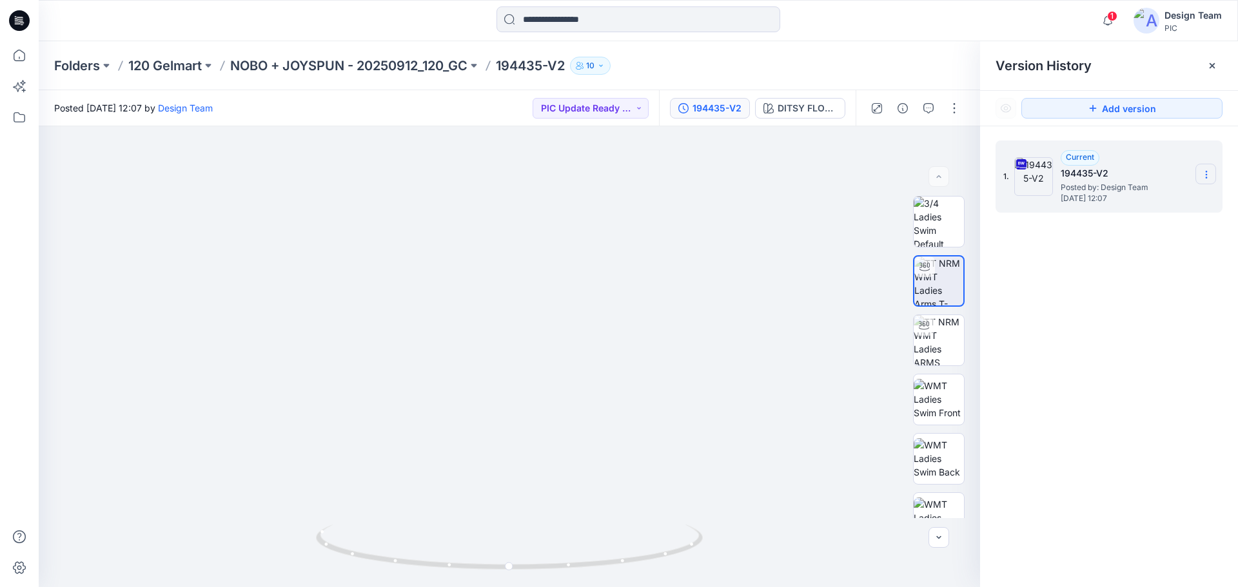
click at [1207, 168] on section at bounding box center [1205, 174] width 21 height 21
click at [1128, 197] on span "Download Source BW File" at bounding box center [1141, 199] width 108 height 15
click at [365, 61] on p "NOBO + JOYSPUN - 20250912_120_GC" at bounding box center [348, 66] width 237 height 18
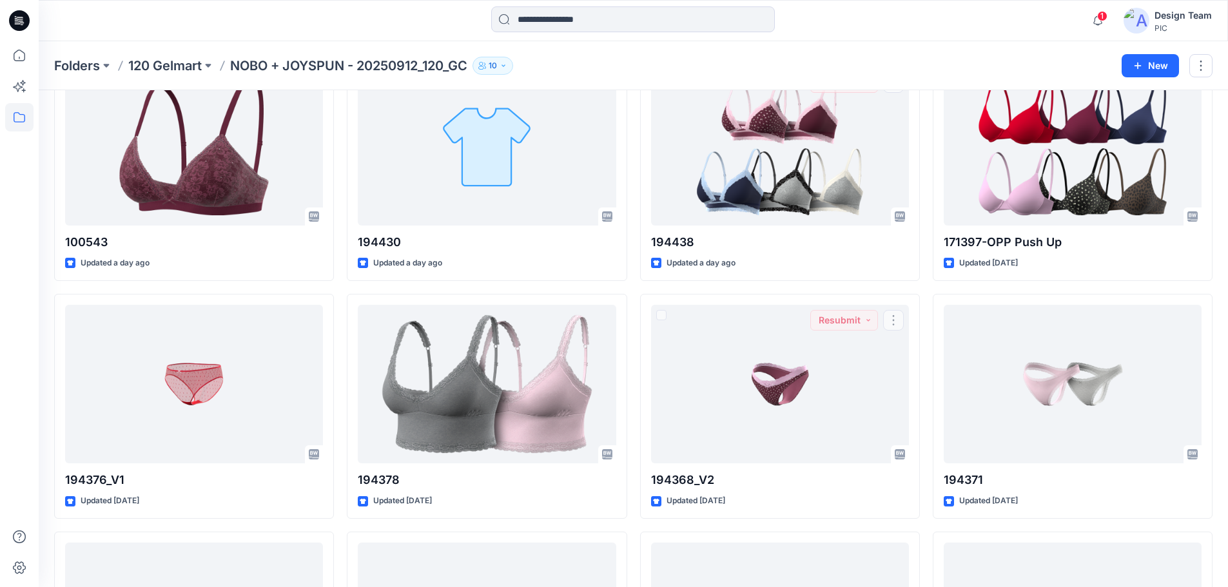
scroll to position [2192, 0]
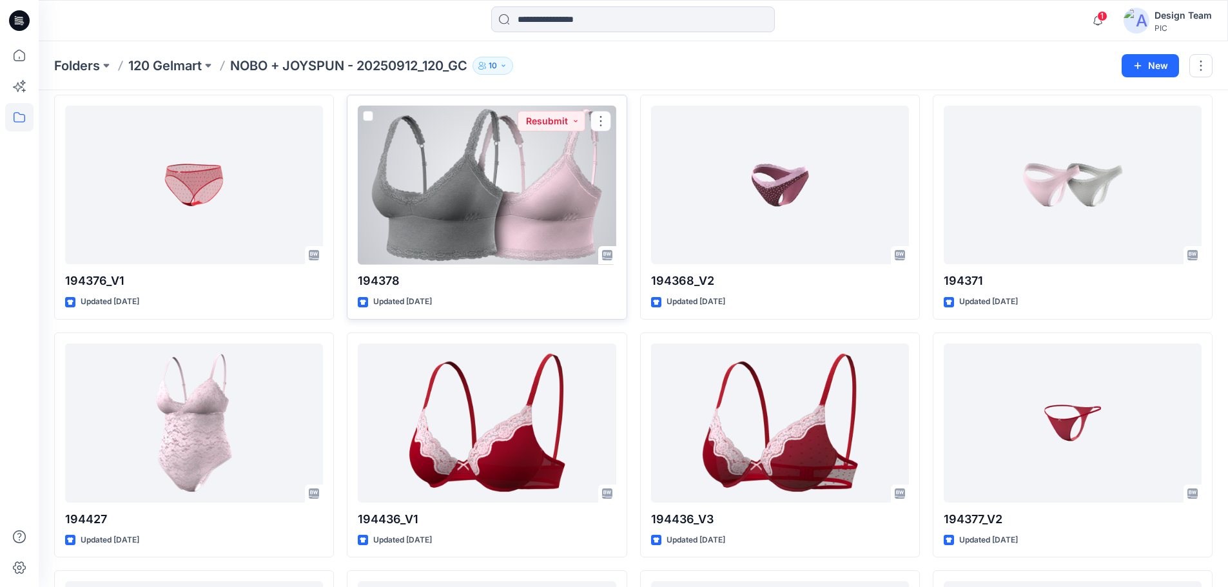
click at [571, 251] on div at bounding box center [487, 185] width 258 height 159
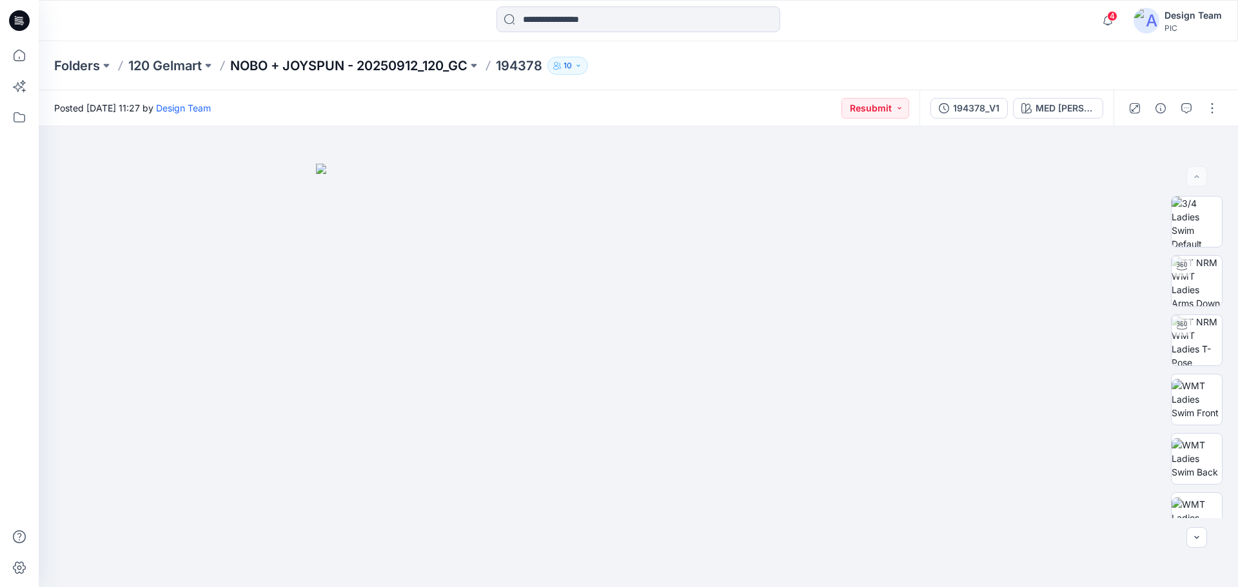
click at [333, 64] on p "NOBO + JOYSPUN - 20250912_120_GC" at bounding box center [348, 66] width 237 height 18
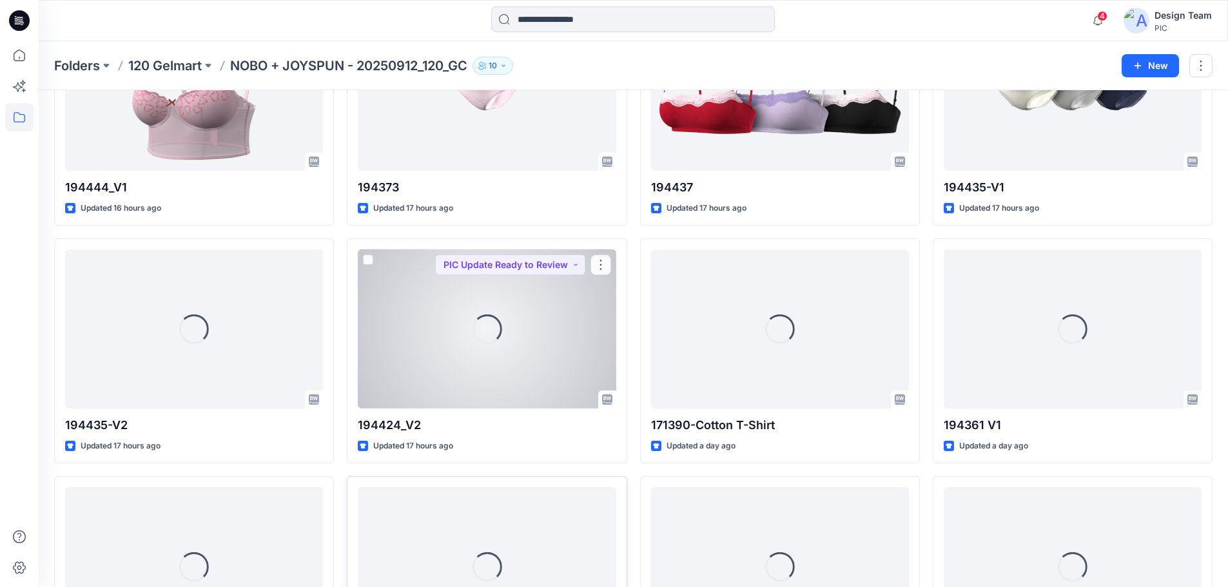
scroll to position [1356, 0]
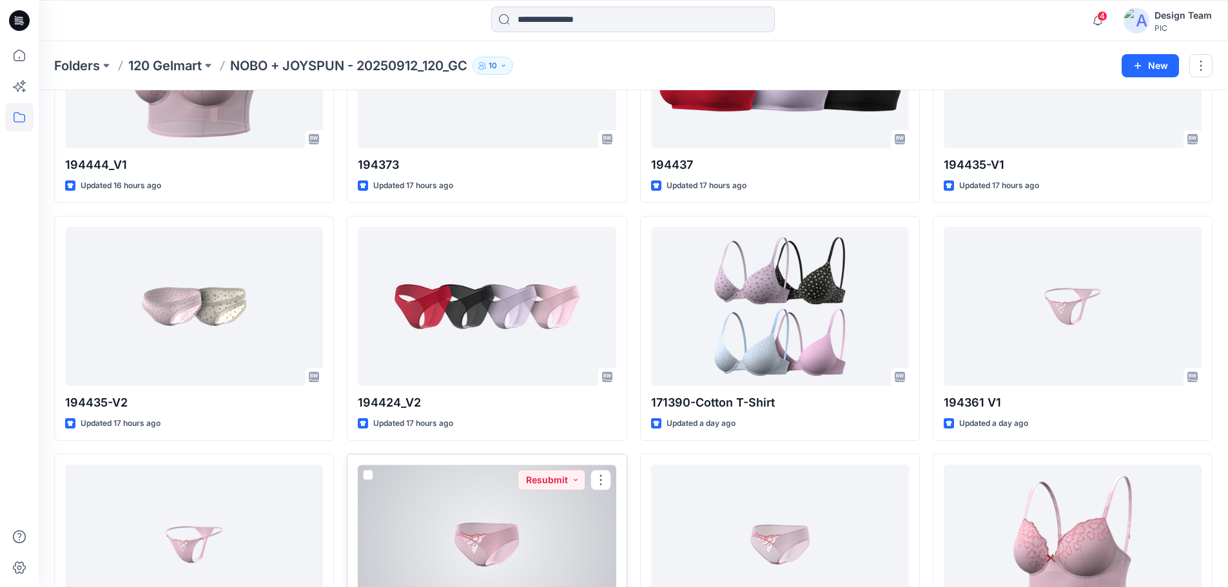
click at [509, 538] on div at bounding box center [487, 544] width 258 height 159
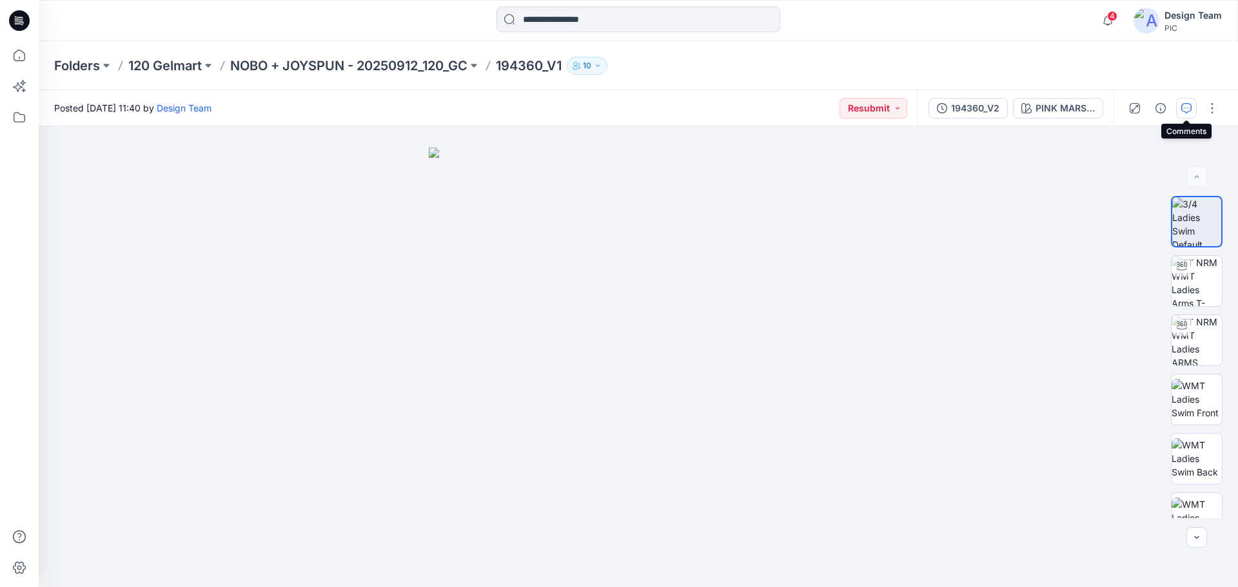
click at [1188, 110] on icon "button" at bounding box center [1186, 108] width 10 height 10
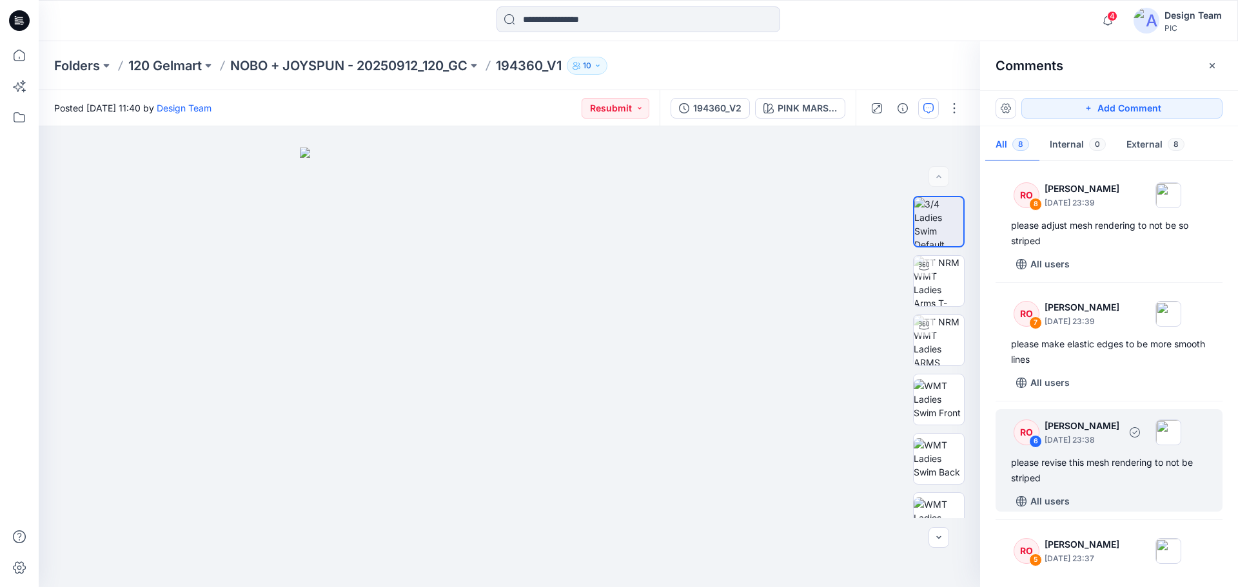
click at [1123, 463] on div "please revise this mesh rendering to not be striped" at bounding box center [1109, 470] width 196 height 31
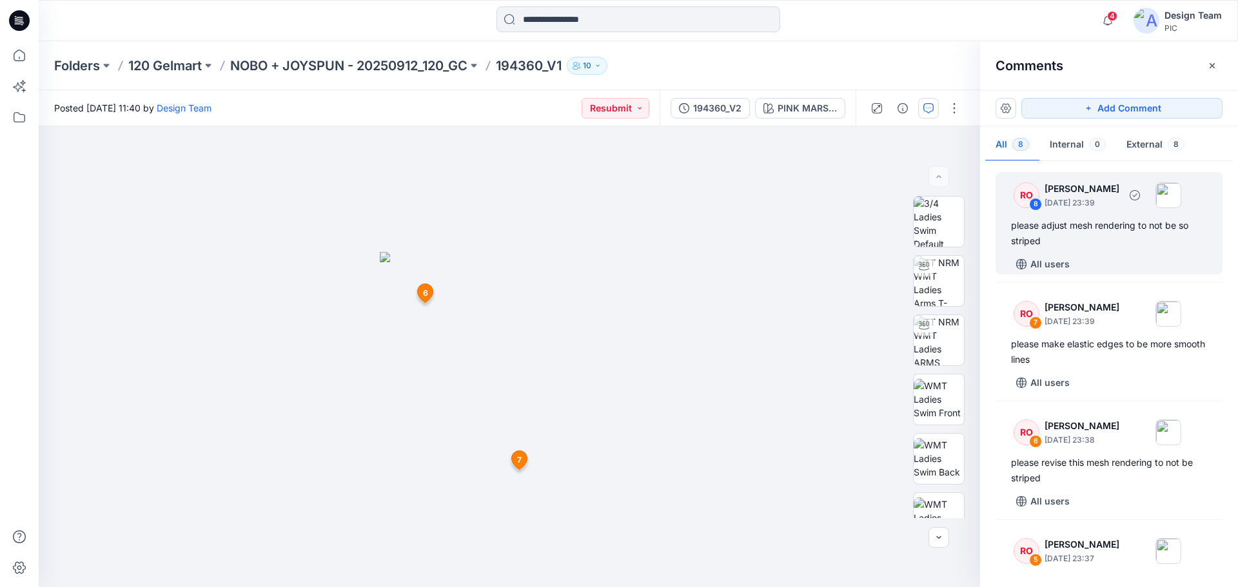
click at [1088, 226] on div "please adjust mesh rendering to not be so striped" at bounding box center [1109, 233] width 196 height 31
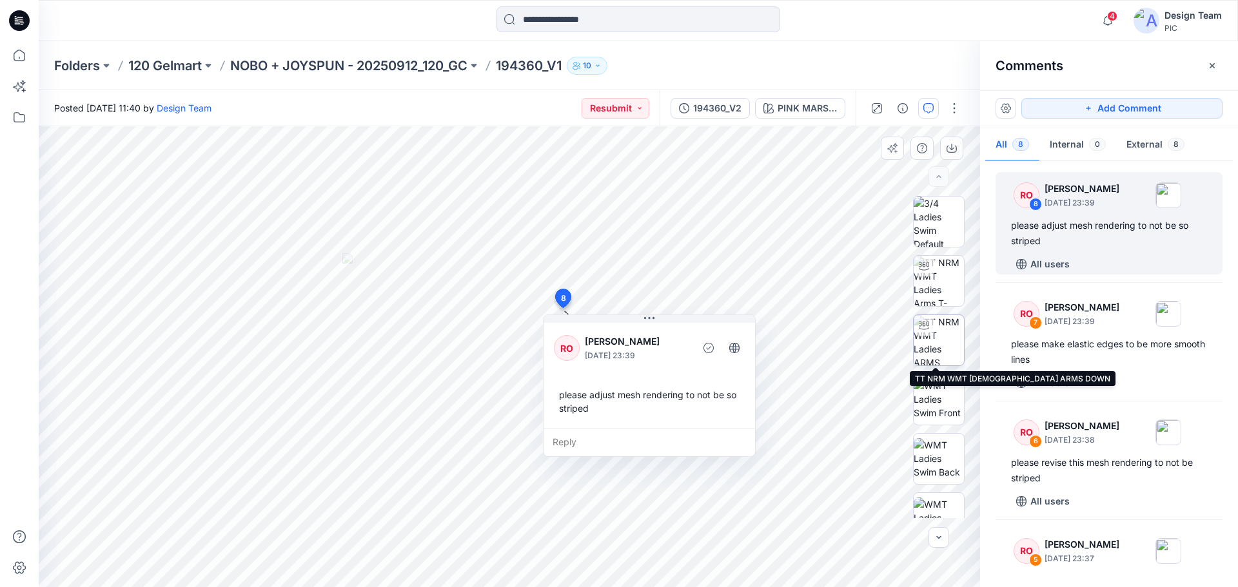
drag, startPoint x: 924, startPoint y: 344, endPoint x: 915, endPoint y: 347, distance: 9.0
click at [923, 344] on img at bounding box center [939, 340] width 50 height 50
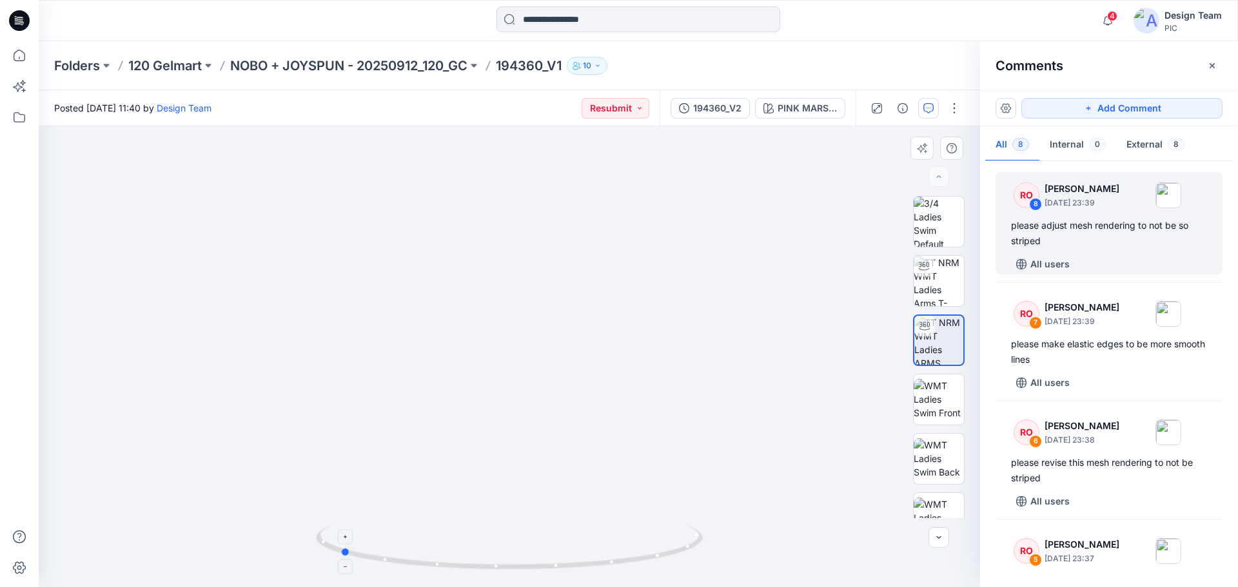
drag, startPoint x: 700, startPoint y: 545, endPoint x: 531, endPoint y: 548, distance: 169.6
click at [531, 548] on icon at bounding box center [511, 549] width 390 height 48
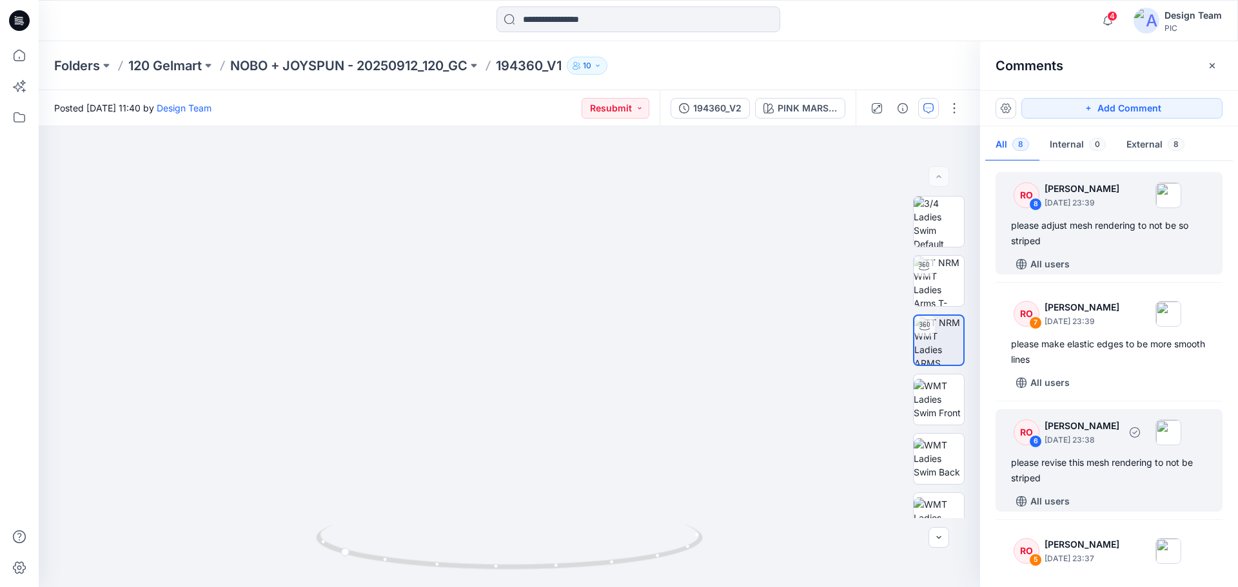
drag, startPoint x: 1114, startPoint y: 471, endPoint x: 1106, endPoint y: 473, distance: 8.6
click at [1113, 471] on div "please revise this mesh rendering to not be striped" at bounding box center [1109, 470] width 196 height 31
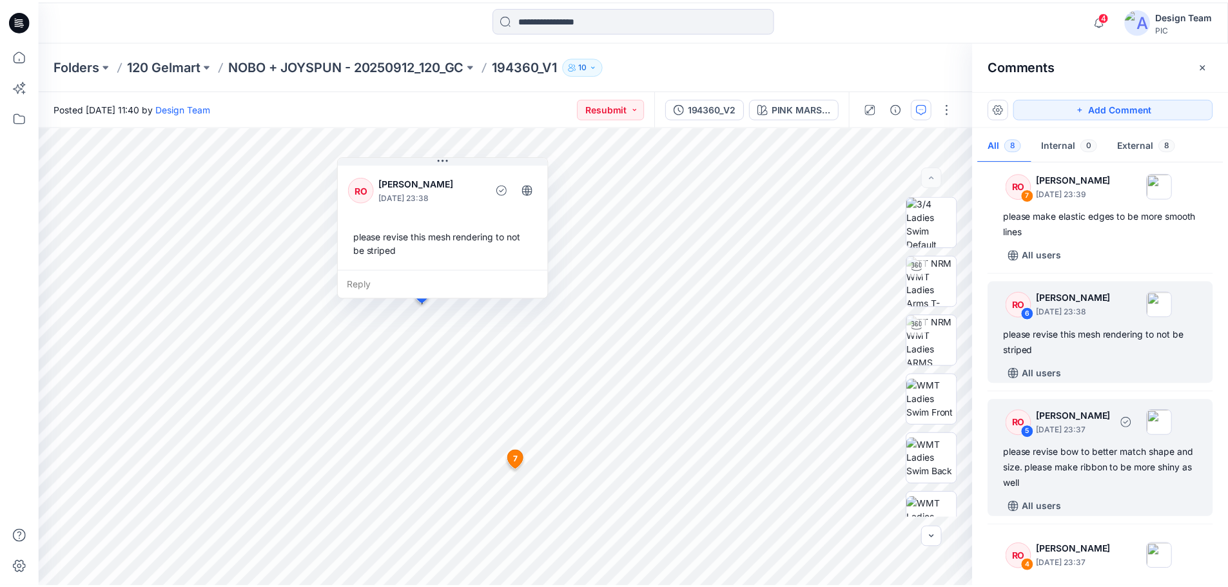
scroll to position [129, 0]
click at [1104, 465] on div "please revise bow to better match shape and size. please make ribbon to be more…" at bounding box center [1109, 468] width 196 height 46
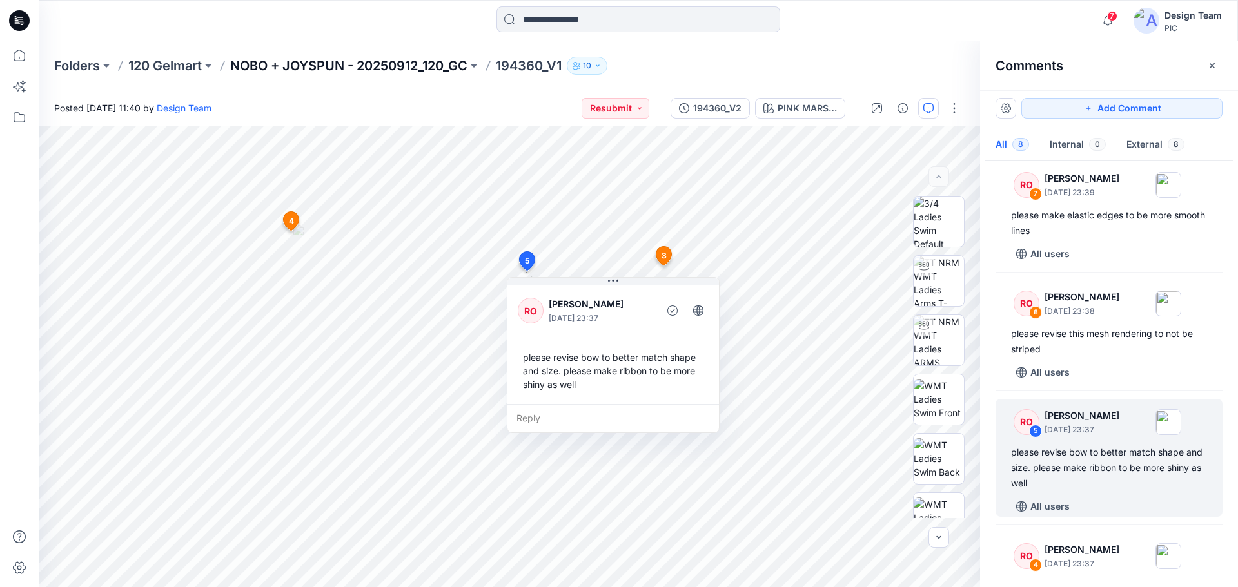
click at [310, 63] on p "NOBO + JOYSPUN - 20250912_120_GC" at bounding box center [348, 66] width 237 height 18
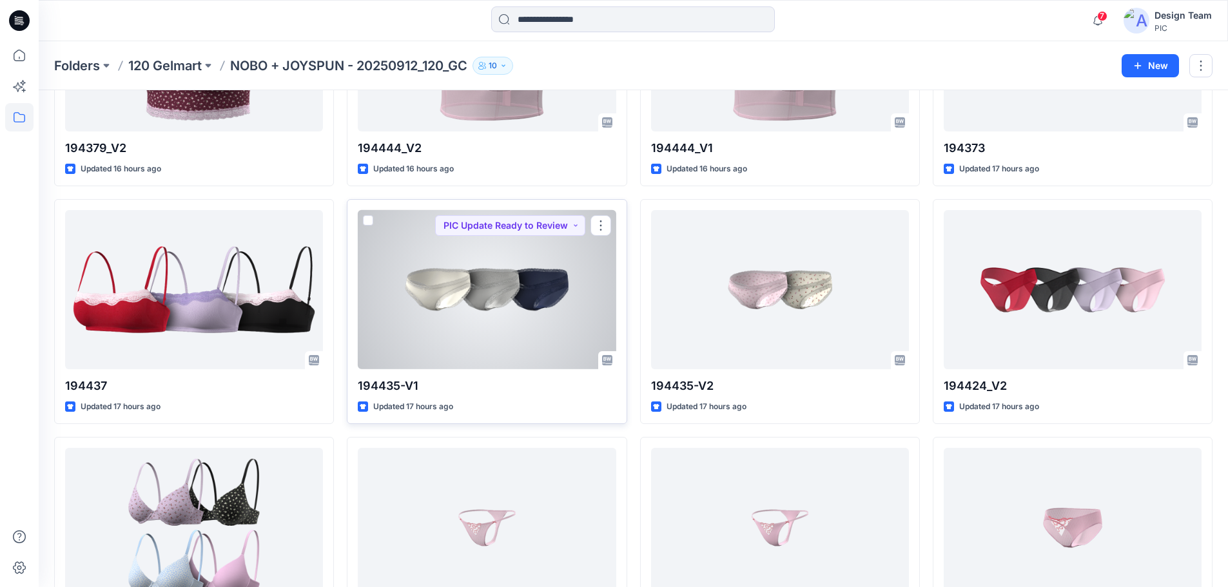
scroll to position [1481, 0]
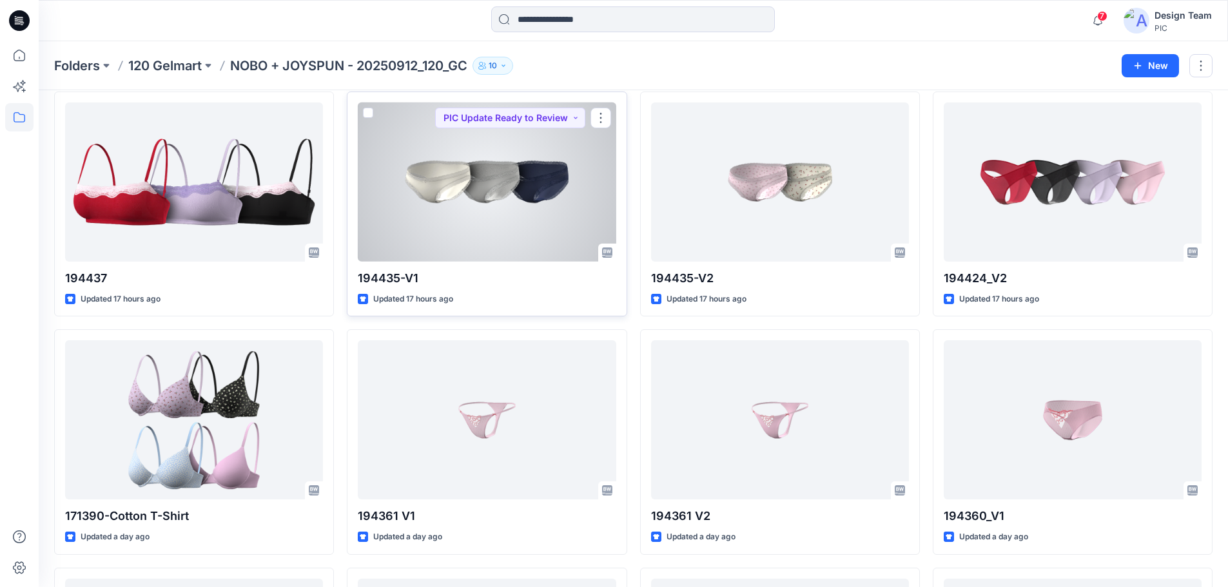
click at [527, 190] on div at bounding box center [487, 182] width 258 height 159
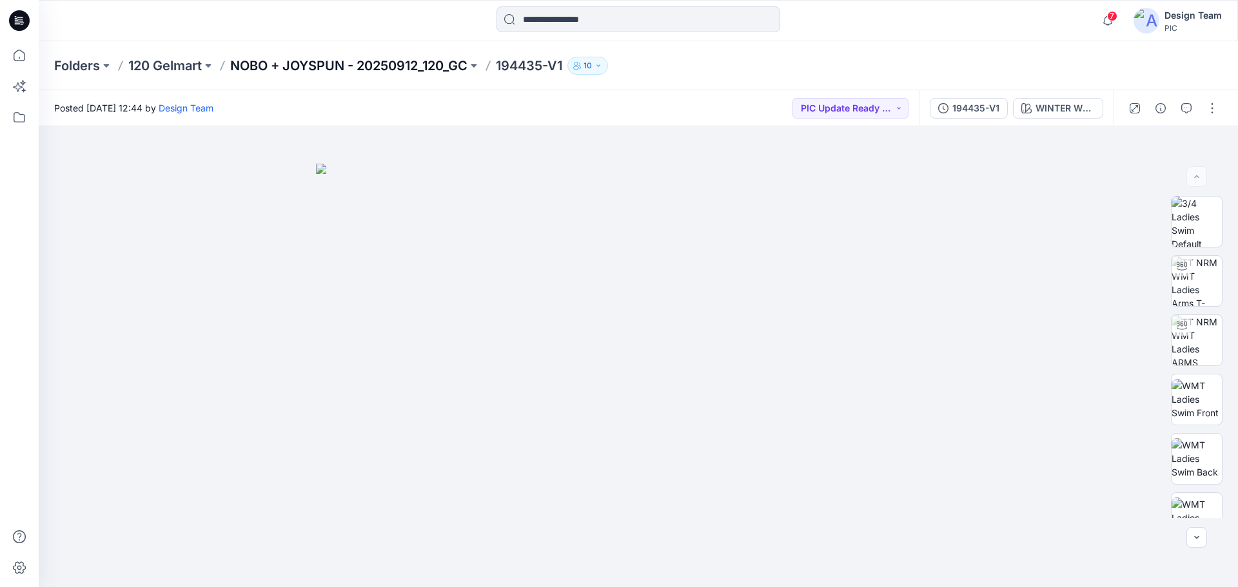
click at [412, 64] on p "NOBO + JOYSPUN - 20250912_120_GC" at bounding box center [348, 66] width 237 height 18
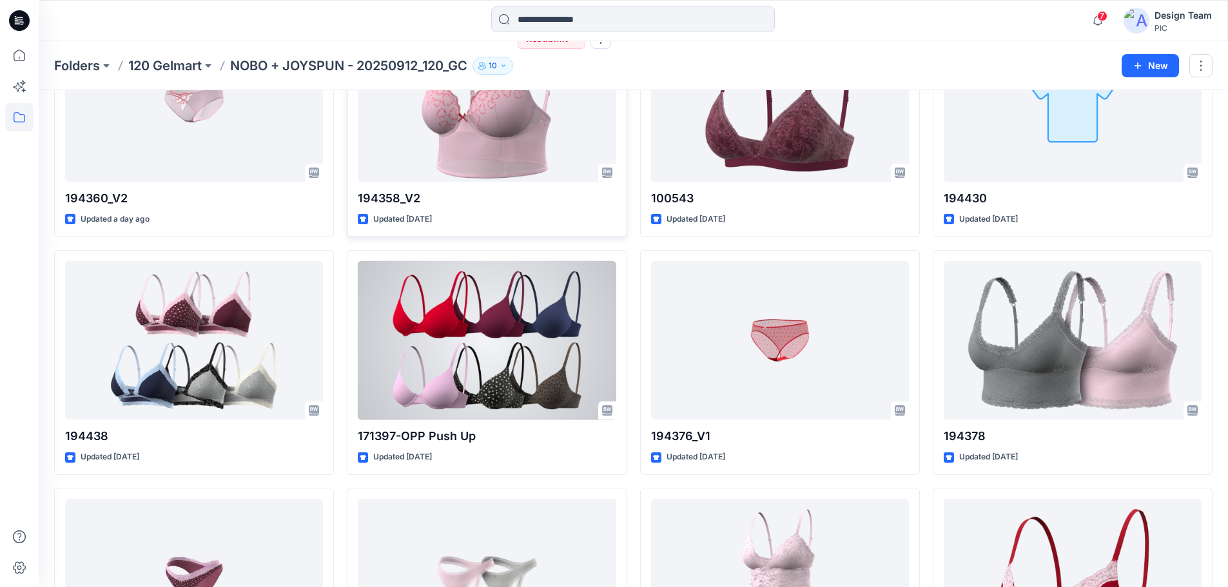
scroll to position [2135, 0]
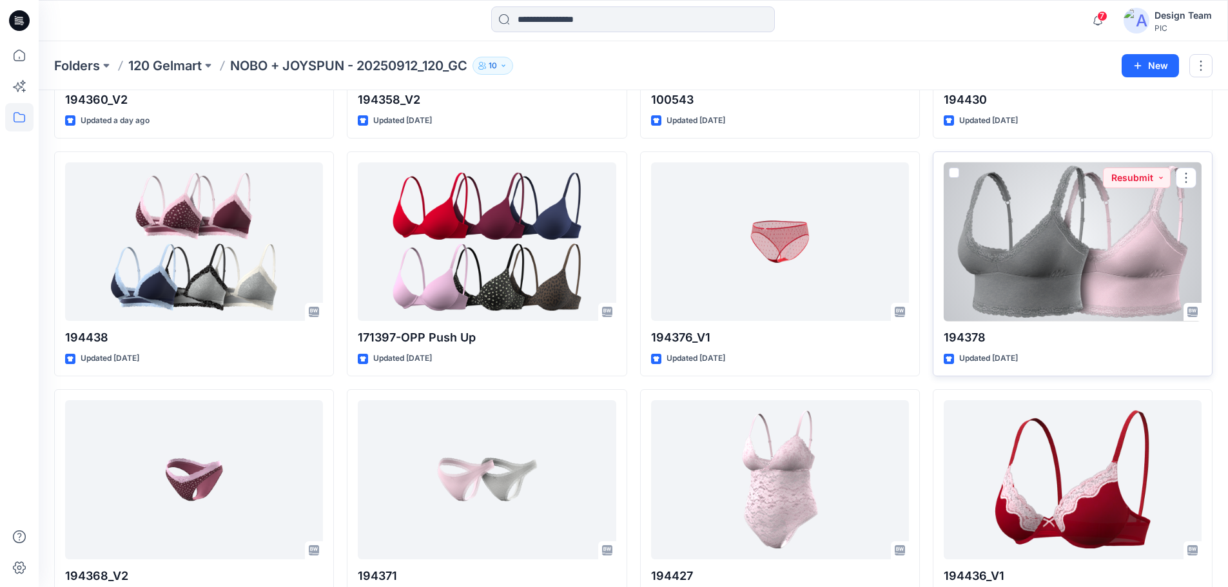
click at [1048, 269] on div at bounding box center [1073, 241] width 258 height 159
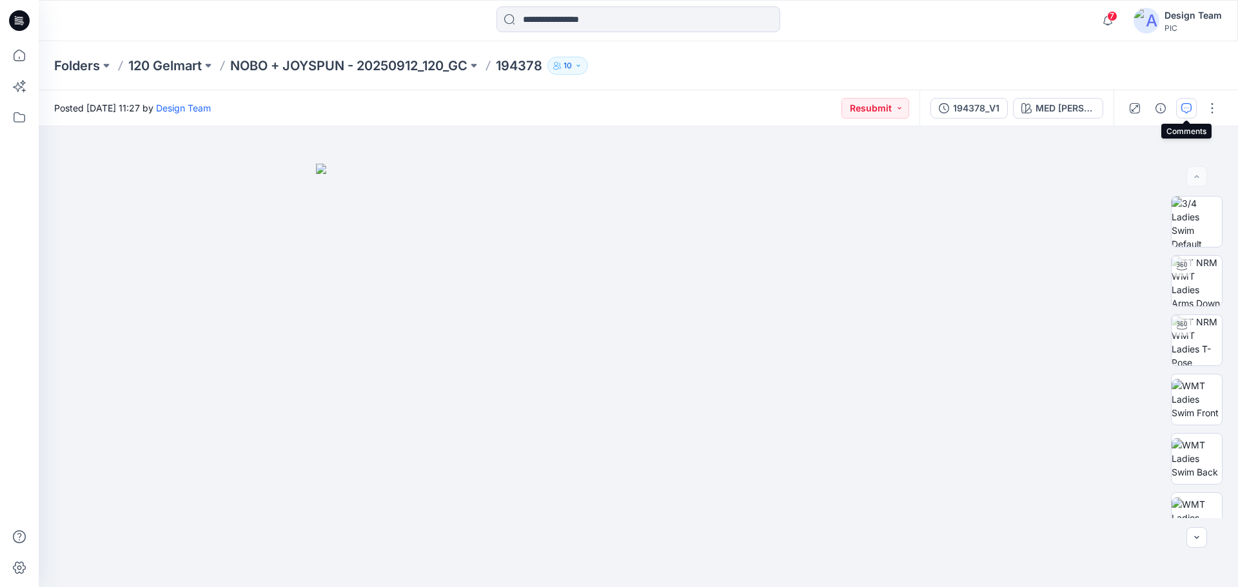
click at [1188, 108] on icon "button" at bounding box center [1186, 108] width 10 height 10
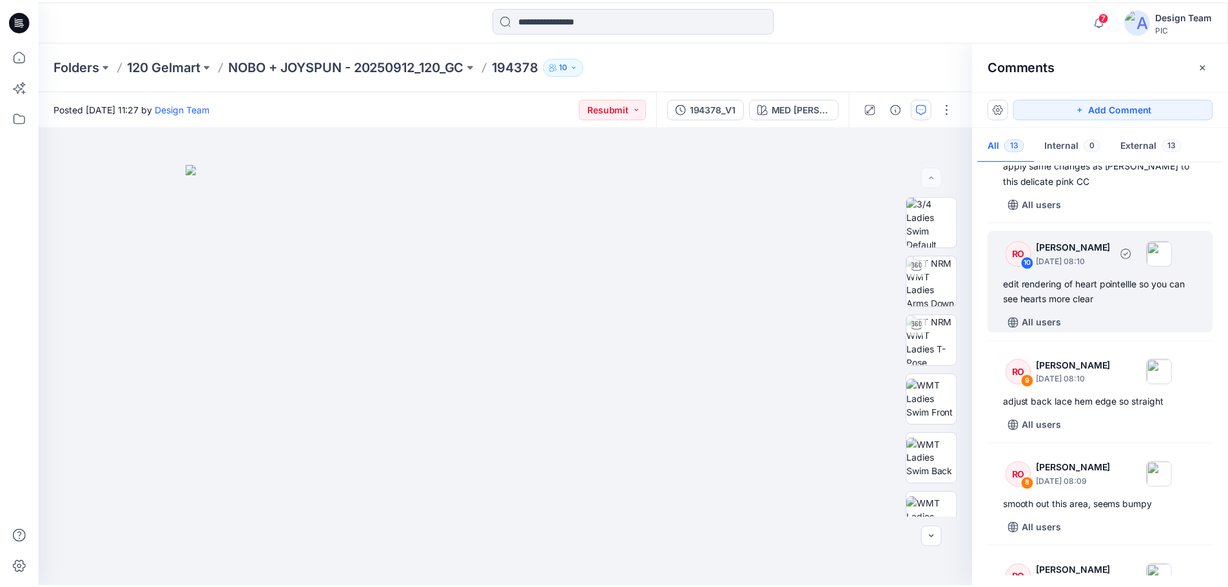
scroll to position [322, 0]
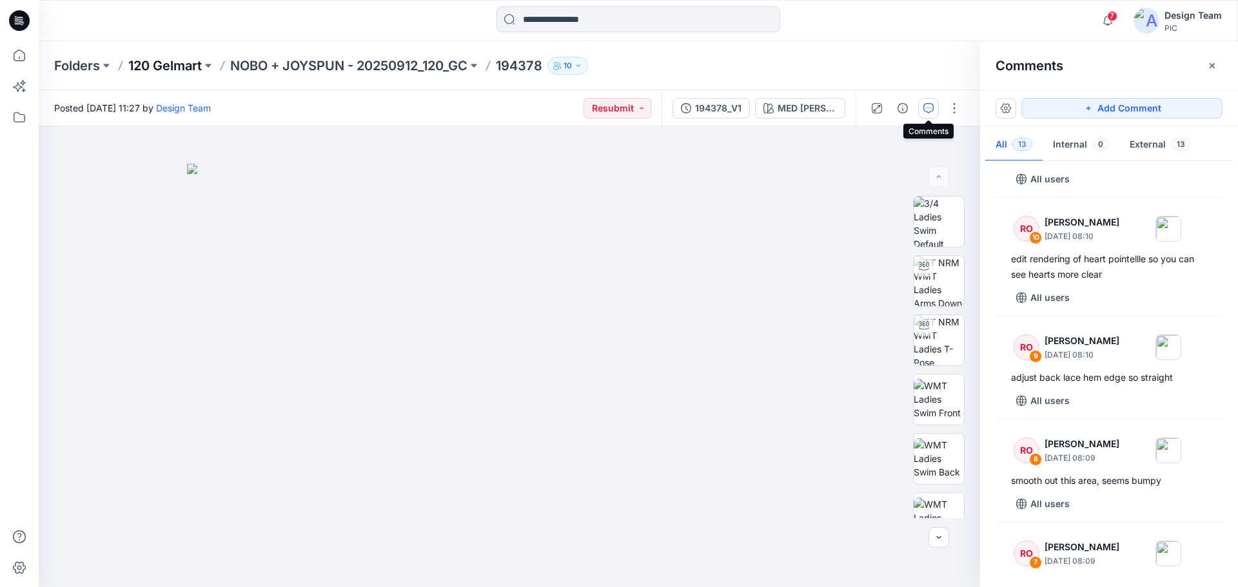
click at [152, 67] on p "120 Gelmart" at bounding box center [164, 66] width 73 height 18
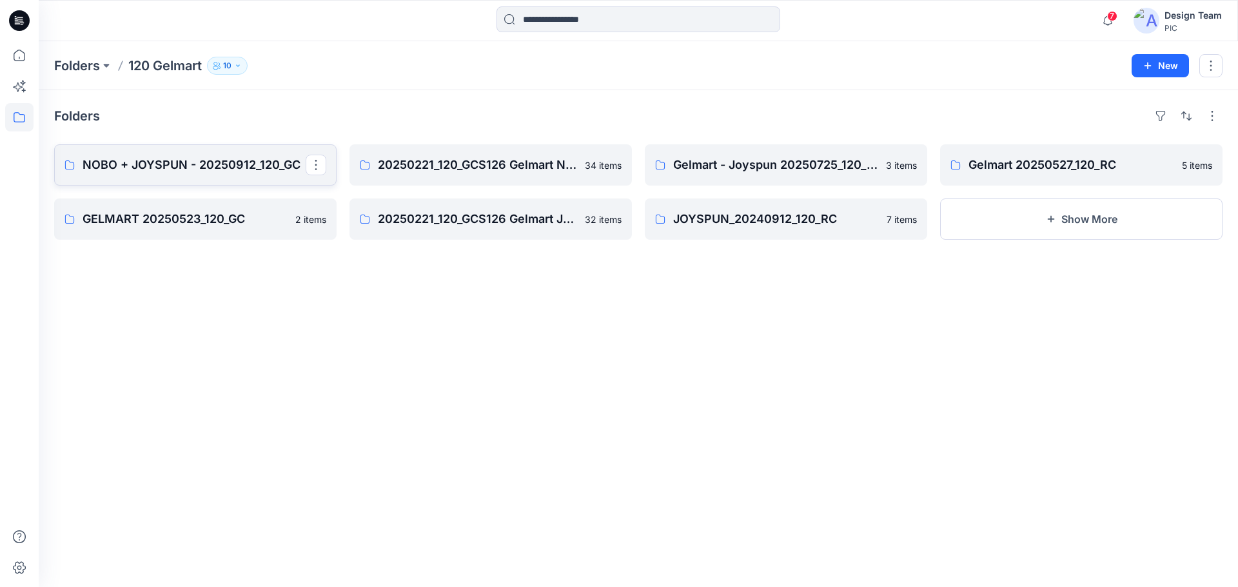
click at [153, 167] on p "NOBO + JOYSPUN - 20250912_120_GC" at bounding box center [194, 165] width 223 height 18
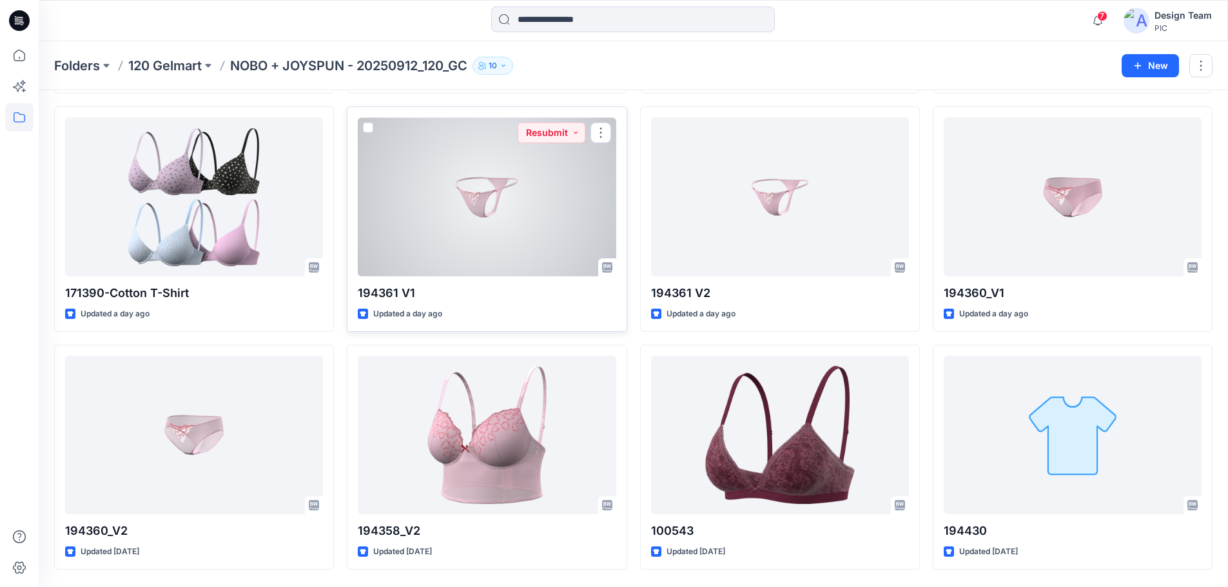
scroll to position [1743, 0]
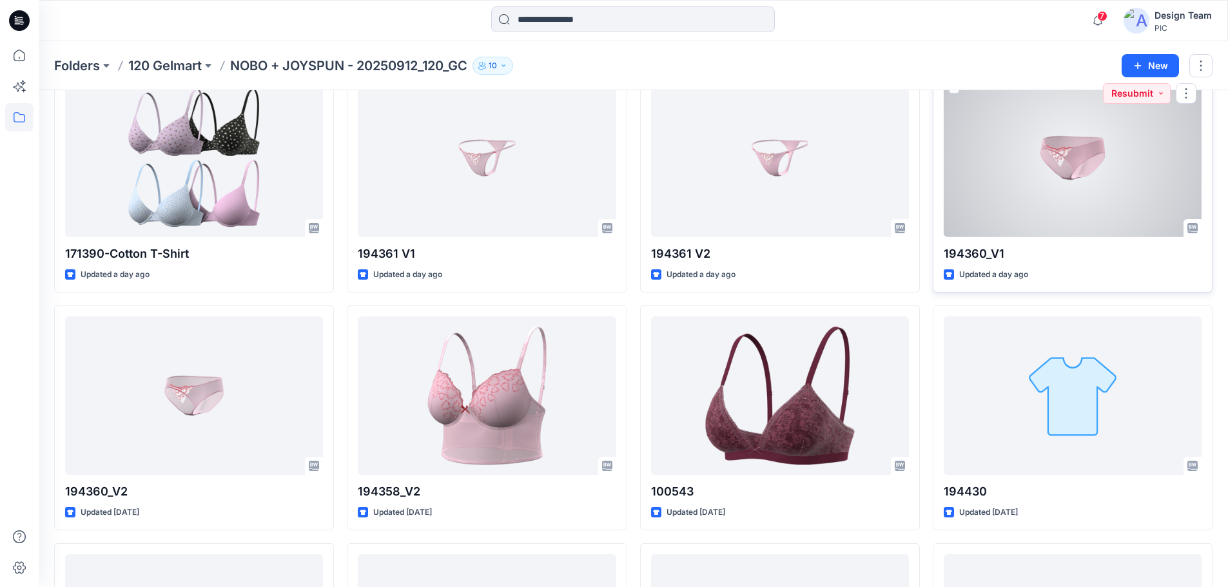
click at [1047, 162] on div at bounding box center [1073, 157] width 258 height 159
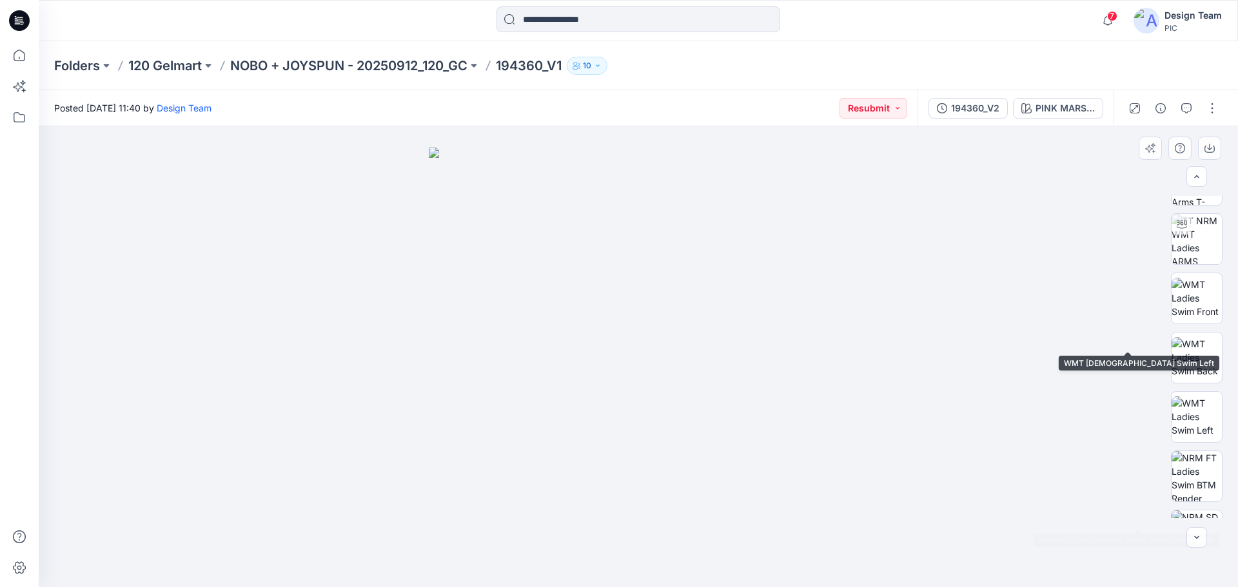
scroll to position [193, 0]
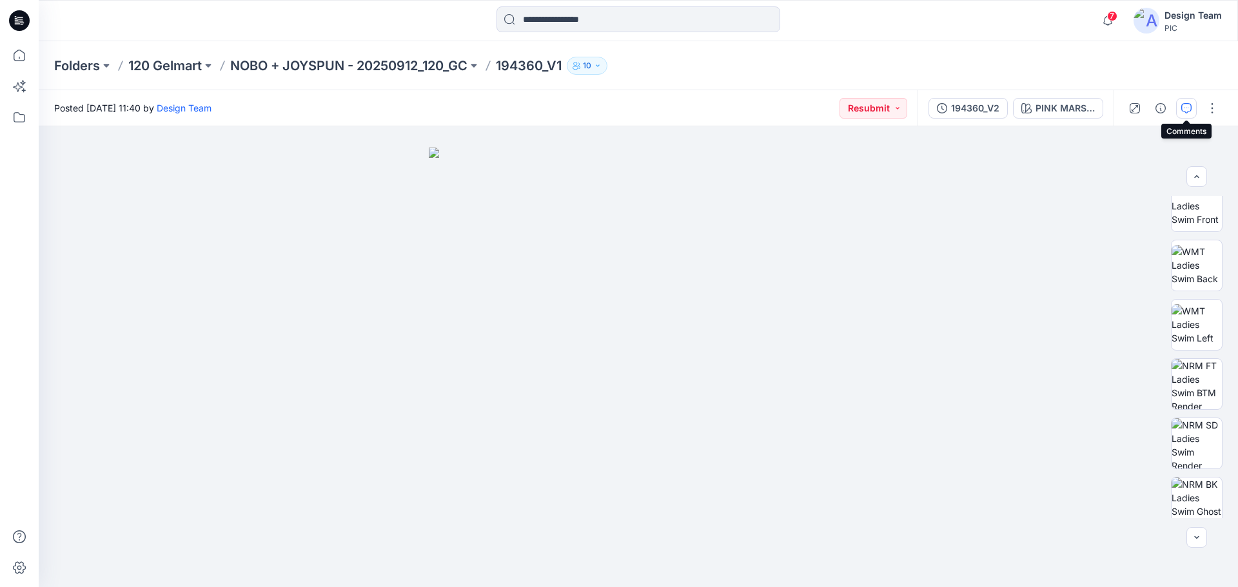
click at [1190, 114] on button "button" at bounding box center [1186, 108] width 21 height 21
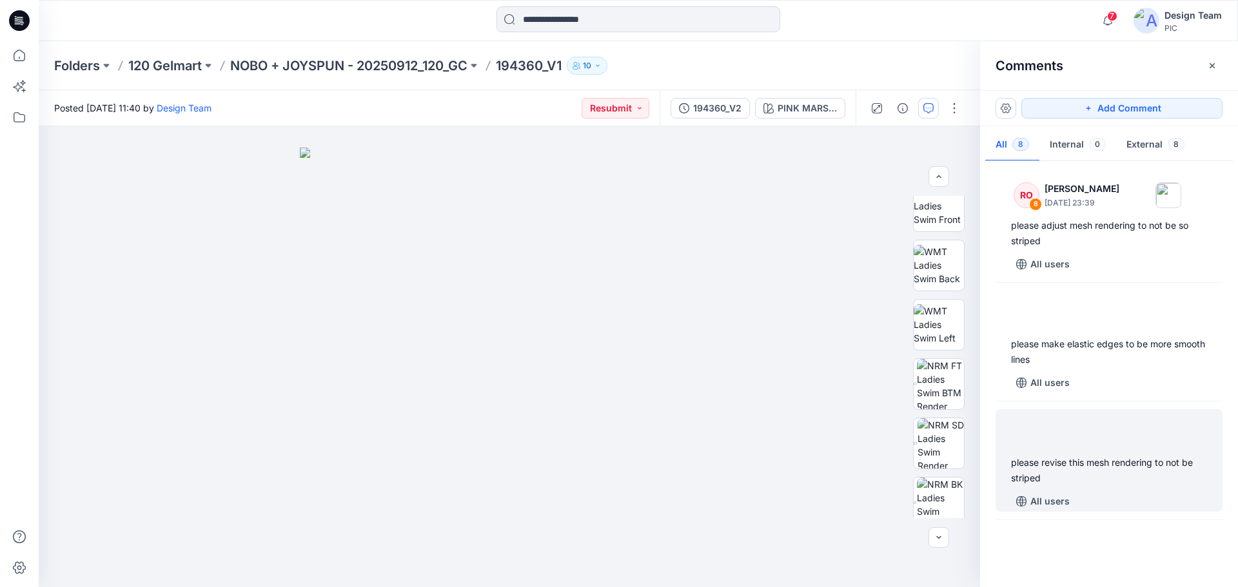
click at [1110, 478] on div "please revise this mesh rendering to not be striped" at bounding box center [1109, 470] width 196 height 31
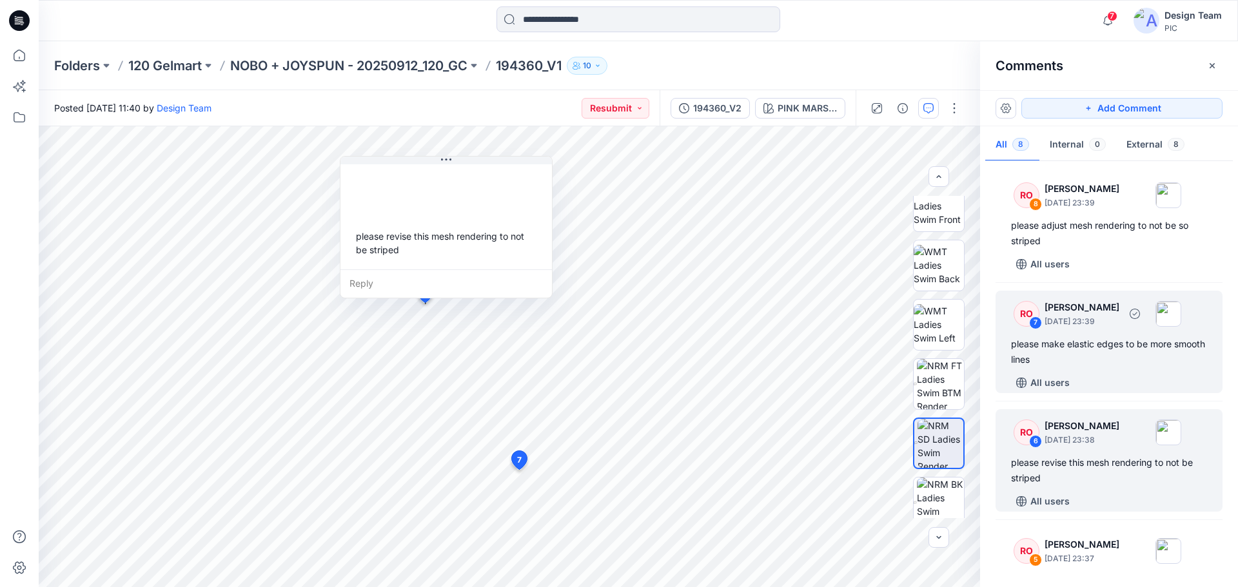
click at [1091, 384] on div "All users" at bounding box center [1116, 383] width 211 height 21
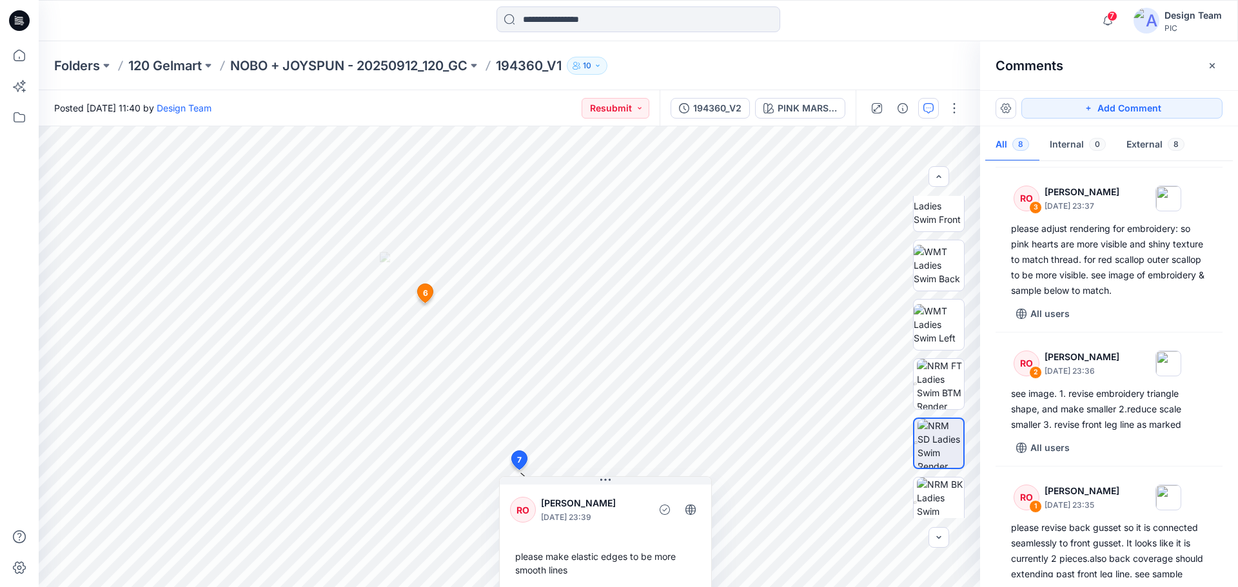
scroll to position [674, 0]
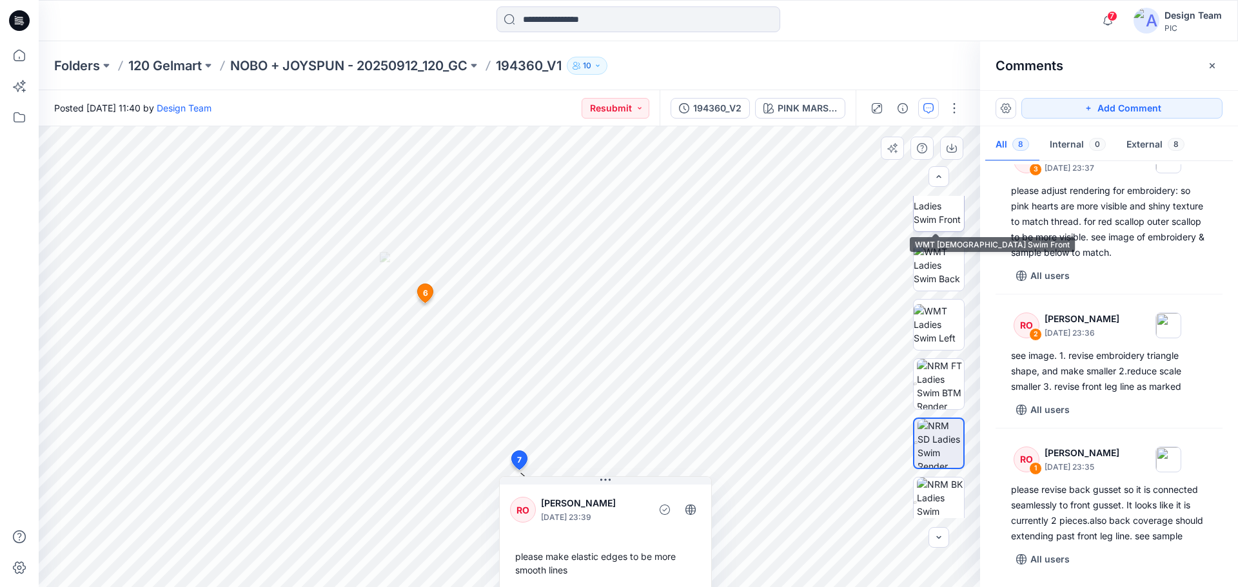
click at [934, 205] on img at bounding box center [939, 206] width 50 height 41
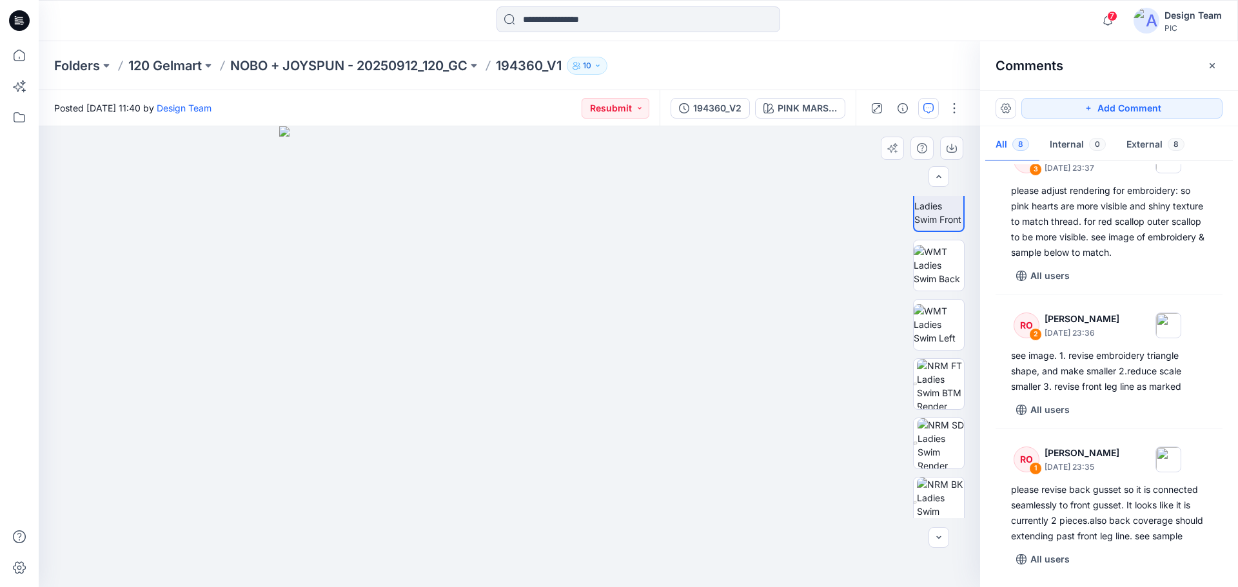
click at [496, 553] on img at bounding box center [509, 356] width 461 height 461
click at [943, 377] on img at bounding box center [940, 384] width 47 height 50
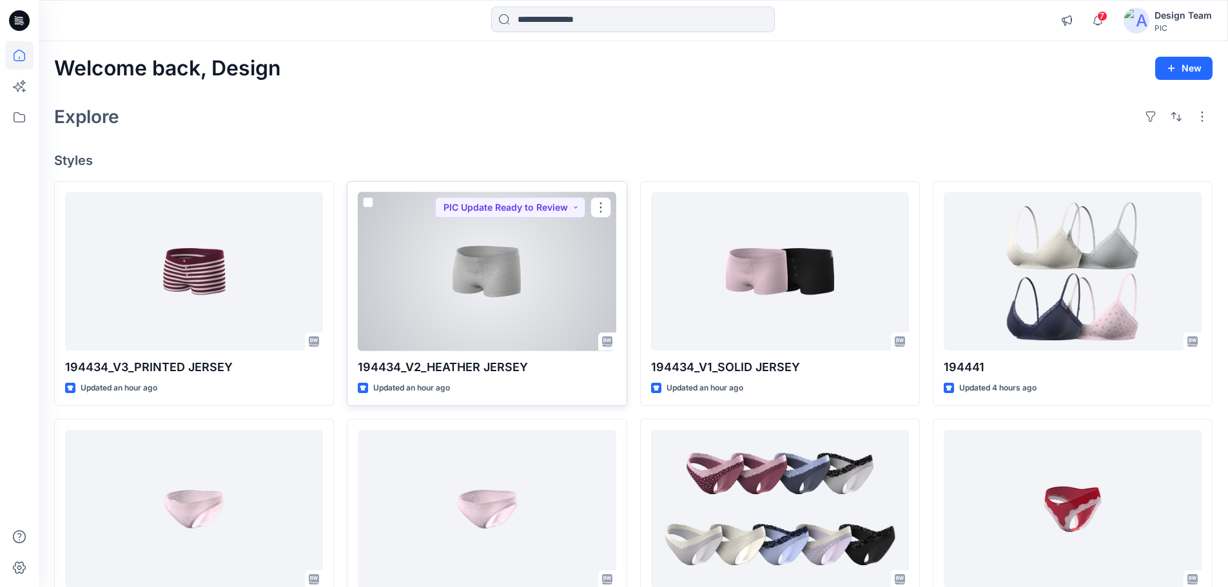
click at [493, 295] on div at bounding box center [487, 271] width 258 height 159
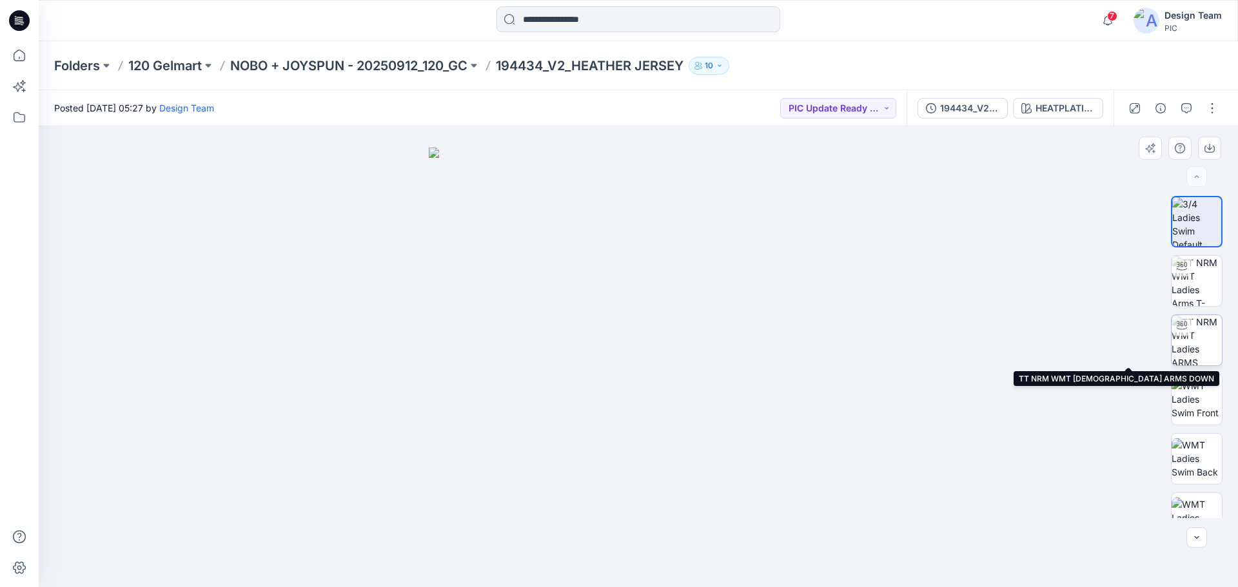
click at [1193, 348] on img at bounding box center [1196, 340] width 50 height 50
